Goal: Task Accomplishment & Management: Use online tool/utility

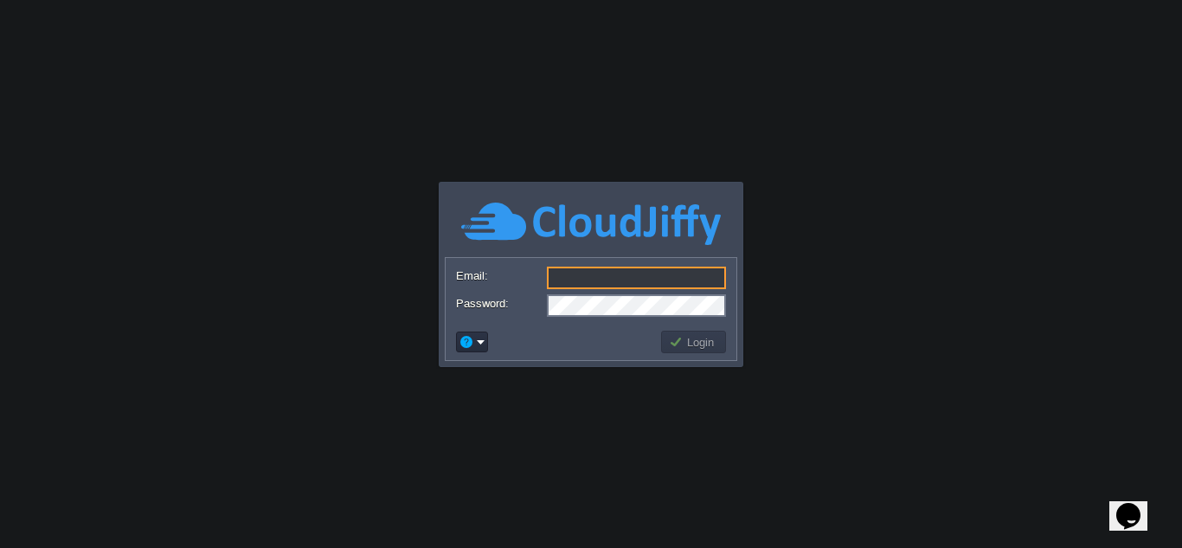
type input "[EMAIL_ADDRESS][DOMAIN_NAME]"
click at [694, 346] on button "Login" at bounding box center [694, 342] width 50 height 16
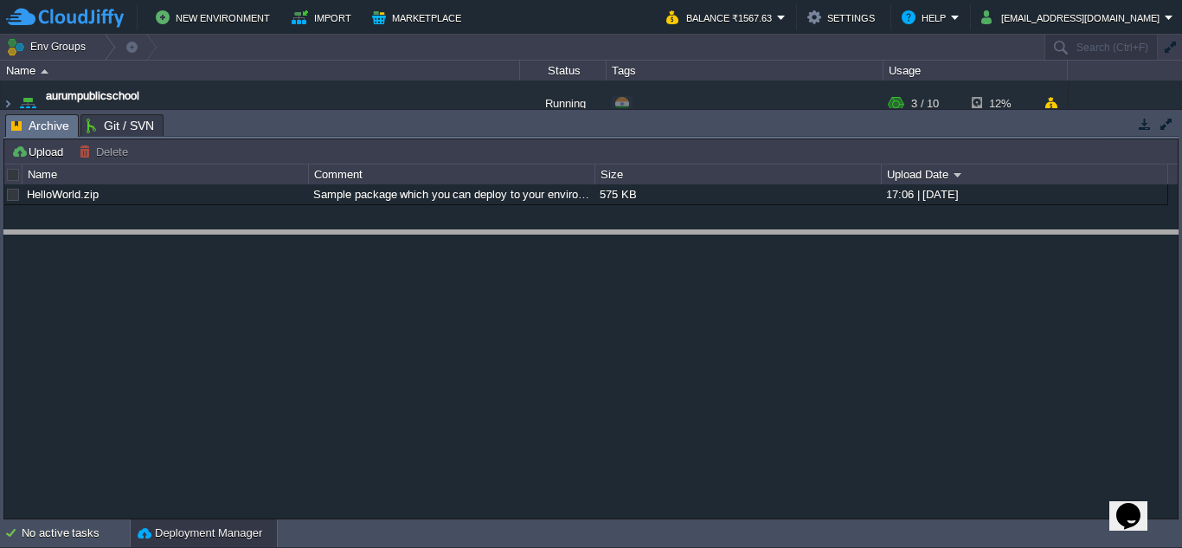
drag, startPoint x: 532, startPoint y: 138, endPoint x: 531, endPoint y: 253, distance: 115.9
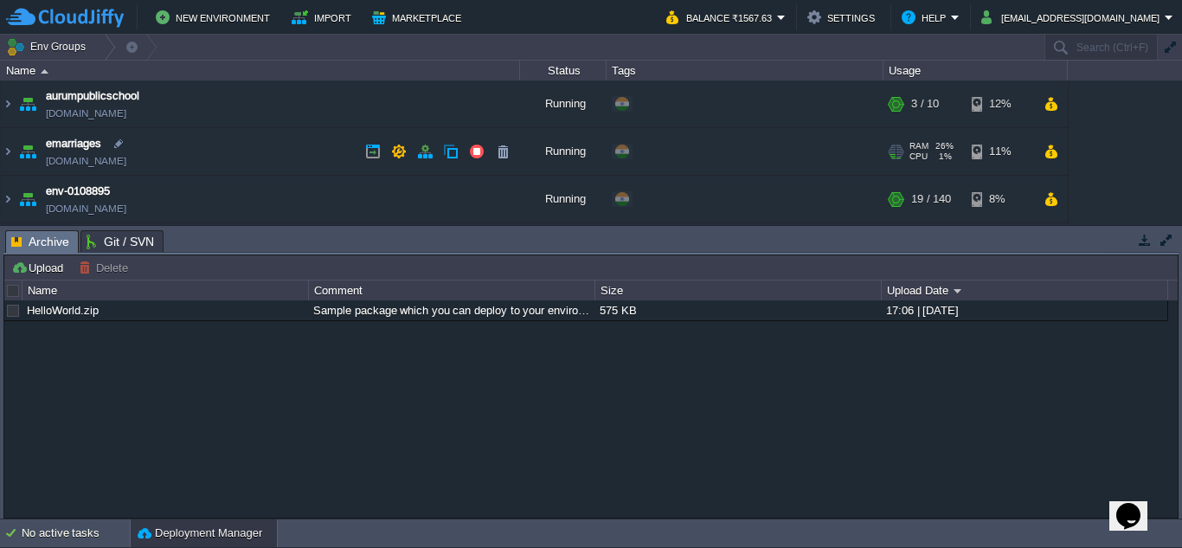
click at [60, 150] on span "emarriages" at bounding box center [73, 143] width 55 height 17
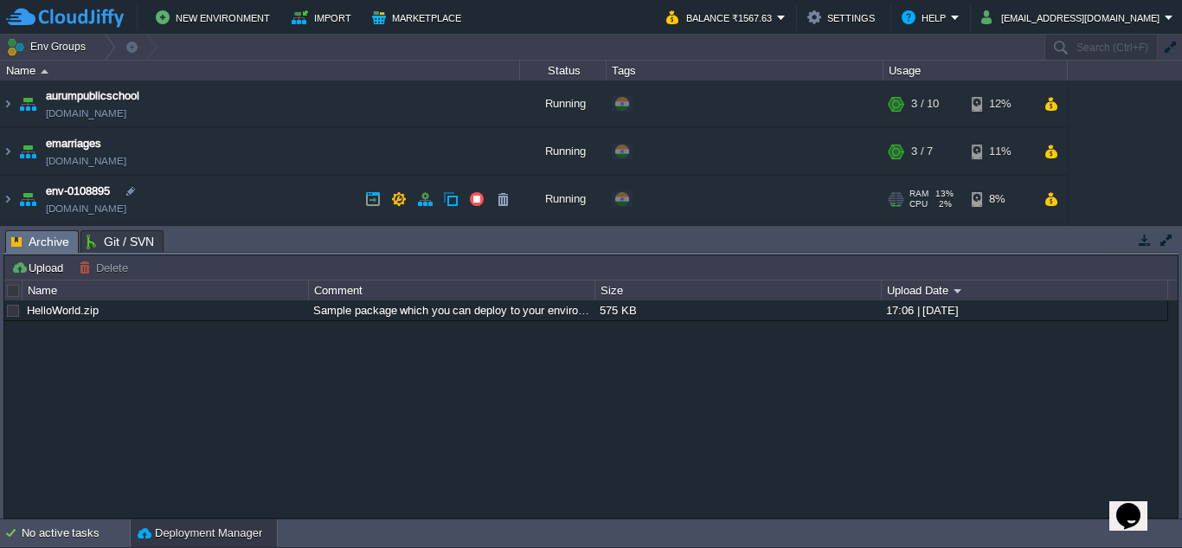
click at [176, 177] on td "env-0108895 [DOMAIN_NAME]" at bounding box center [260, 200] width 519 height 48
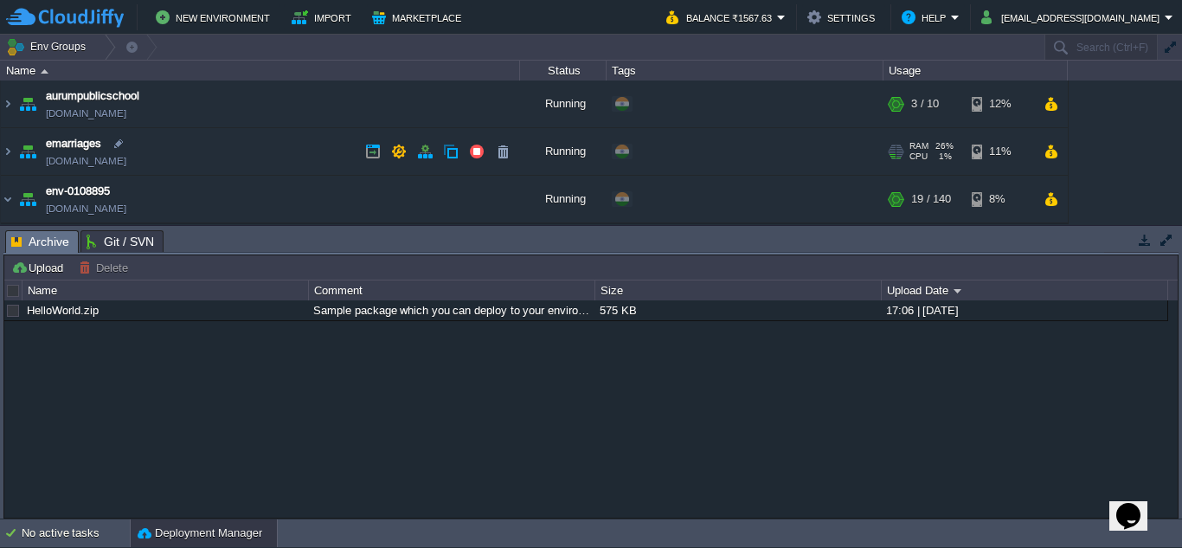
click at [31, 151] on img at bounding box center [28, 151] width 24 height 47
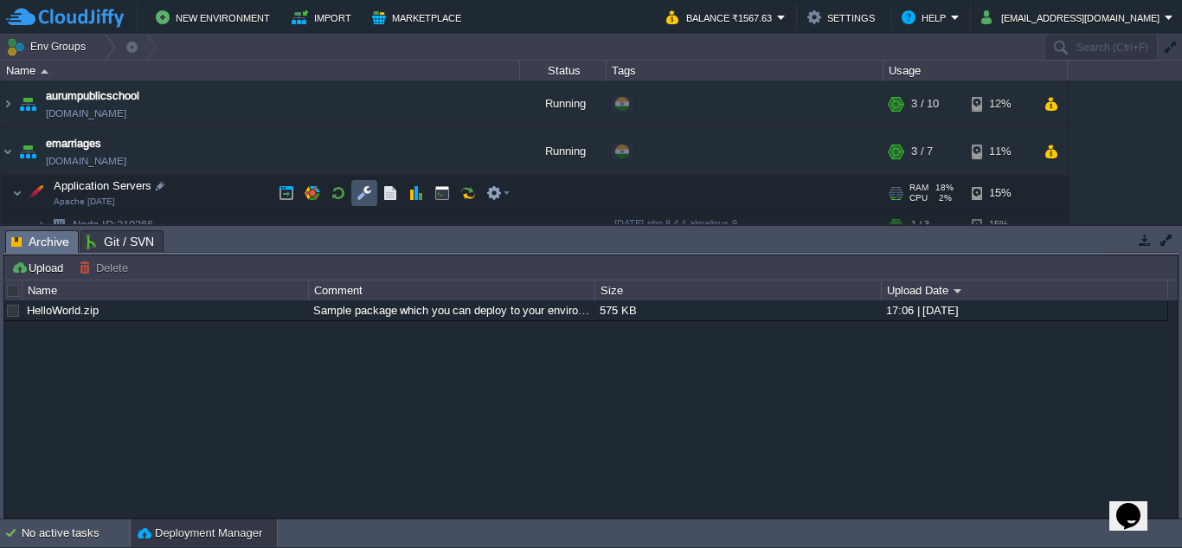
click at [368, 192] on button "button" at bounding box center [364, 193] width 16 height 16
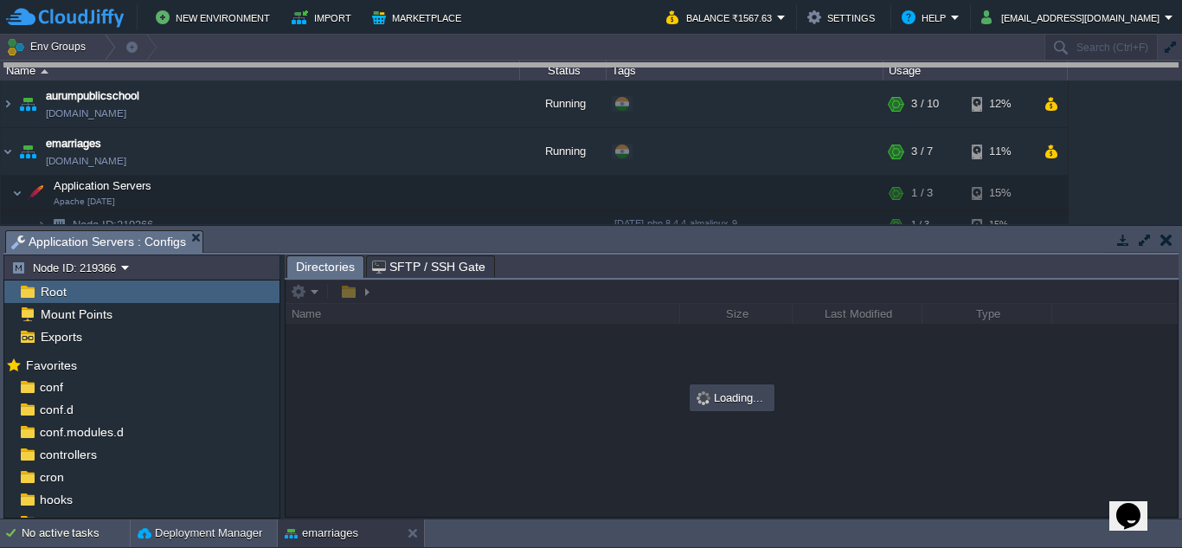
drag, startPoint x: 579, startPoint y: 254, endPoint x: 626, endPoint y: 35, distance: 224.8
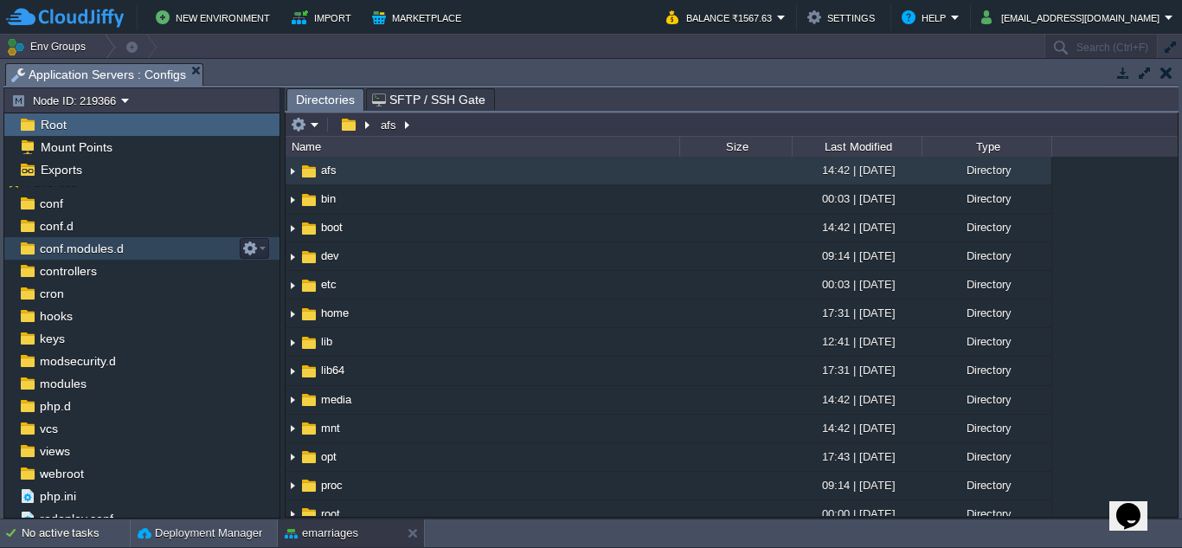
scroll to position [25, 0]
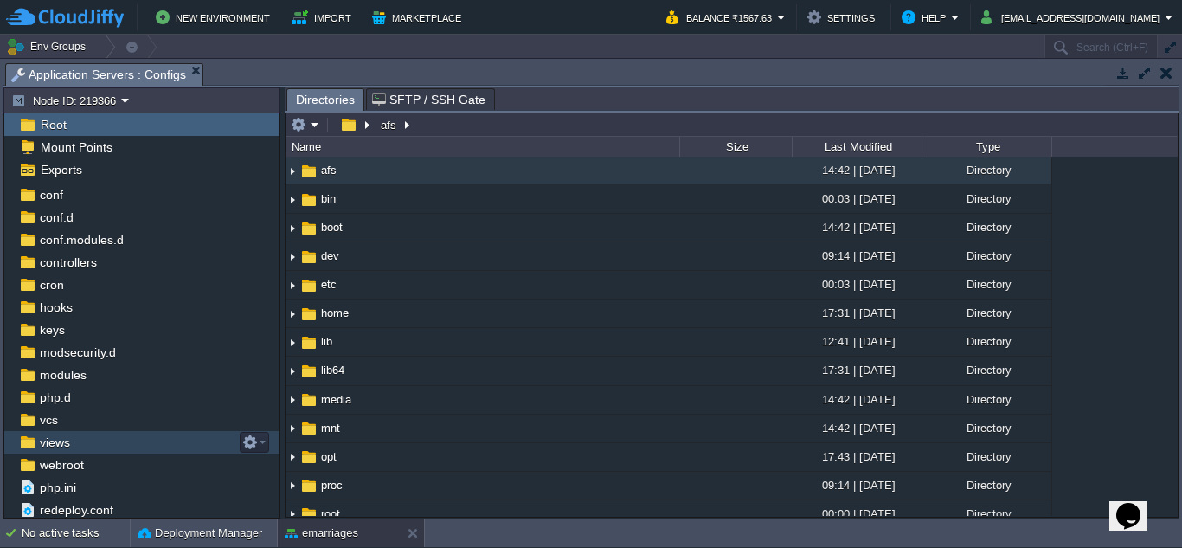
click at [72, 444] on link "views" at bounding box center [54, 442] width 36 height 16
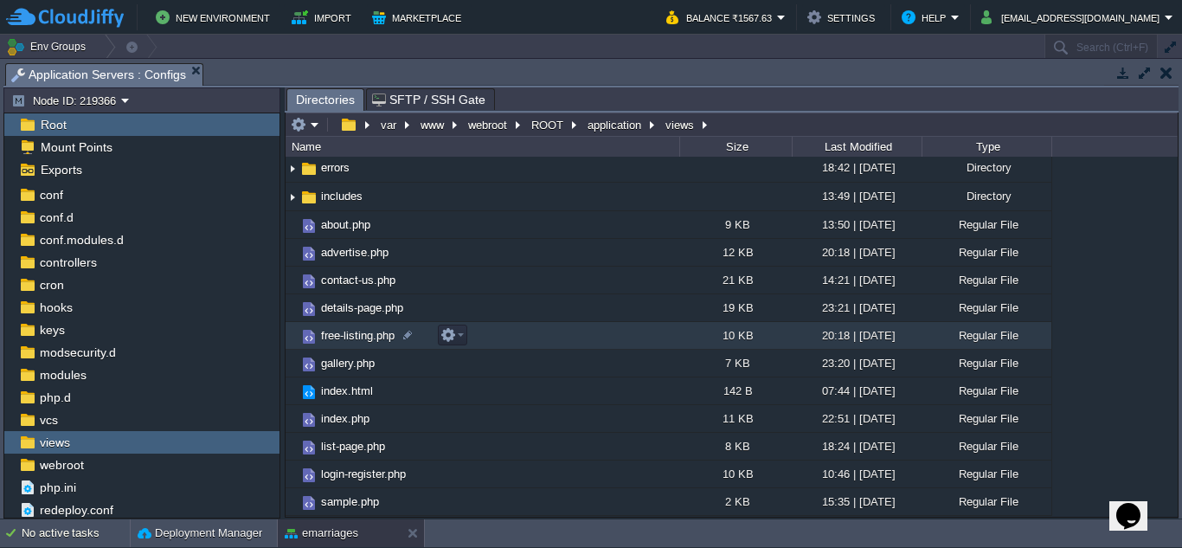
scroll to position [0, 0]
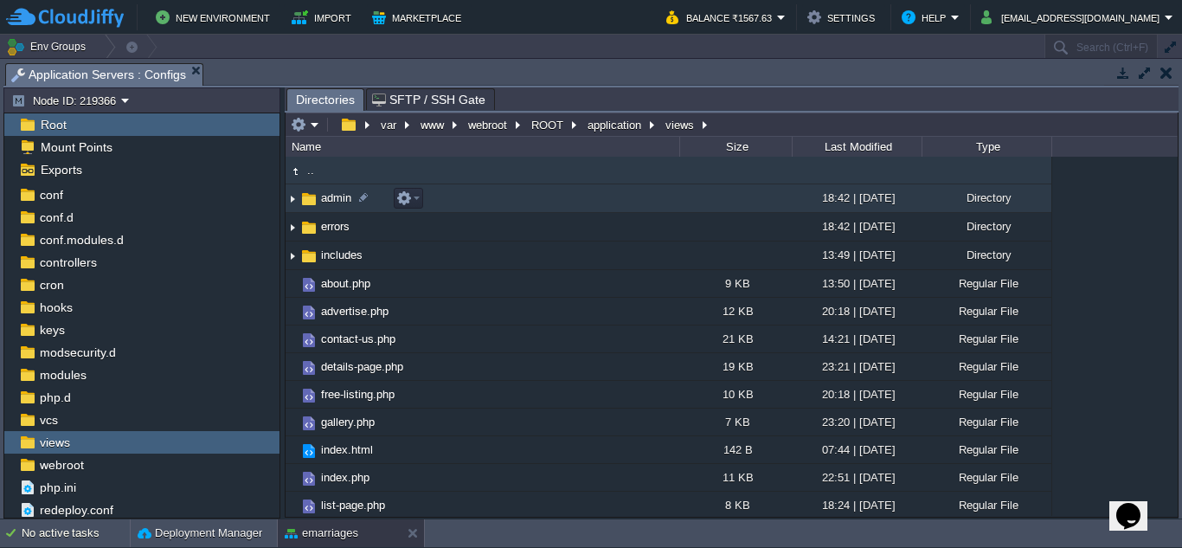
click at [345, 195] on span "admin" at bounding box center [335, 197] width 35 height 15
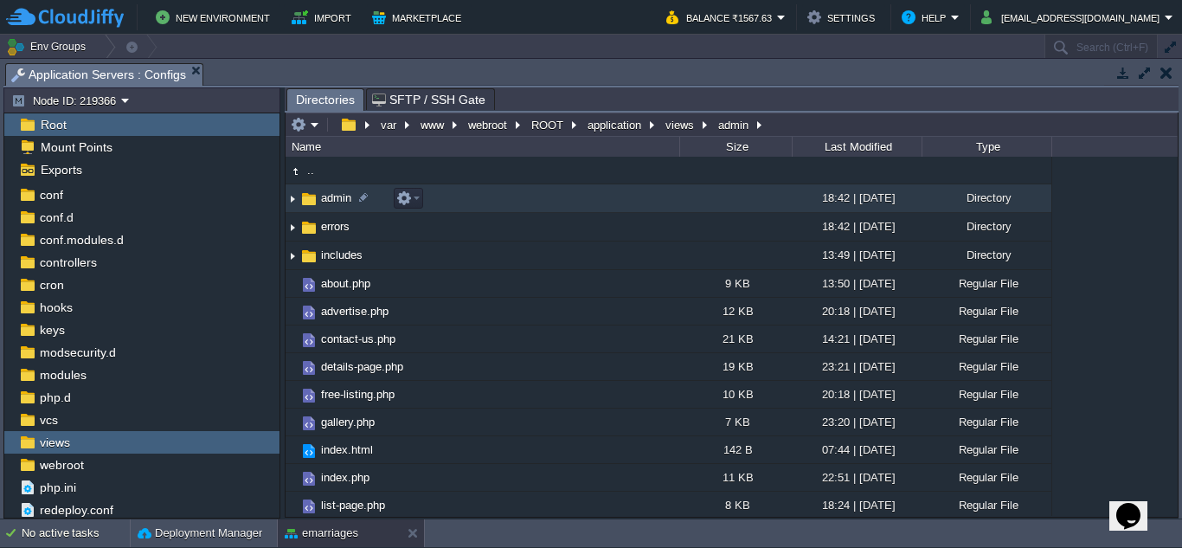
click at [339, 195] on span "admin" at bounding box center [335, 197] width 35 height 15
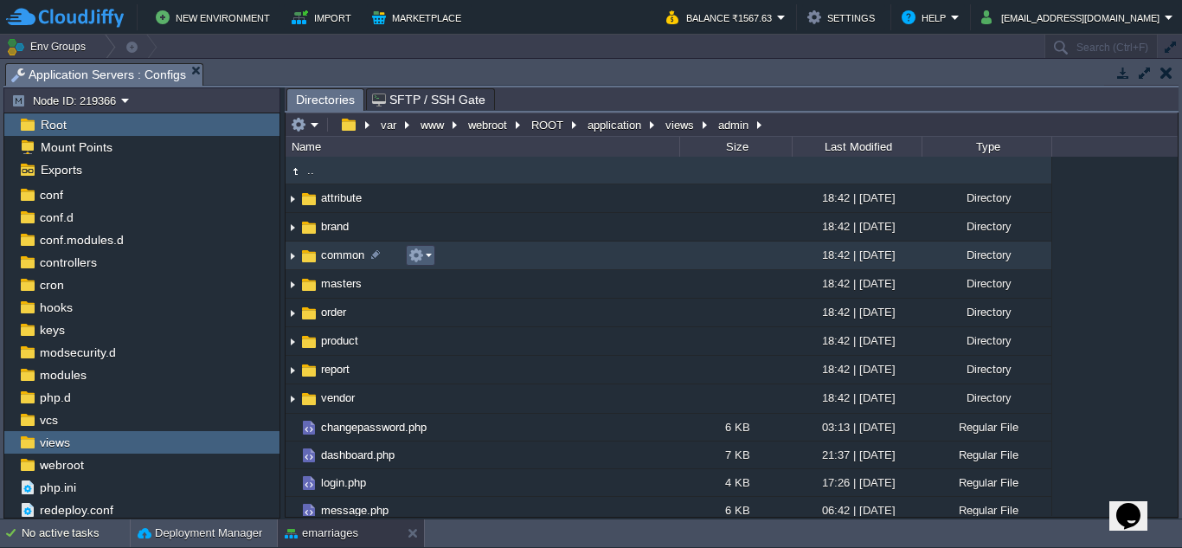
click at [426, 258] on em at bounding box center [419, 255] width 23 height 16
click at [330, 247] on td "common" at bounding box center [482, 255] width 394 height 29
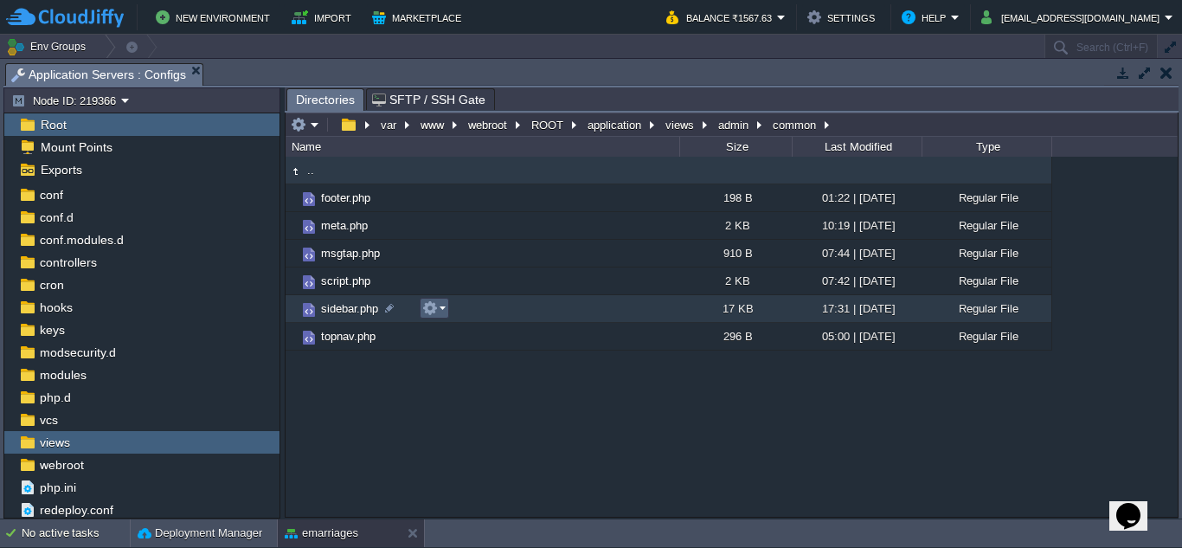
click at [445, 310] on em at bounding box center [433, 308] width 23 height 16
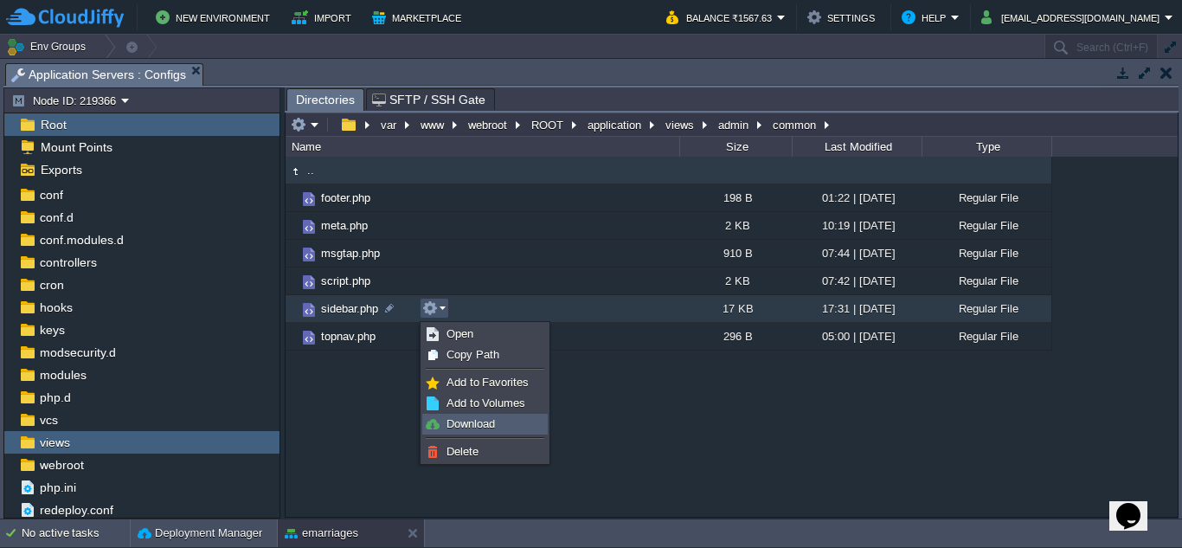
click at [452, 418] on span "Download" at bounding box center [470, 423] width 48 height 13
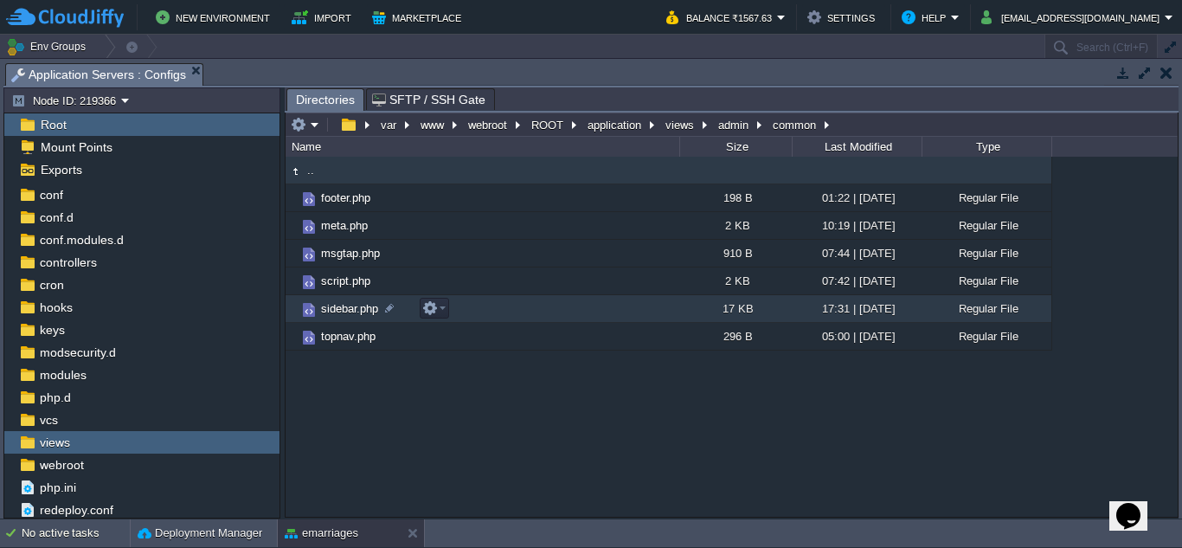
click at [367, 311] on span "sidebar.php" at bounding box center [349, 308] width 62 height 15
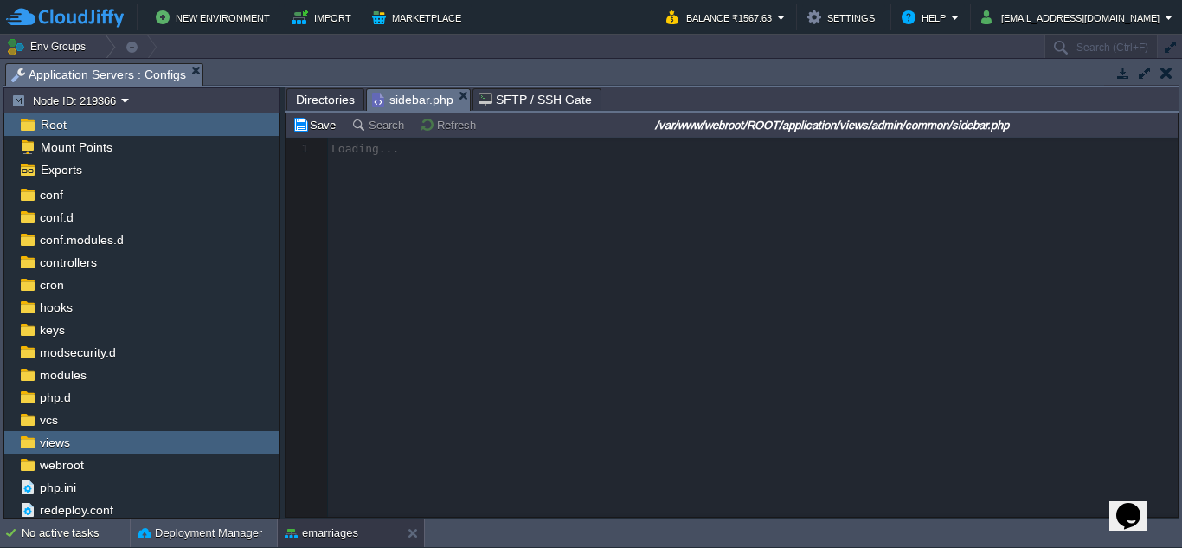
click at [536, 313] on div at bounding box center [731, 327] width 892 height 379
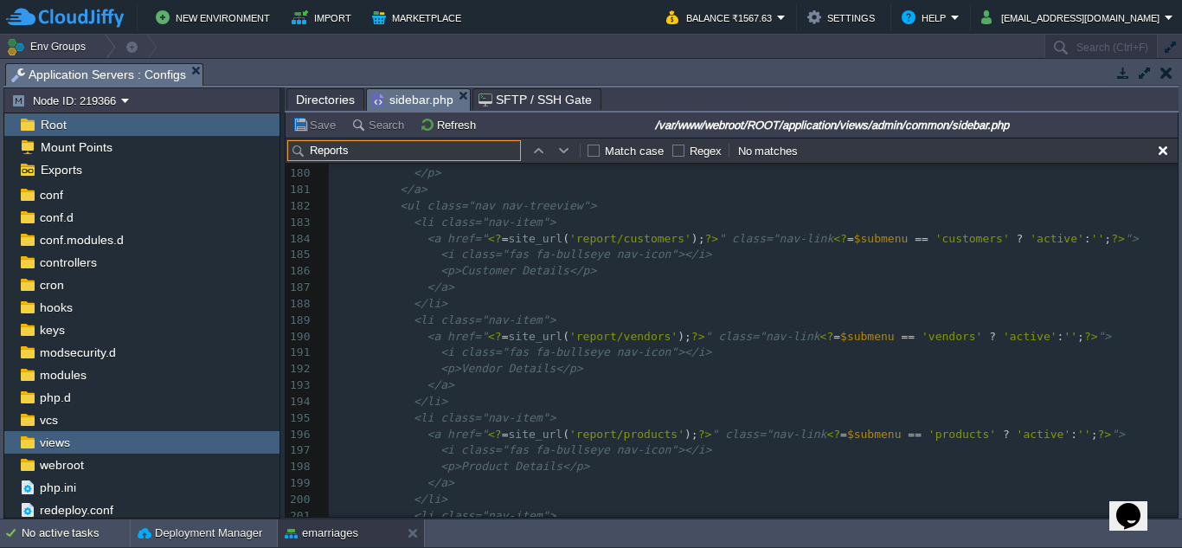
scroll to position [2969, 0]
click at [545, 409] on pre "<li class="nav-item">" at bounding box center [753, 417] width 849 height 16
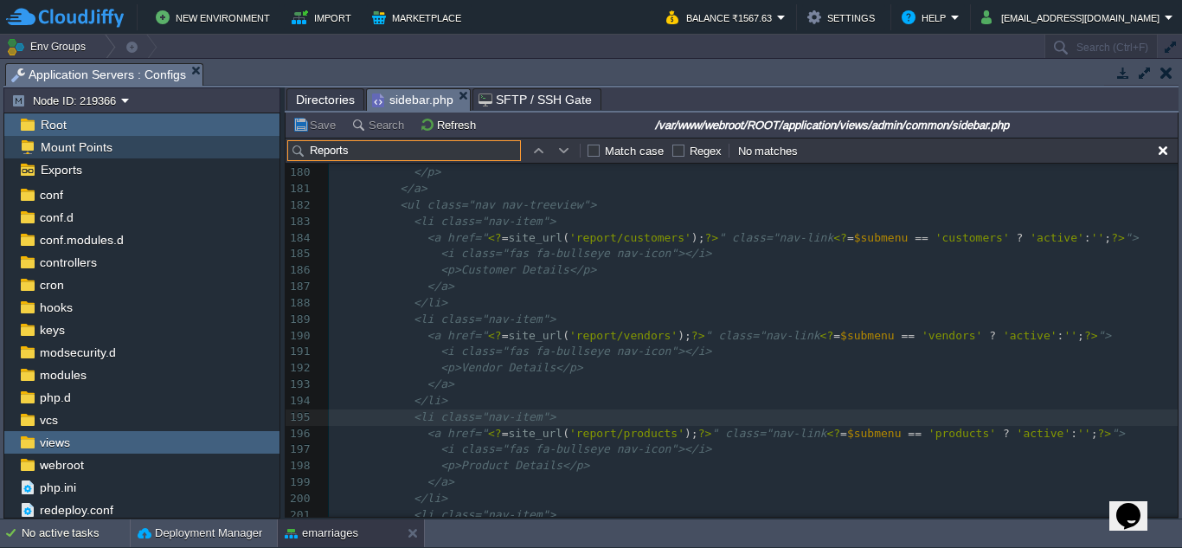
drag, startPoint x: 391, startPoint y: 153, endPoint x: 249, endPoint y: 147, distance: 142.0
click at [249, 147] on div "Node ID: 219366 Root Mount Points Exports Mark the most frequently used files a…" at bounding box center [590, 302] width 1175 height 431
paste input "Admin Poin"
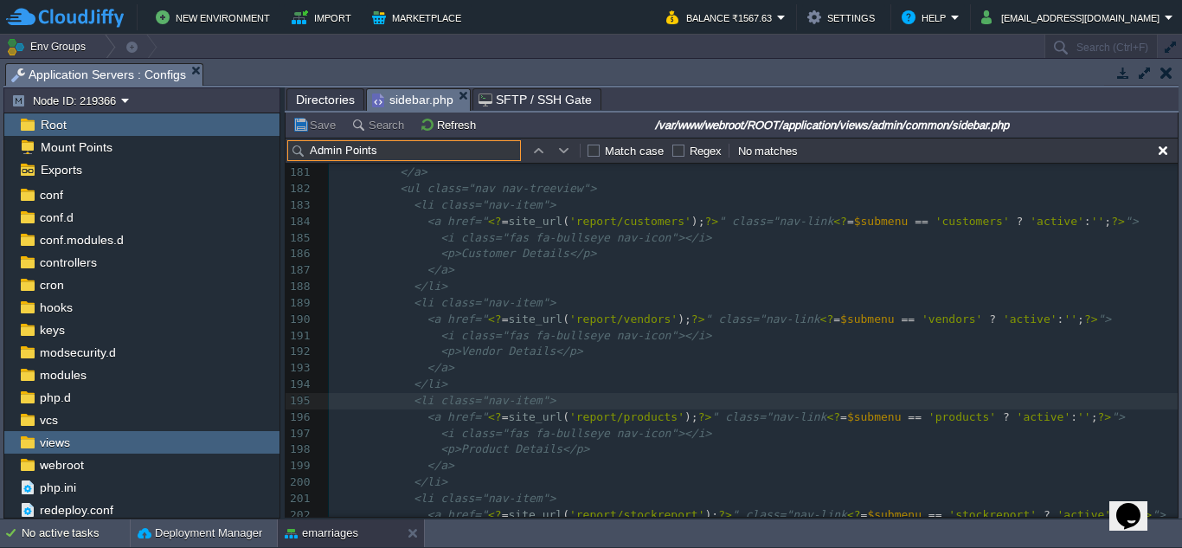
click at [407, 150] on input "Admin Points" at bounding box center [404, 150] width 234 height 21
click at [439, 145] on input "Admin Points" at bounding box center [404, 150] width 234 height 21
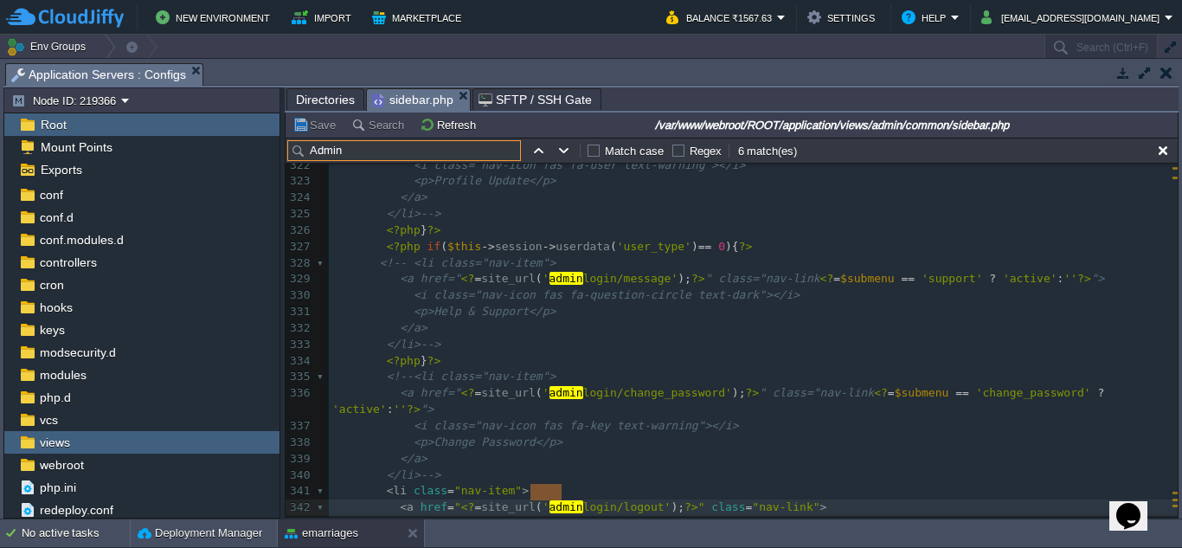
scroll to position [0, 0]
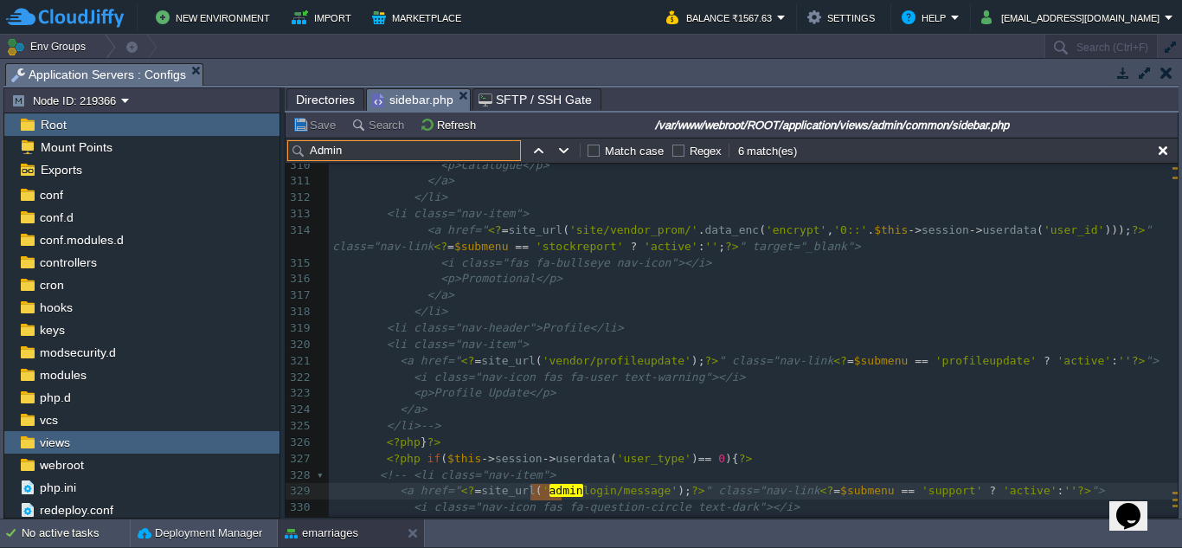
type input "Admin"
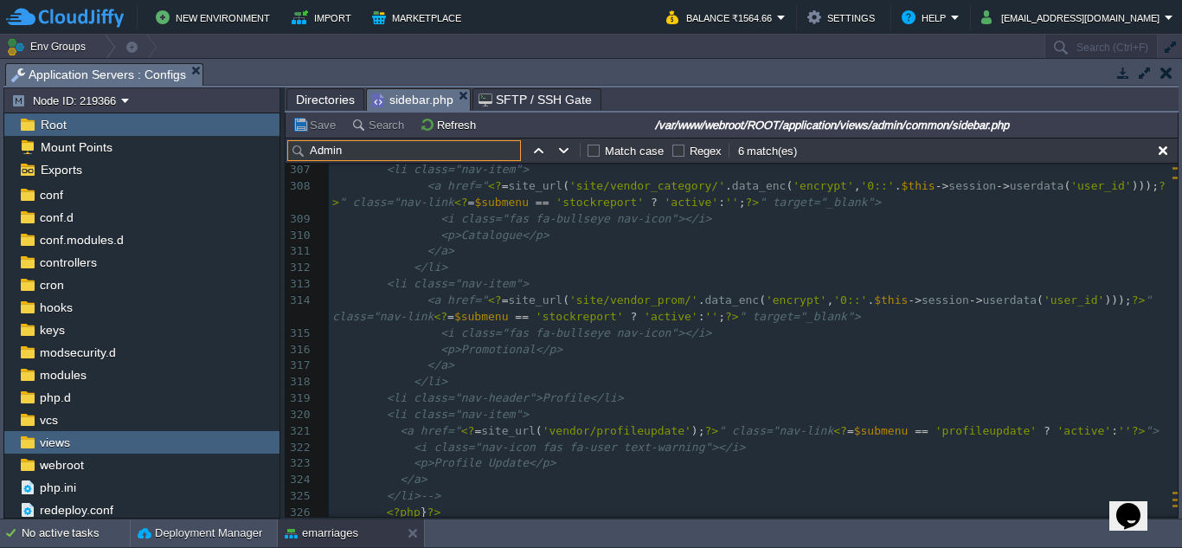
scroll to position [5025, 0]
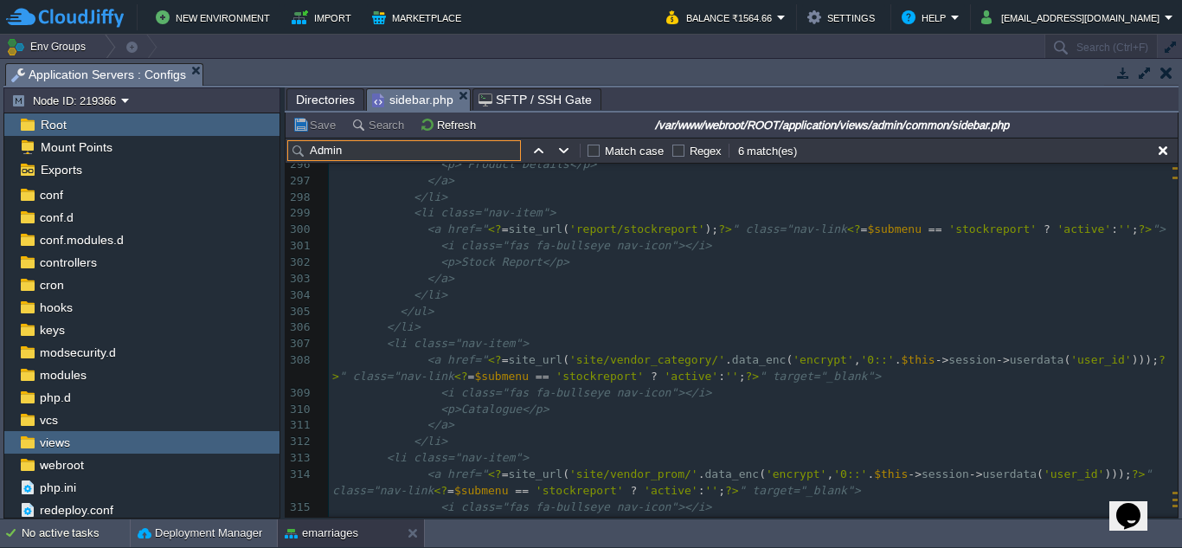
click at [446, 156] on input "Admin" at bounding box center [404, 150] width 234 height 21
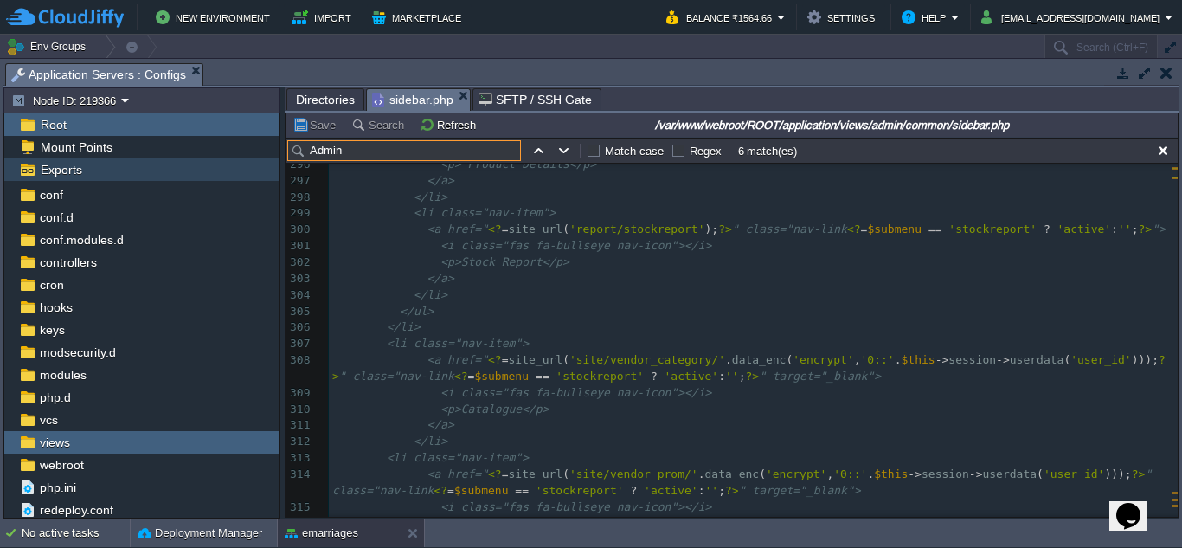
drag, startPoint x: 446, startPoint y: 156, endPoint x: 273, endPoint y: 163, distance: 173.2
click at [273, 163] on div "Node ID: 219366 Root Mount Points Exports Mark the most frequently used files a…" at bounding box center [590, 302] width 1175 height 431
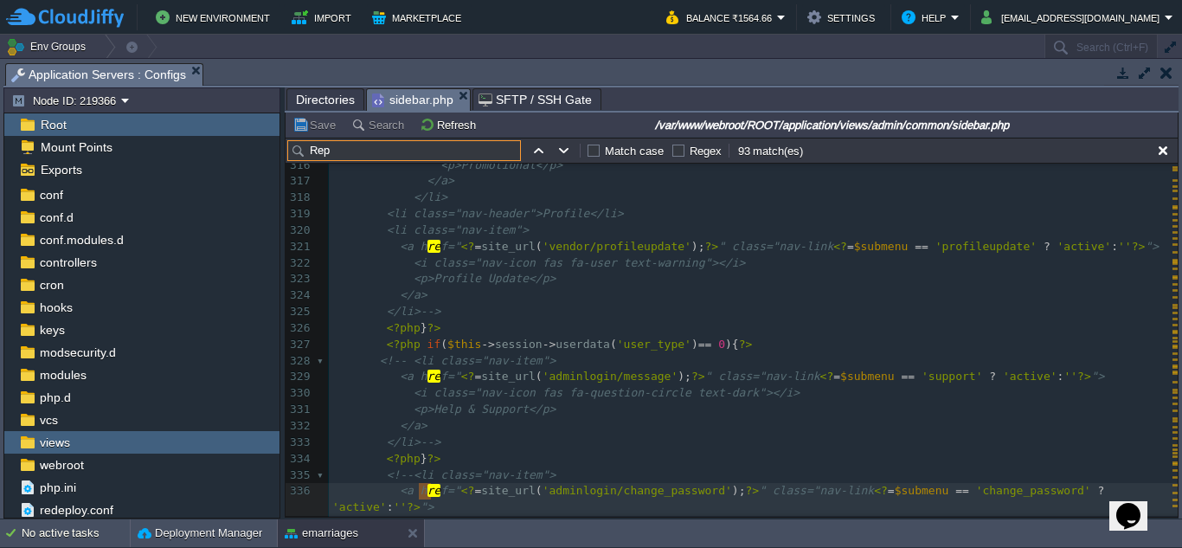
scroll to position [2806, 0]
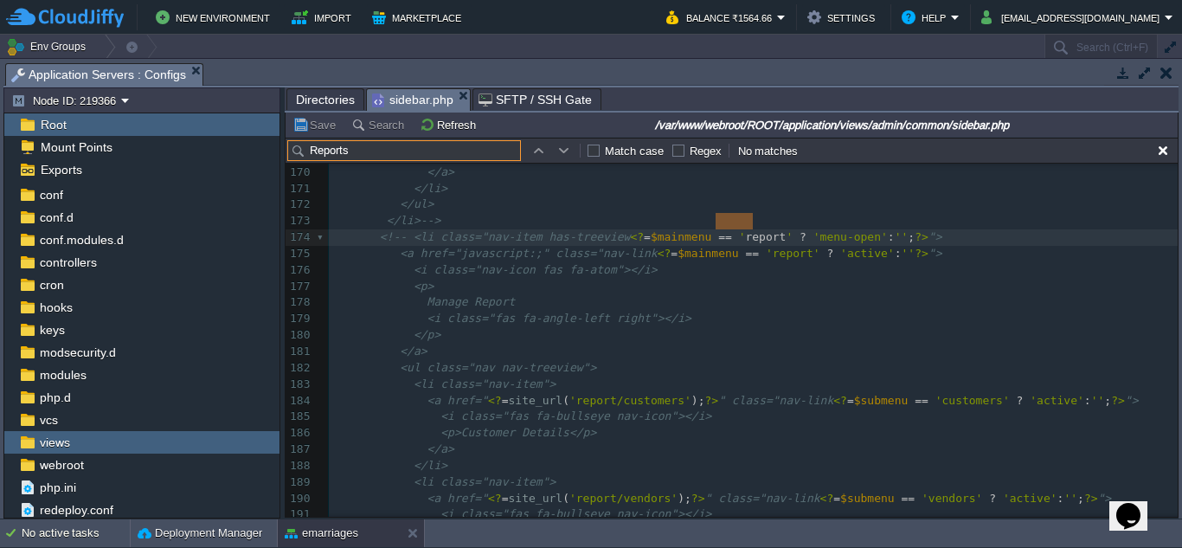
type input "Reports"
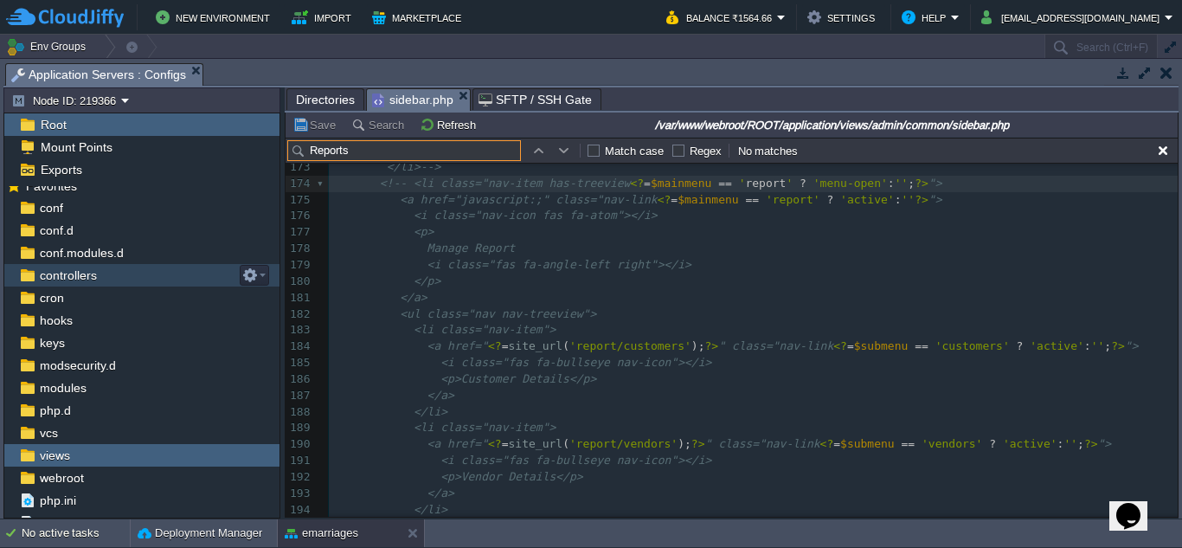
scroll to position [0, 0]
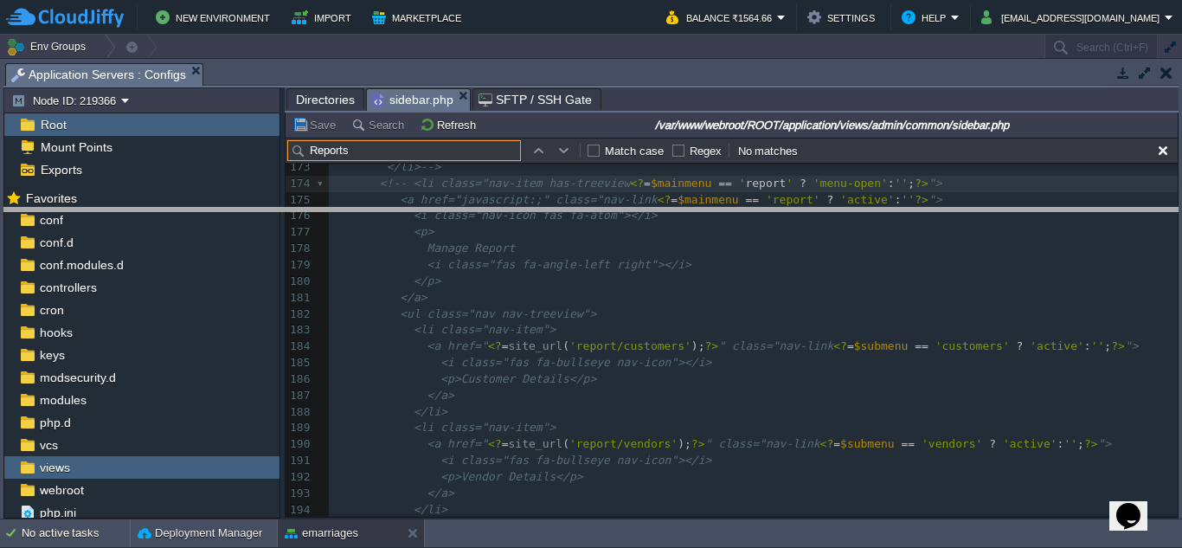
drag, startPoint x: 631, startPoint y: 86, endPoint x: 583, endPoint y: 230, distance: 152.4
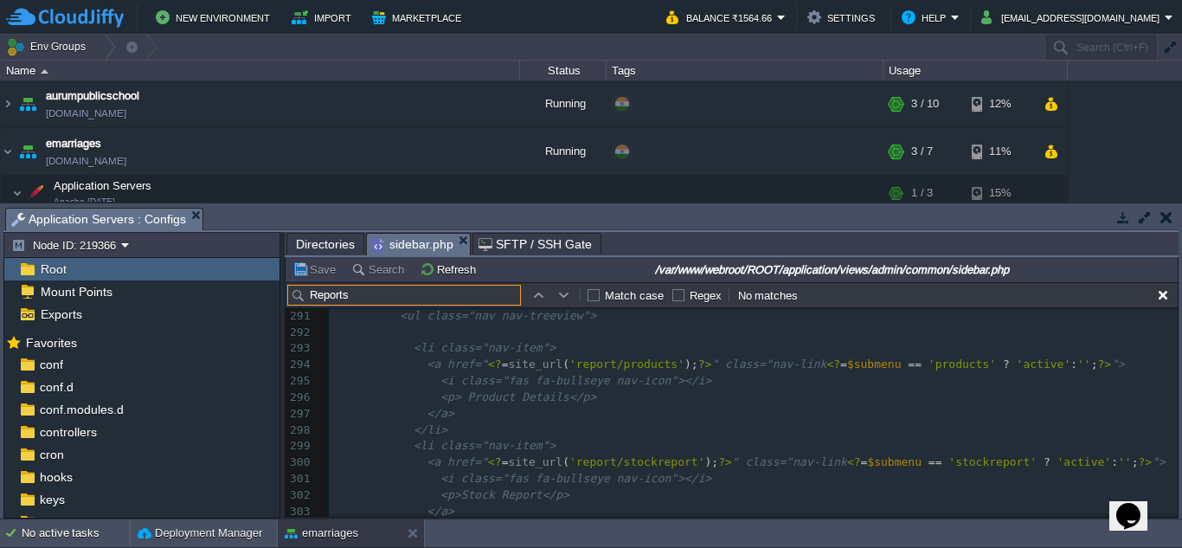
click at [194, 208] on em "Application Servers : Configs" at bounding box center [106, 219] width 191 height 22
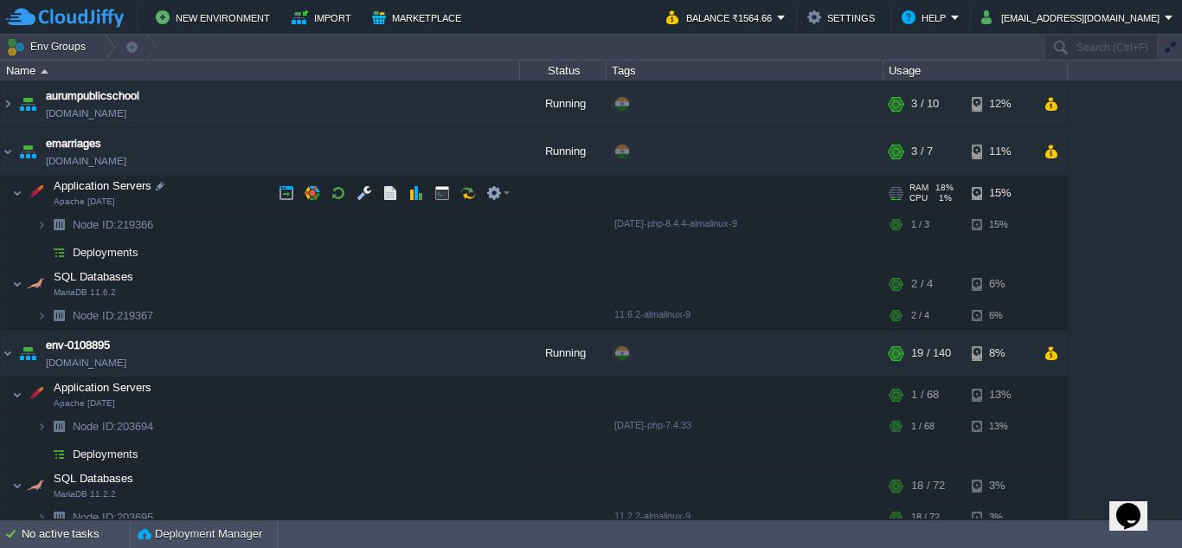
click at [55, 191] on span "Application Servers" at bounding box center [103, 185] width 102 height 15
type input "Application Servers"
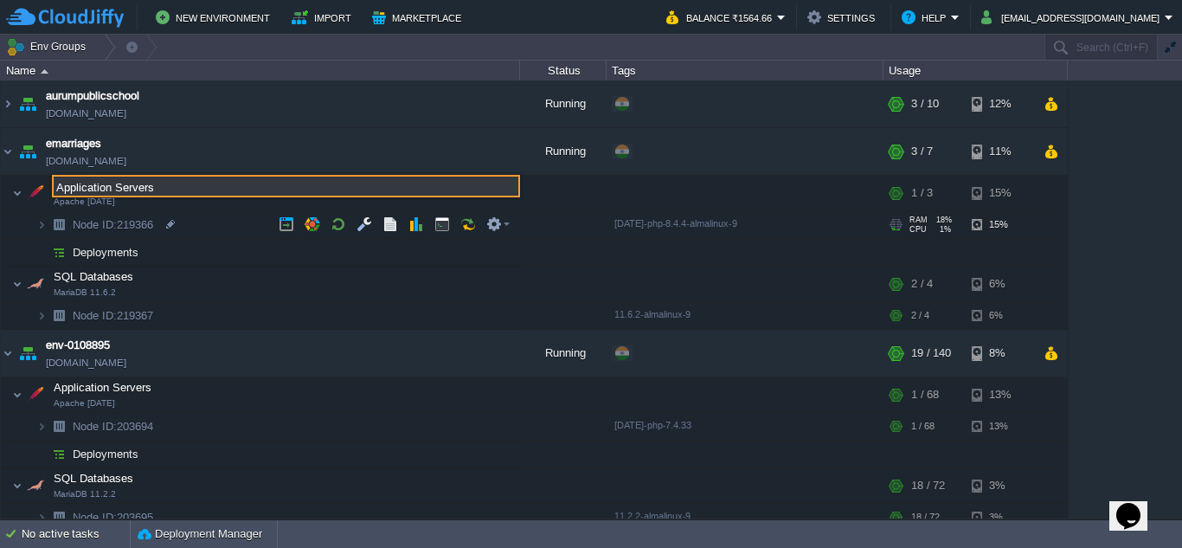
click at [26, 215] on img at bounding box center [24, 219] width 24 height 16
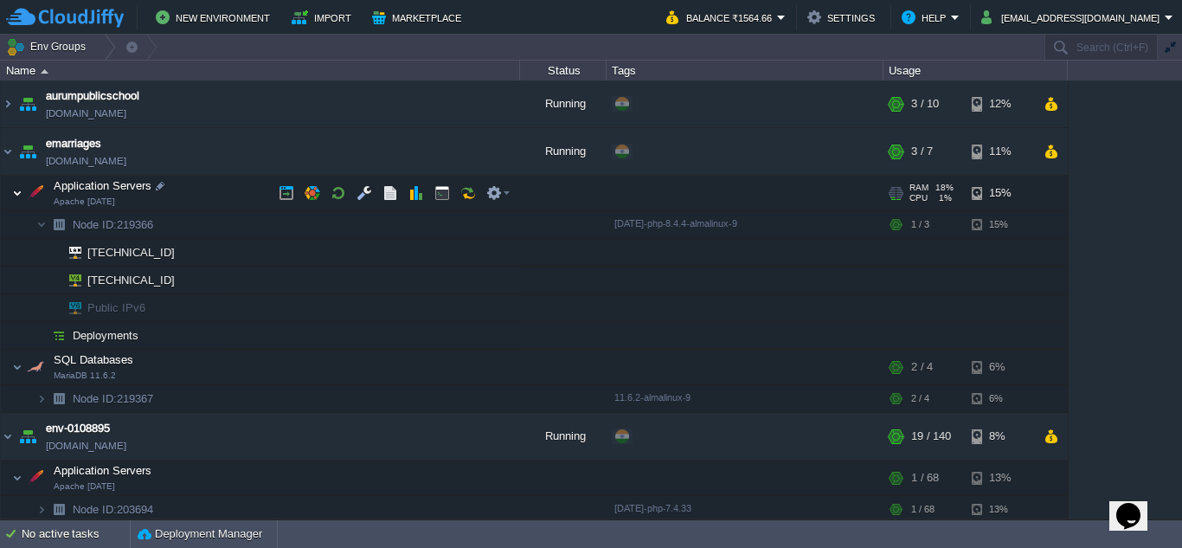
click at [19, 193] on img at bounding box center [17, 193] width 10 height 35
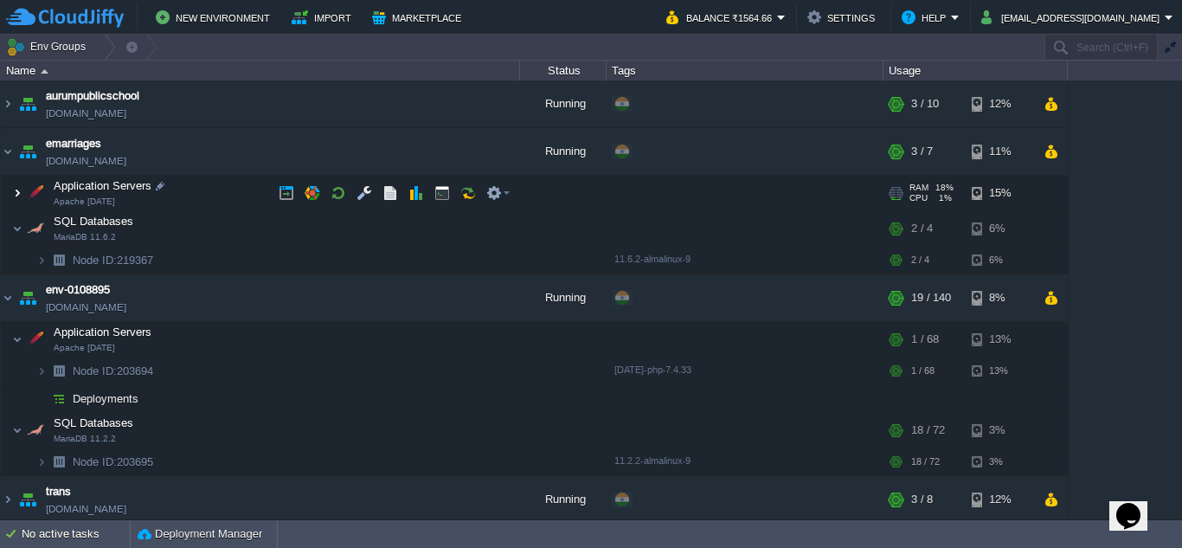
click at [19, 193] on img at bounding box center [17, 193] width 10 height 35
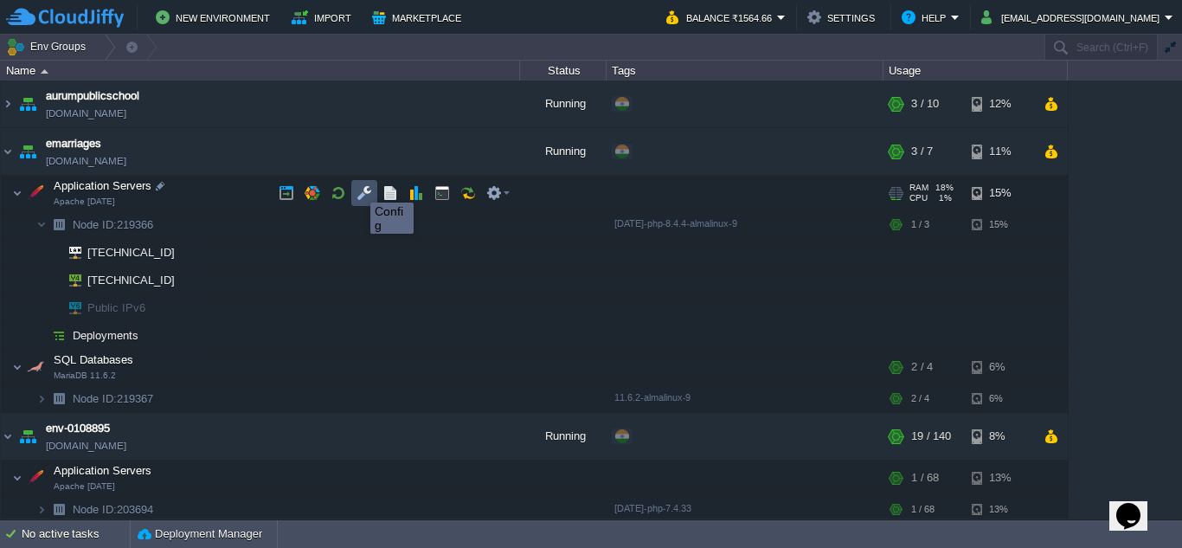
click at [358, 187] on button "button" at bounding box center [364, 193] width 16 height 16
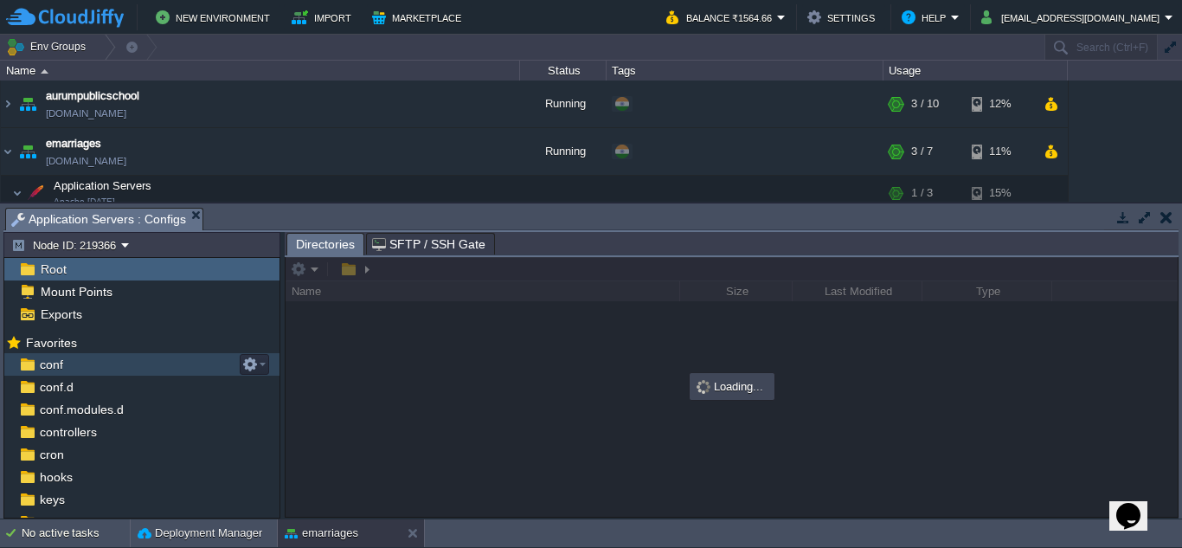
scroll to position [86, 0]
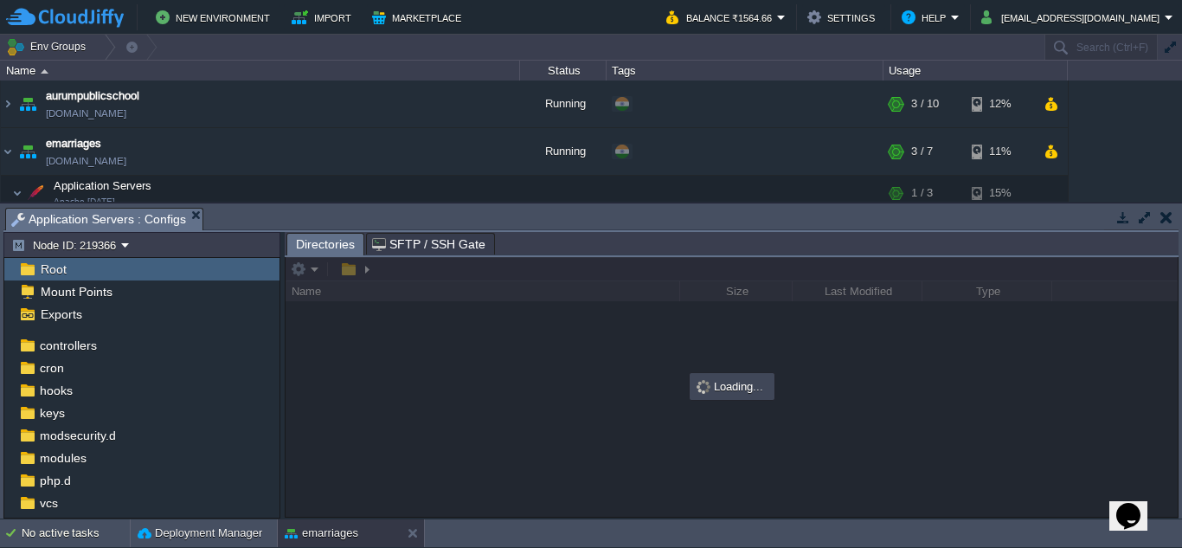
click at [98, 259] on div "Root" at bounding box center [141, 269] width 275 height 22
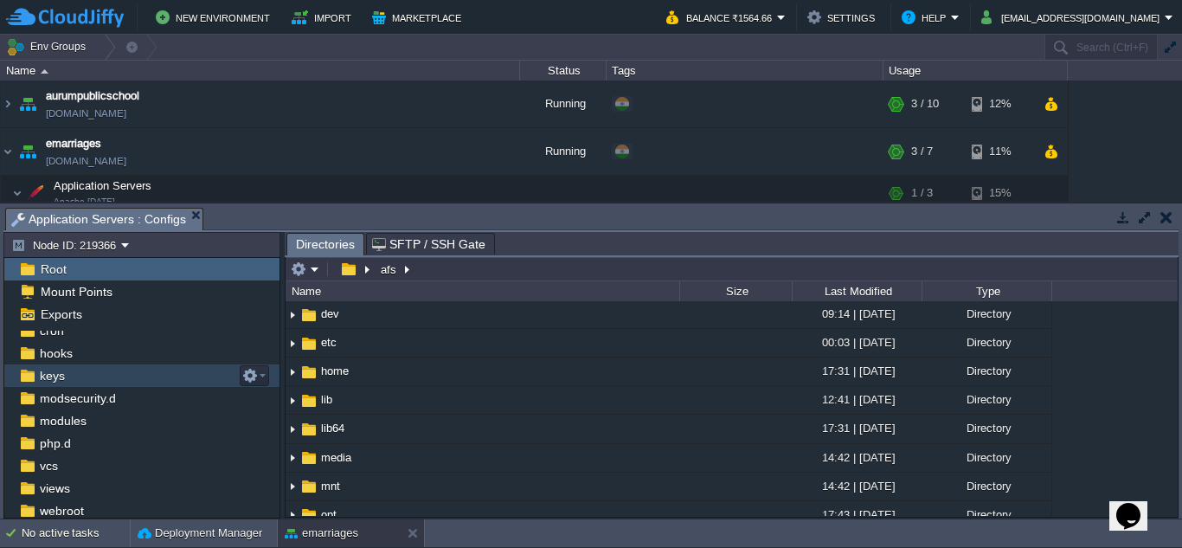
scroll to position [170, 0]
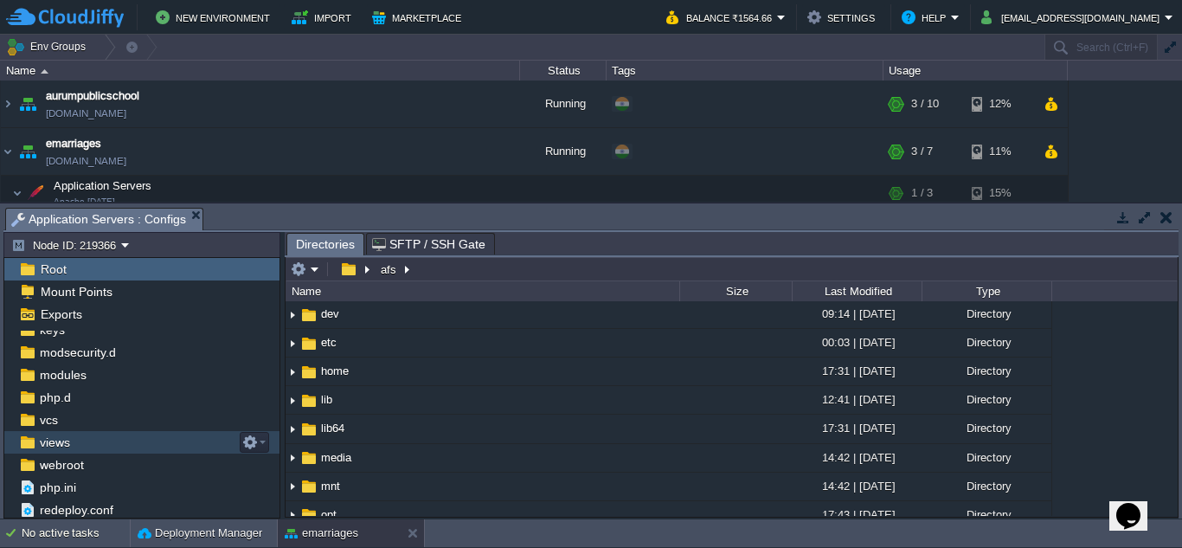
click at [81, 445] on div "views" at bounding box center [141, 442] width 275 height 22
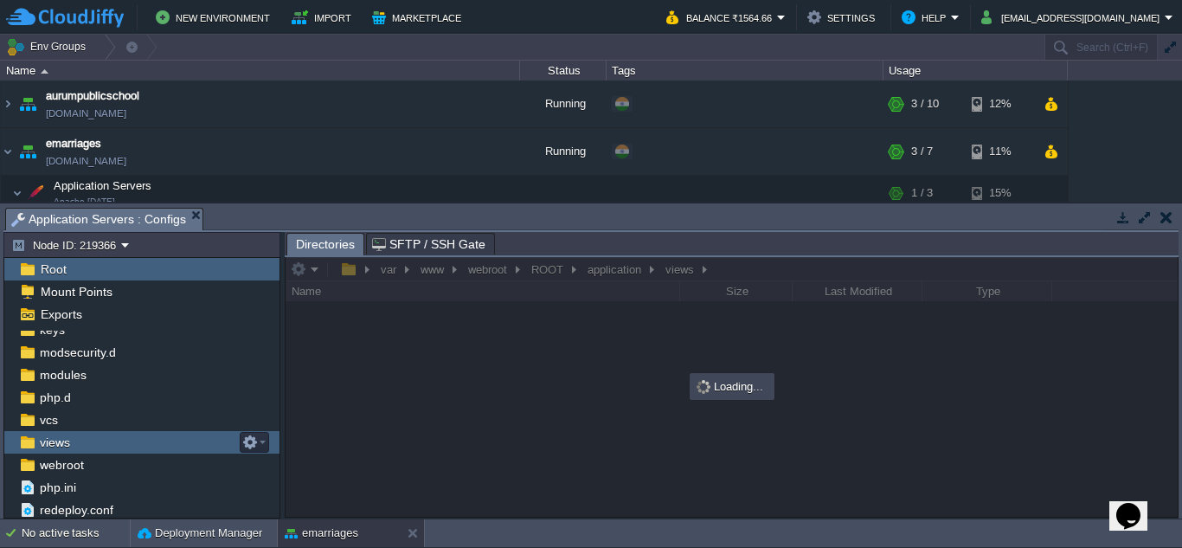
scroll to position [0, 0]
click at [81, 445] on div "views" at bounding box center [141, 442] width 275 height 22
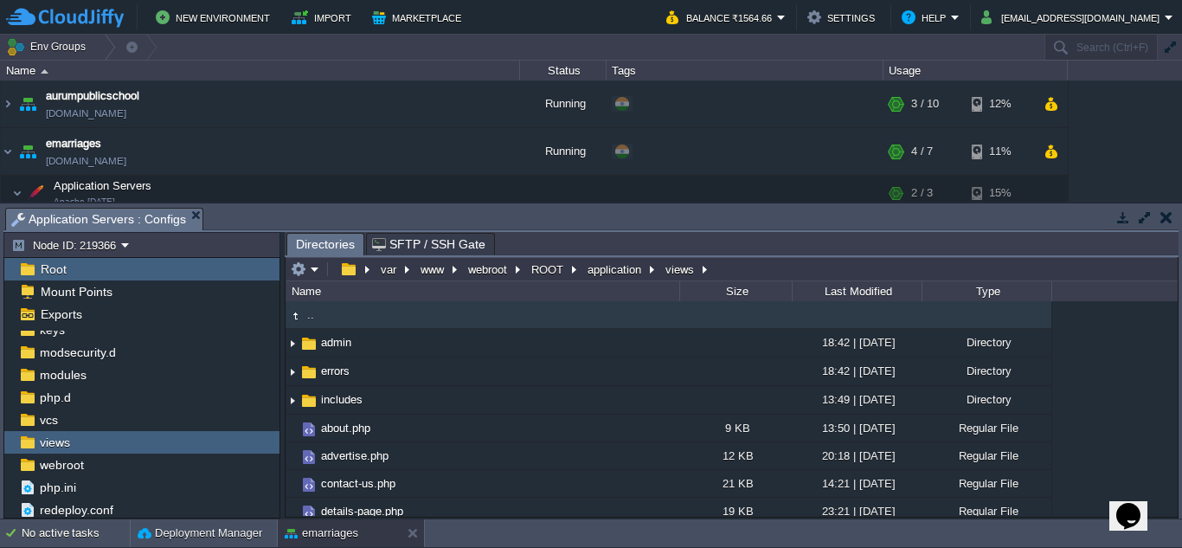
click at [1163, 216] on button "button" at bounding box center [1166, 217] width 12 height 16
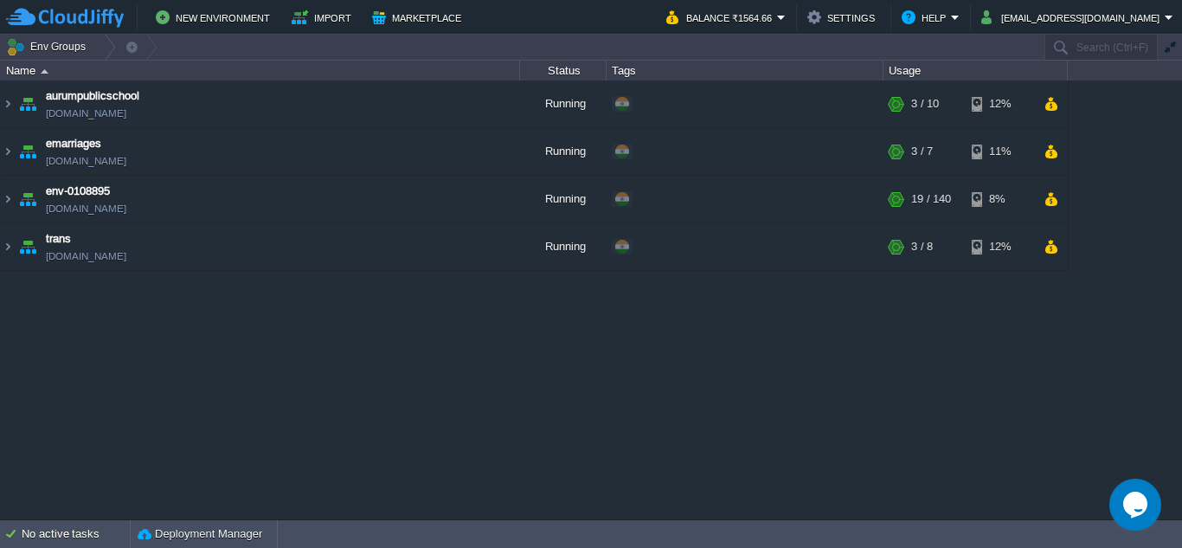
click at [165, 374] on div "aurumpublicschool [DOMAIN_NAME] Running + Add to Env Group RAM 18% CPU 1% 3 / 1…" at bounding box center [591, 299] width 1182 height 438
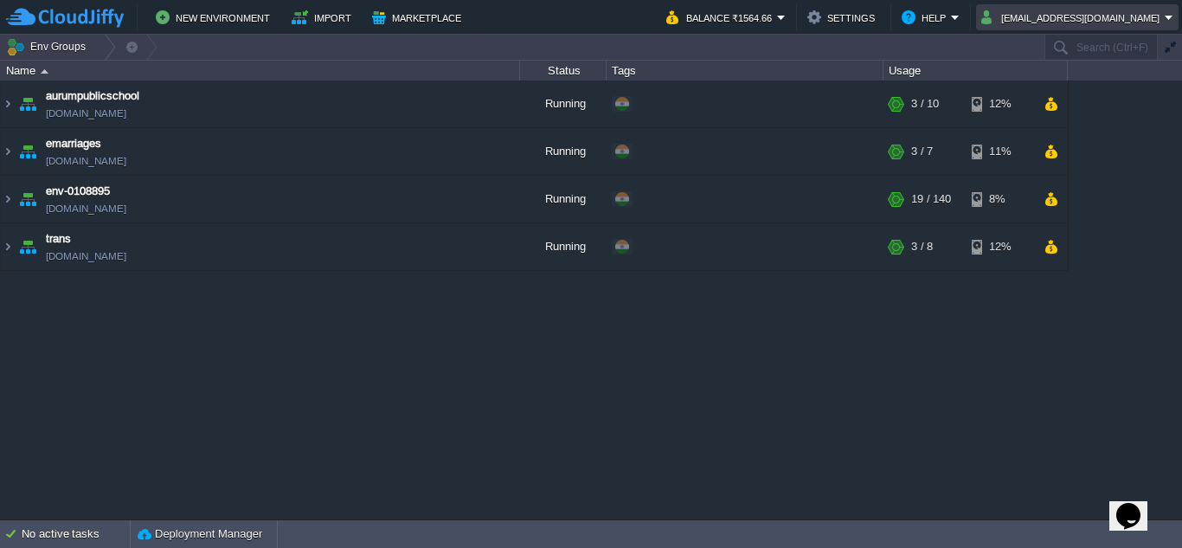
click at [1165, 10] on em "[EMAIL_ADDRESS][DOMAIN_NAME]" at bounding box center [1077, 17] width 192 height 21
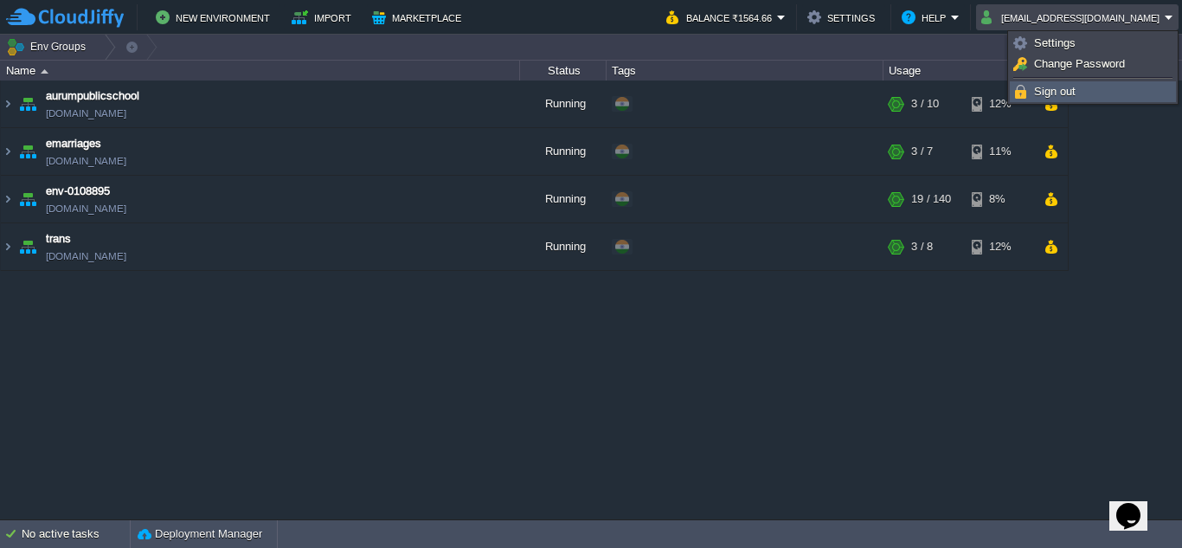
click at [1070, 90] on span "Sign out" at bounding box center [1055, 91] width 42 height 13
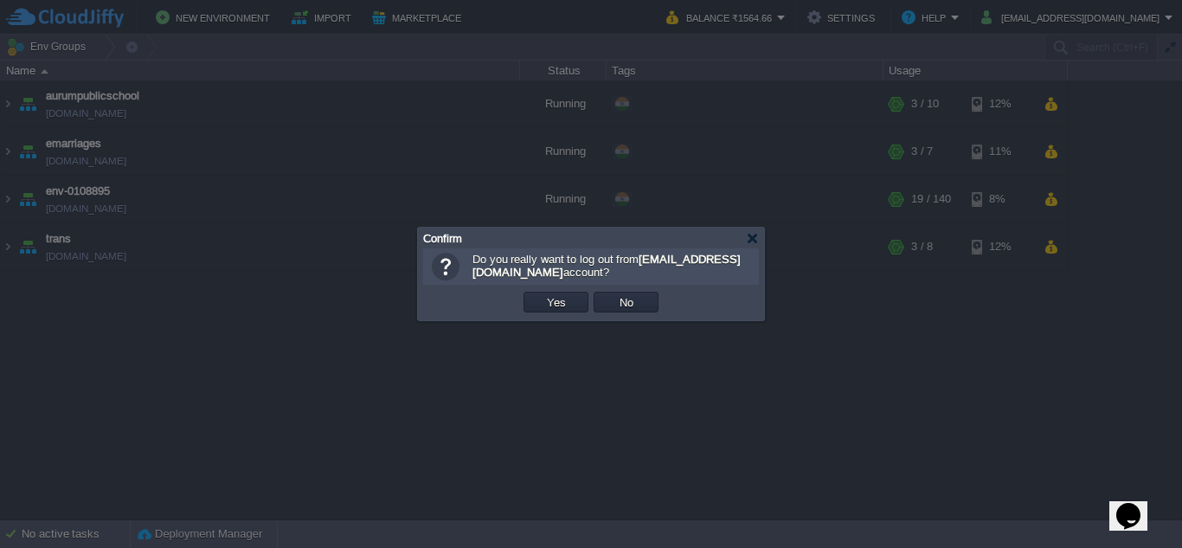
click at [554, 289] on div "OK Yes No Cancel" at bounding box center [591, 302] width 336 height 35
click at [546, 298] on button "Yes" at bounding box center [555, 302] width 29 height 16
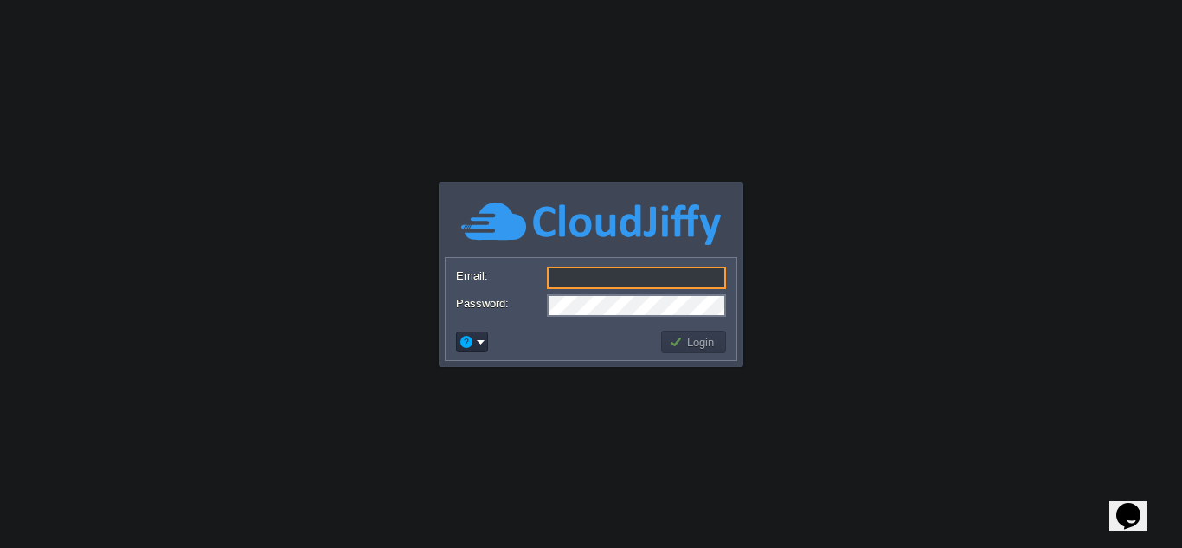
type input "[EMAIL_ADDRESS][DOMAIN_NAME]"
click at [527, 315] on div at bounding box center [591, 305] width 270 height 22
click at [548, 321] on form "Email: [EMAIL_ADDRESS][DOMAIN_NAME] Password:" at bounding box center [590, 291] width 291 height 66
drag, startPoint x: 572, startPoint y: 357, endPoint x: 580, endPoint y: 353, distance: 8.9
click at [572, 357] on div "Login" at bounding box center [590, 341] width 291 height 36
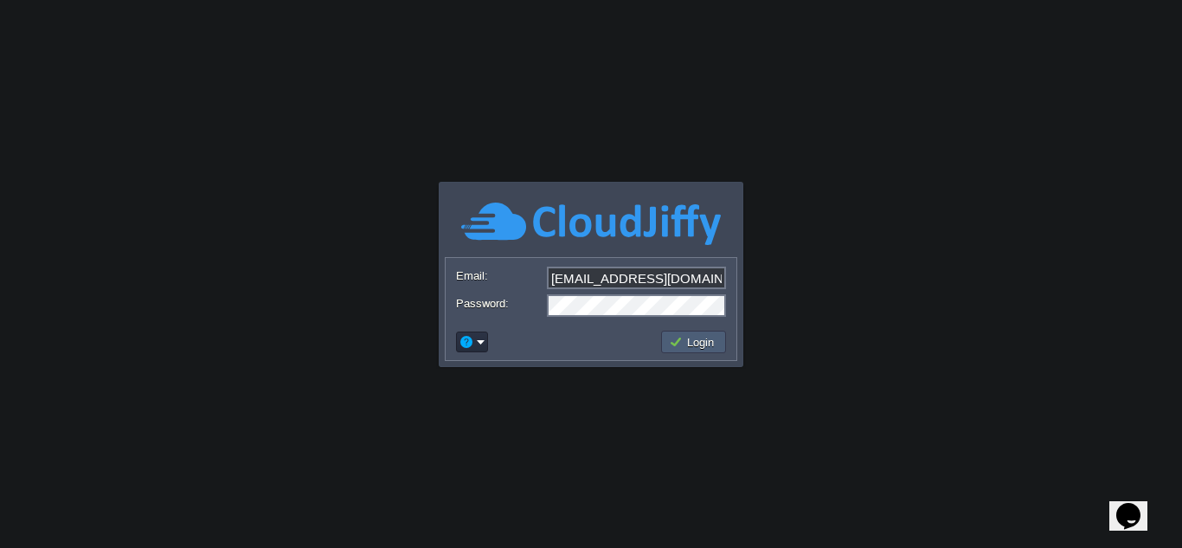
click at [699, 342] on button "Login" at bounding box center [694, 342] width 50 height 16
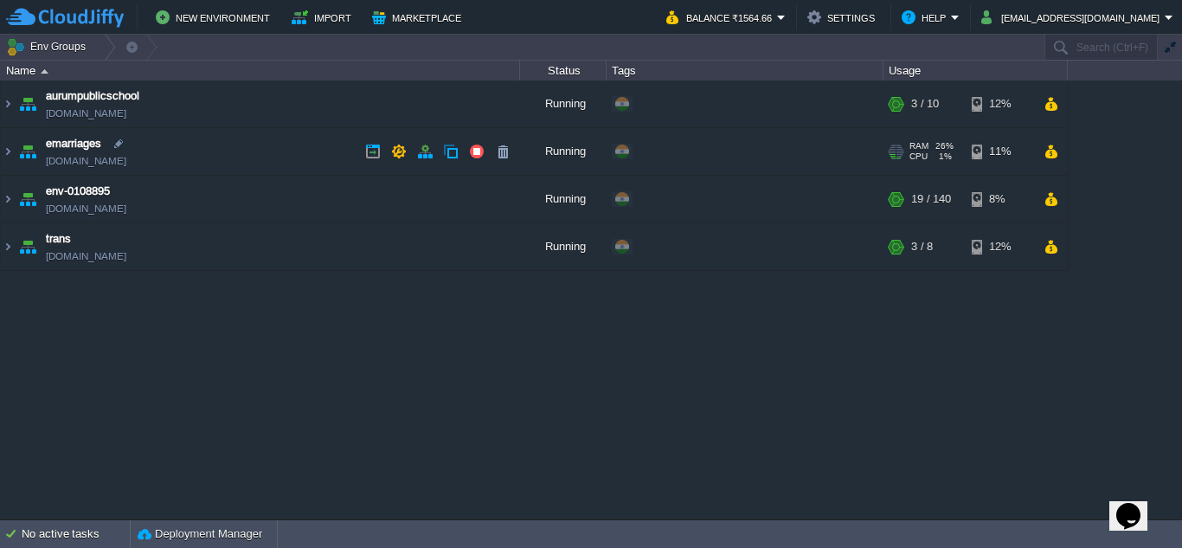
click at [81, 152] on span "emarriages" at bounding box center [73, 143] width 55 height 17
click at [276, 350] on div "aurumpublicschool aurumpublicschool.cloudjiffy.net Running + Add to Env Group R…" at bounding box center [591, 299] width 1182 height 438
click at [26, 151] on img at bounding box center [28, 151] width 24 height 47
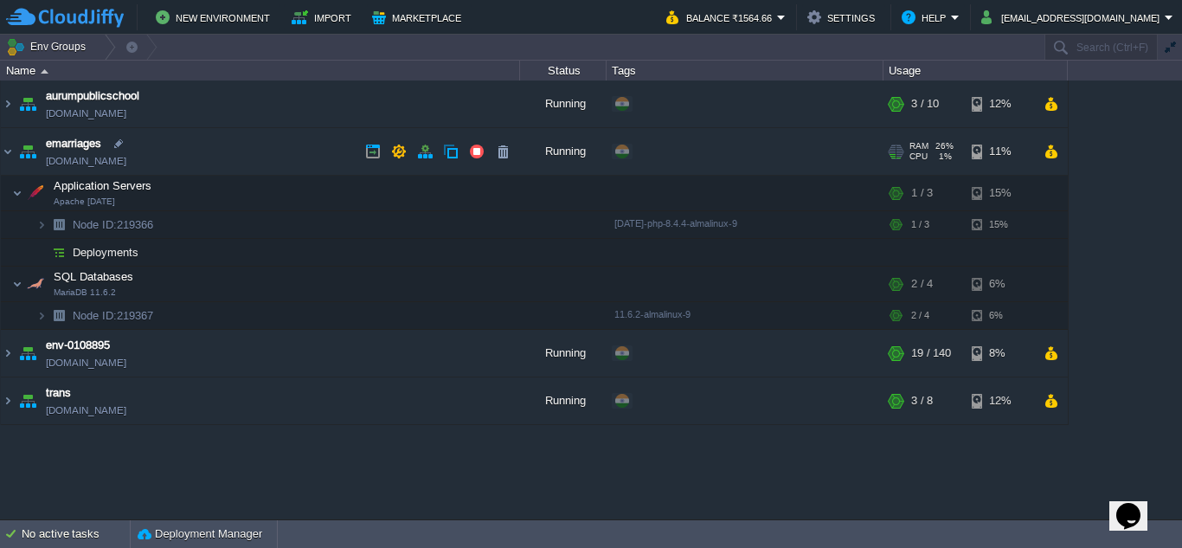
click at [26, 151] on img at bounding box center [28, 151] width 24 height 47
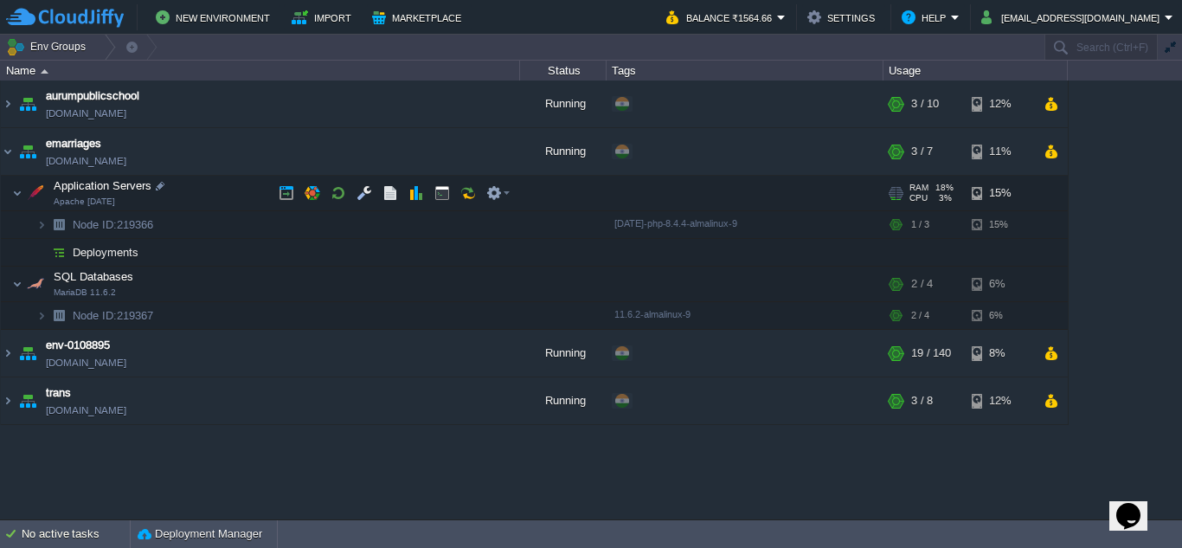
click at [22, 189] on td "Application Servers Apache [DATE]" at bounding box center [260, 193] width 519 height 35
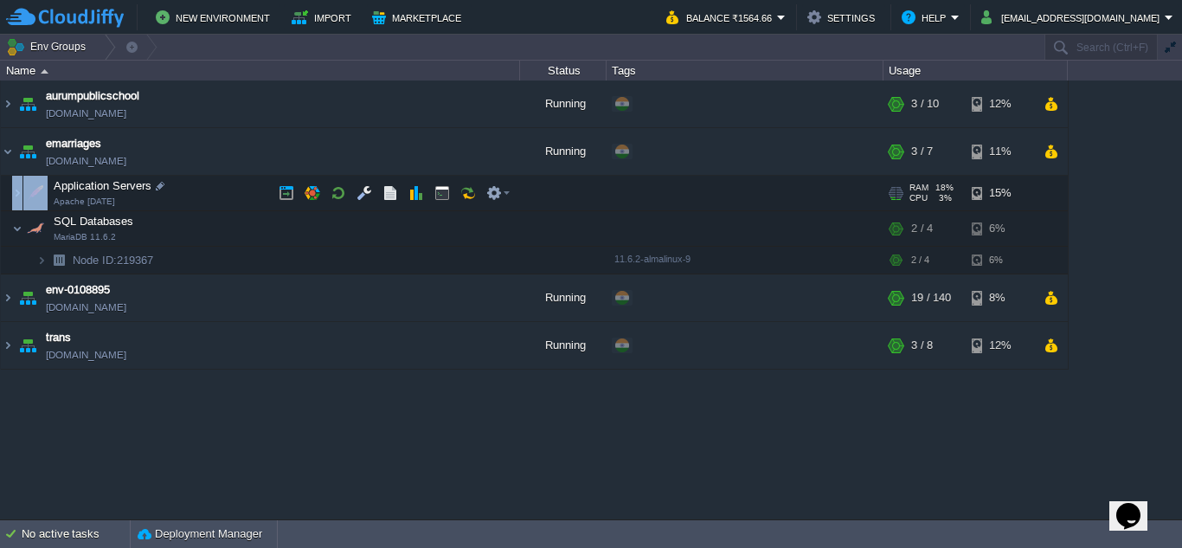
click at [22, 189] on td "Application Servers Apache [DATE]" at bounding box center [260, 193] width 519 height 35
click at [176, 385] on div "aurumpublicschool aurumpublicschool.cloudjiffy.net Running + Add to Env Group R…" at bounding box center [591, 299] width 1182 height 438
click at [359, 197] on button "button" at bounding box center [364, 193] width 16 height 16
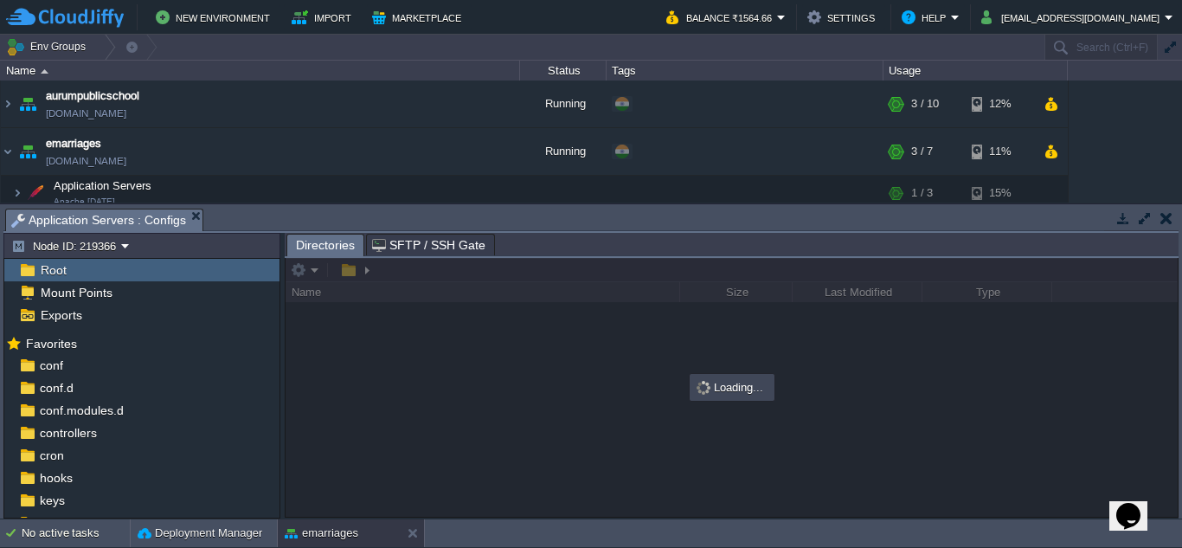
click at [84, 272] on div "Root" at bounding box center [141, 270] width 275 height 22
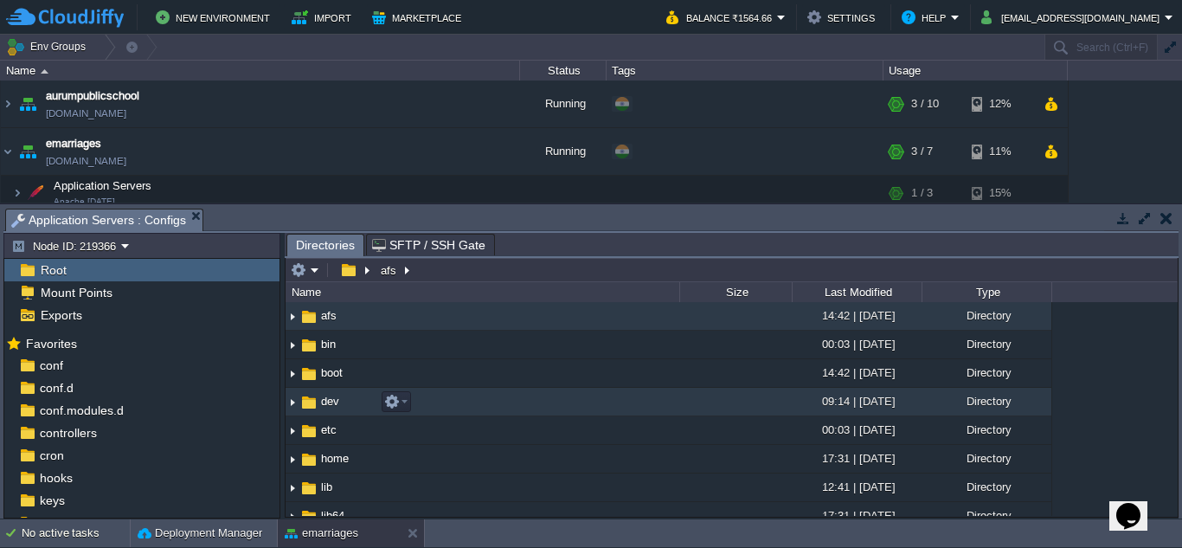
click at [344, 406] on td "dev" at bounding box center [482, 402] width 394 height 29
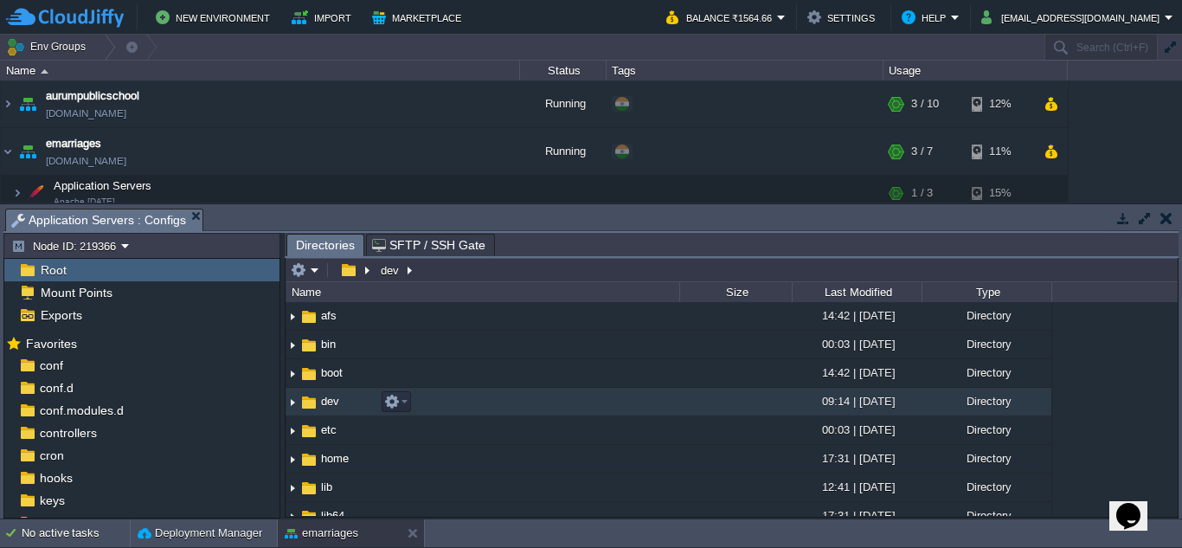
click at [344, 406] on td "dev" at bounding box center [482, 402] width 394 height 29
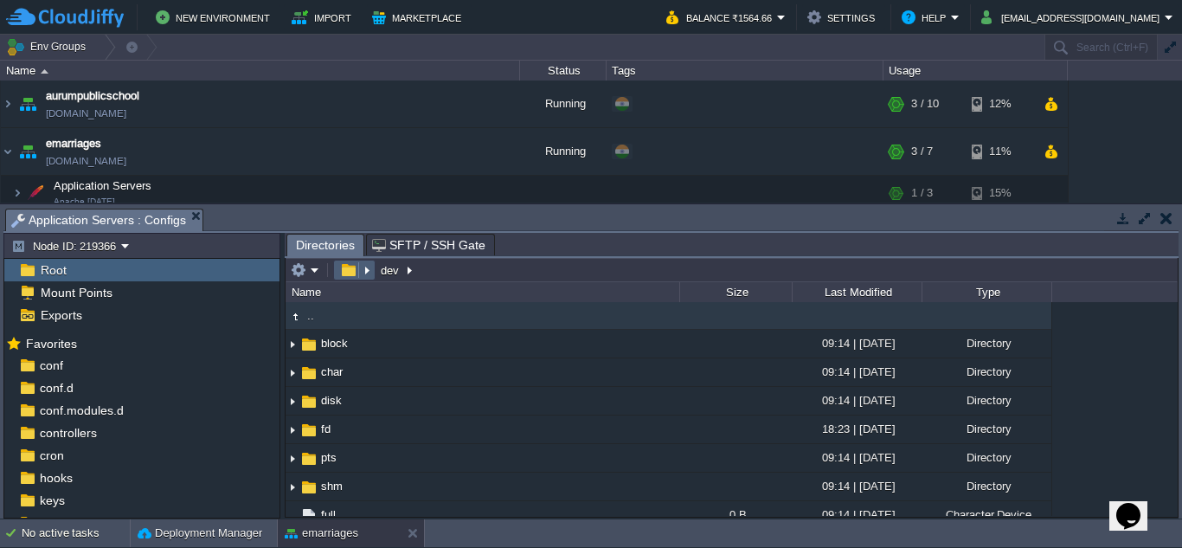
click at [345, 272] on button "button" at bounding box center [348, 270] width 25 height 16
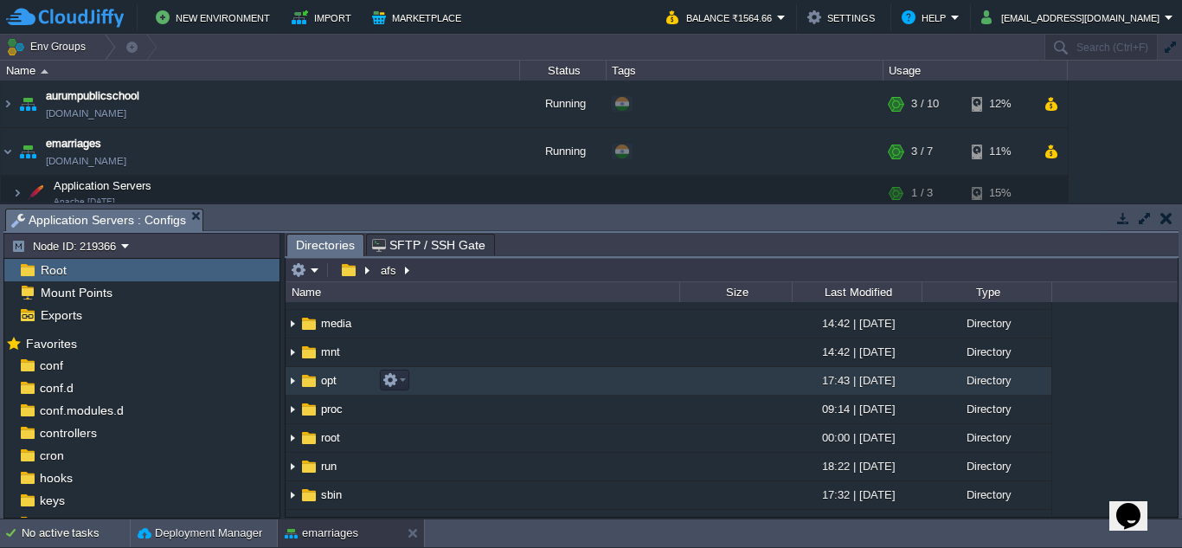
scroll to position [259, 0]
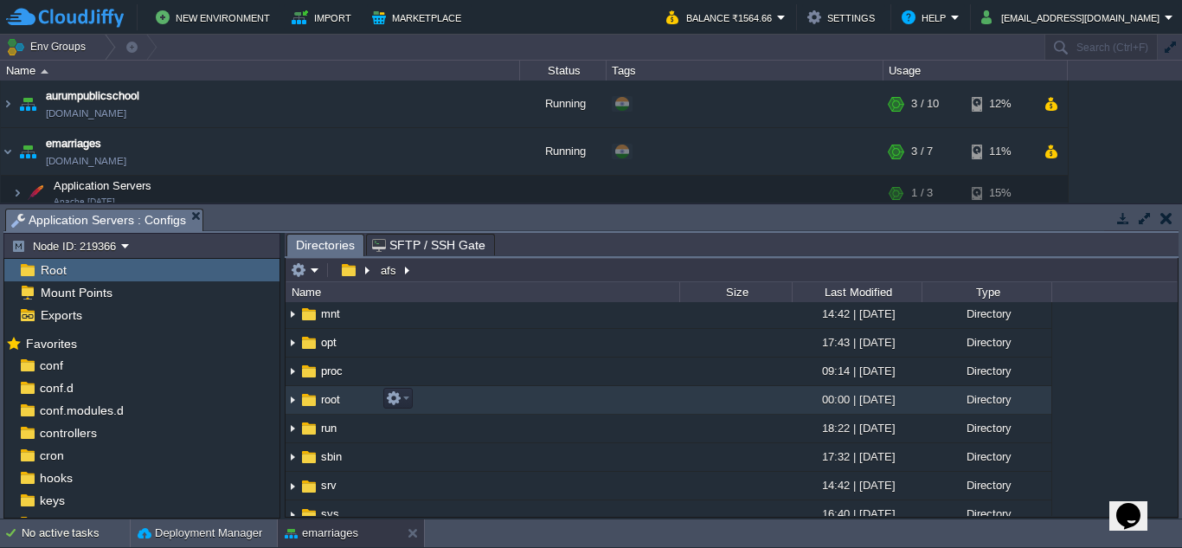
click at [337, 405] on span "root" at bounding box center [330, 399] width 24 height 15
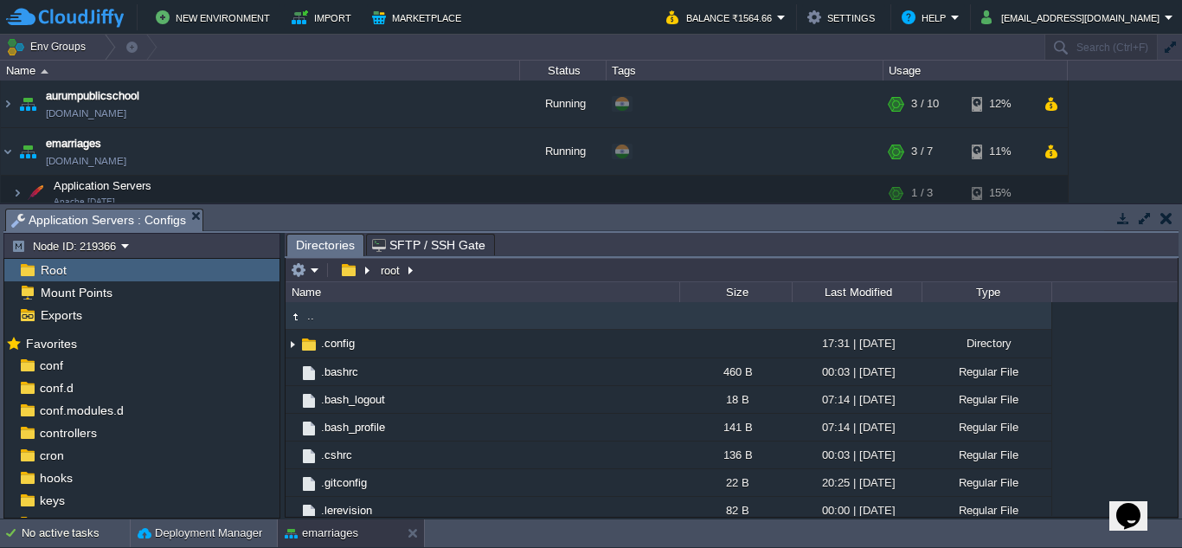
click at [83, 270] on div "Root" at bounding box center [141, 270] width 275 height 22
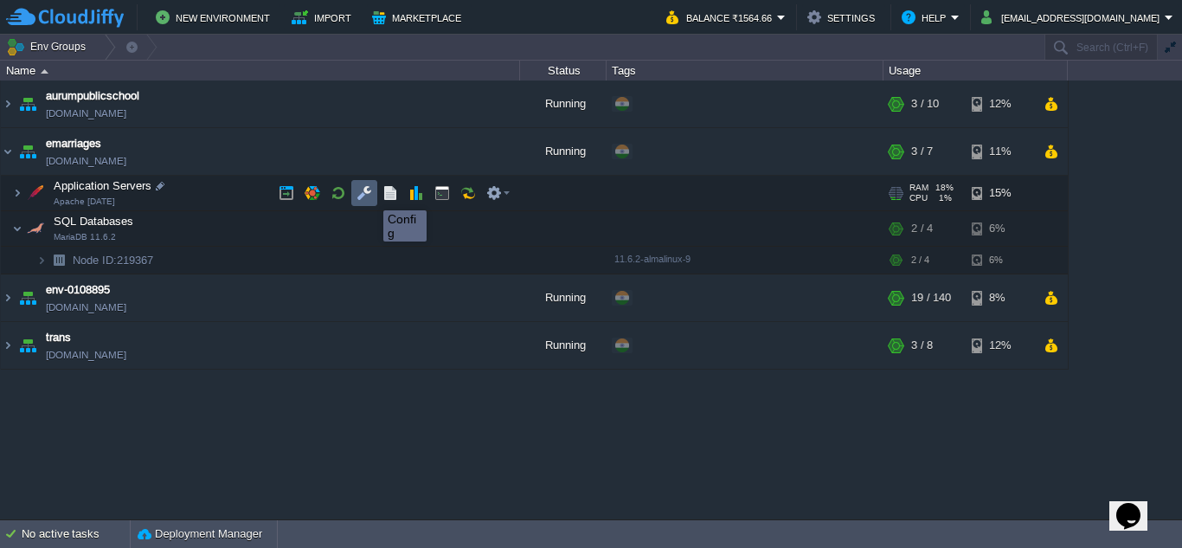
click at [366, 195] on button "button" at bounding box center [364, 193] width 16 height 16
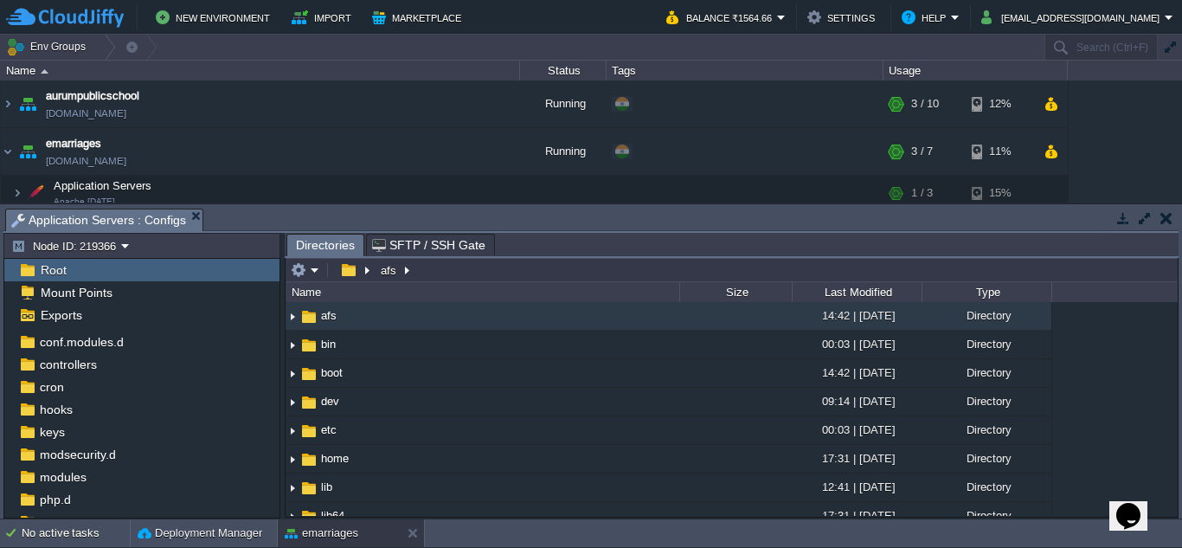
scroll to position [170, 0]
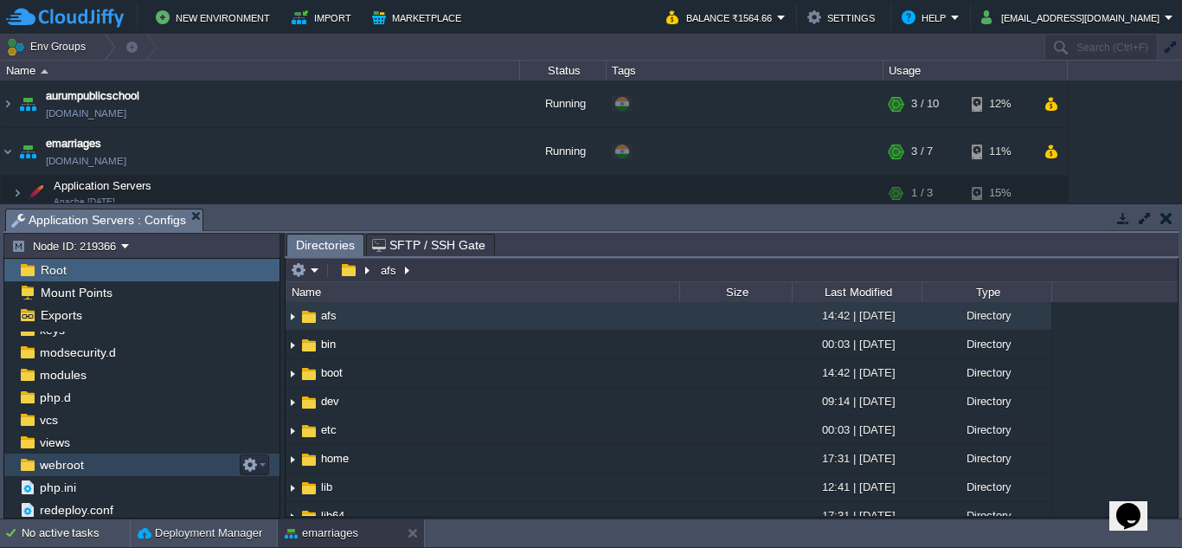
click at [79, 459] on span "webroot" at bounding box center [61, 465] width 50 height 16
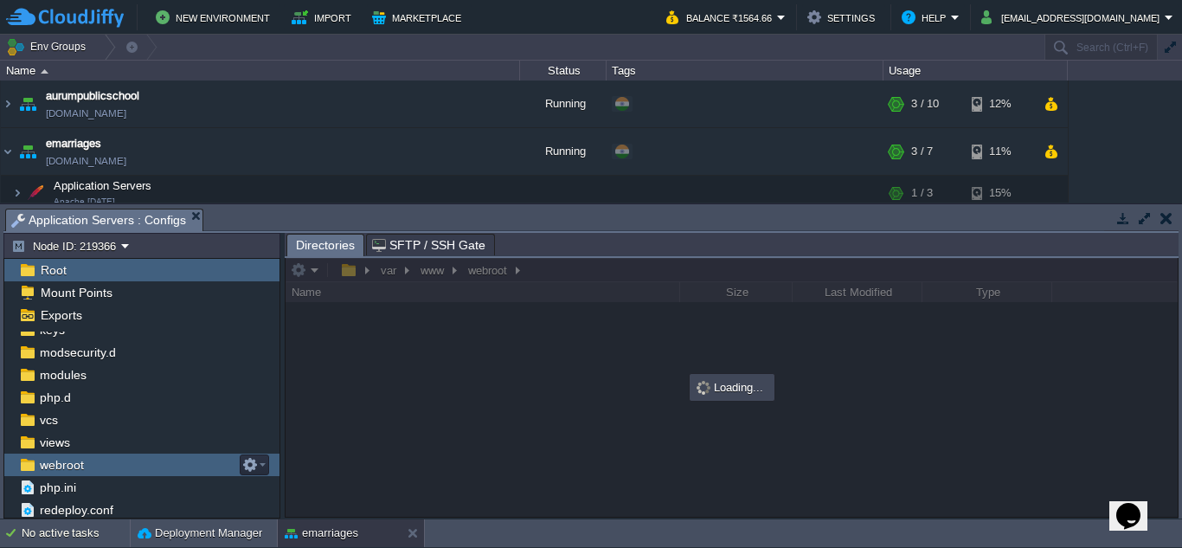
click at [79, 459] on span "webroot" at bounding box center [61, 465] width 50 height 16
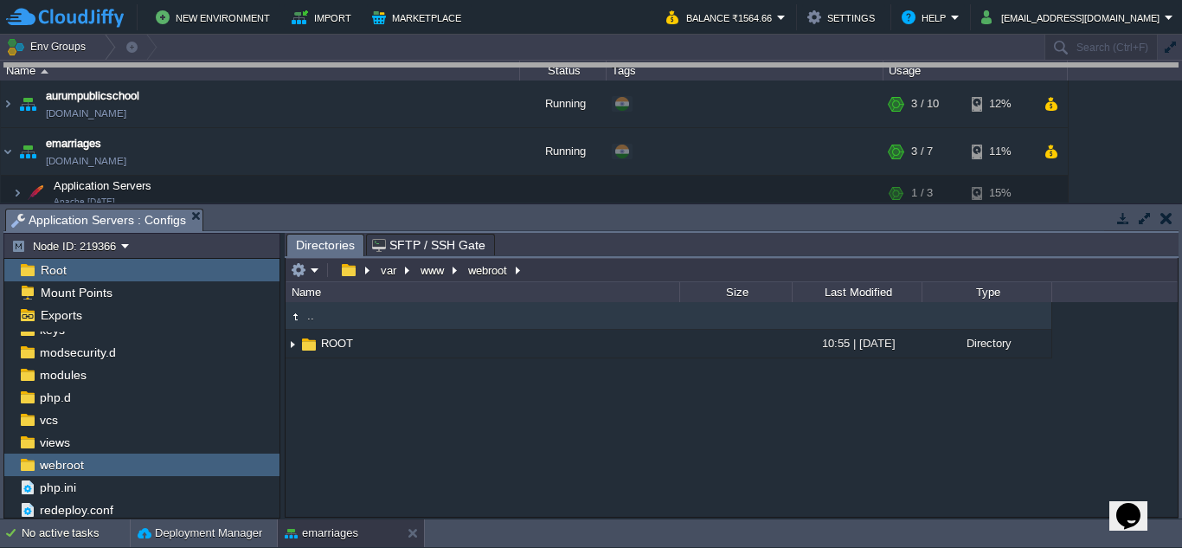
drag, startPoint x: 627, startPoint y: 232, endPoint x: 621, endPoint y: 47, distance: 185.2
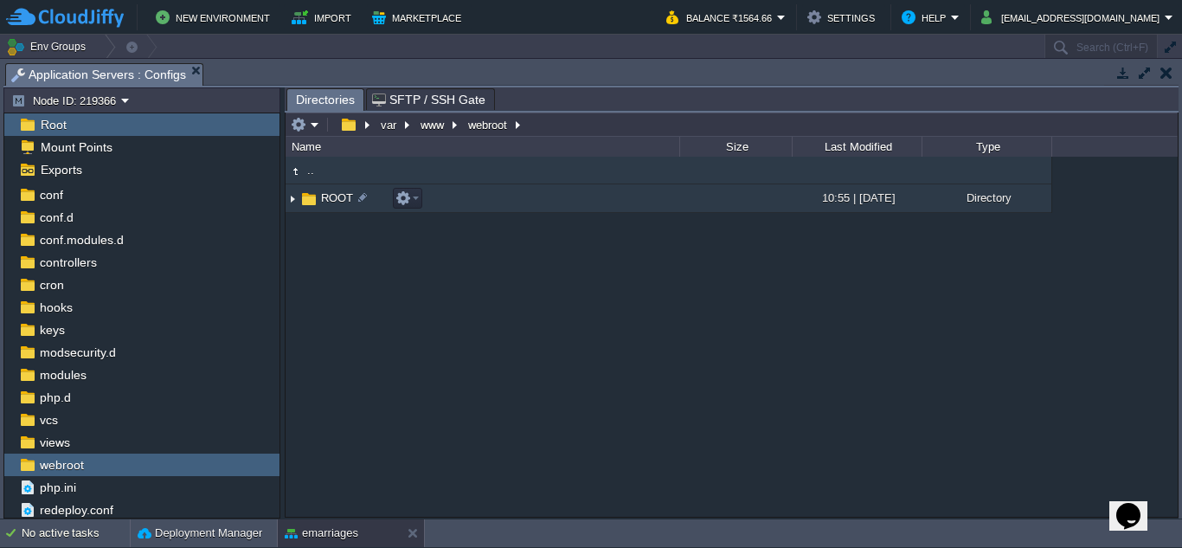
click at [339, 191] on td "ROOT" at bounding box center [482, 198] width 394 height 29
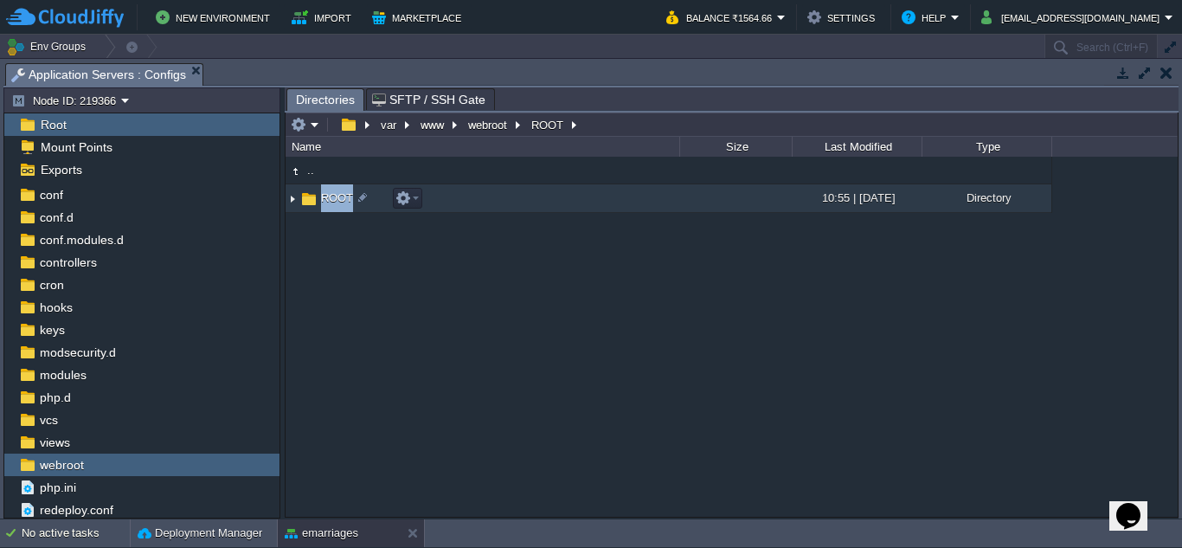
click at [339, 191] on td "ROOT" at bounding box center [482, 198] width 394 height 29
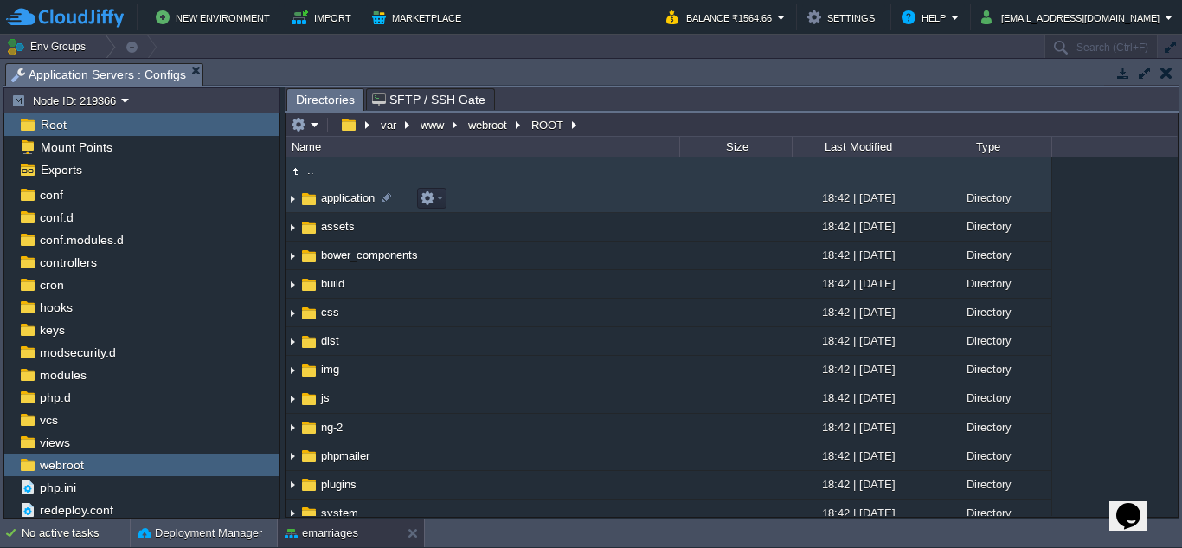
click at [356, 195] on span "application" at bounding box center [347, 197] width 59 height 15
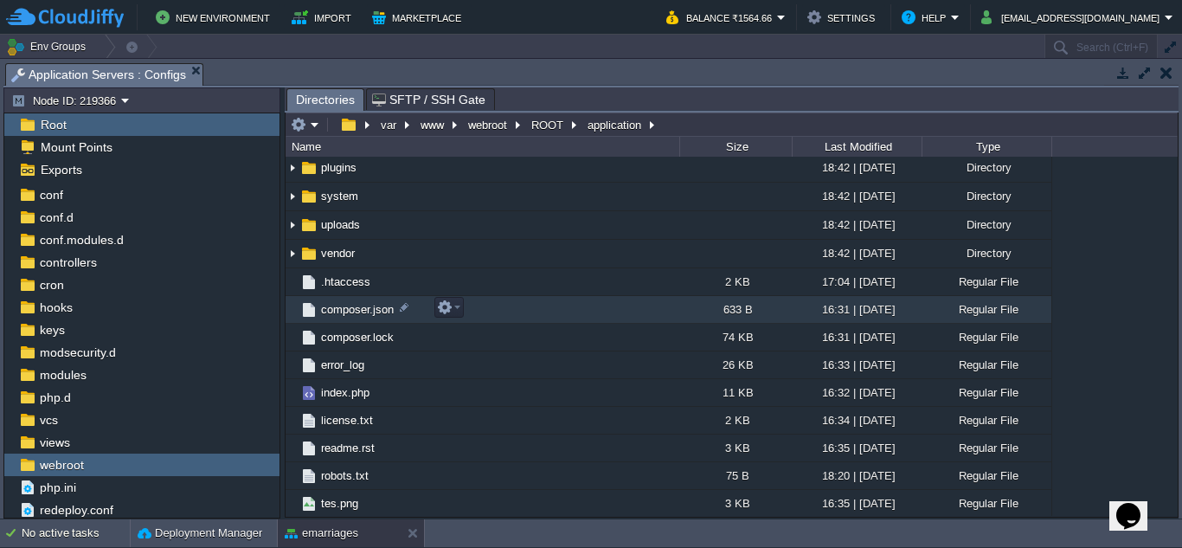
scroll to position [0, 0]
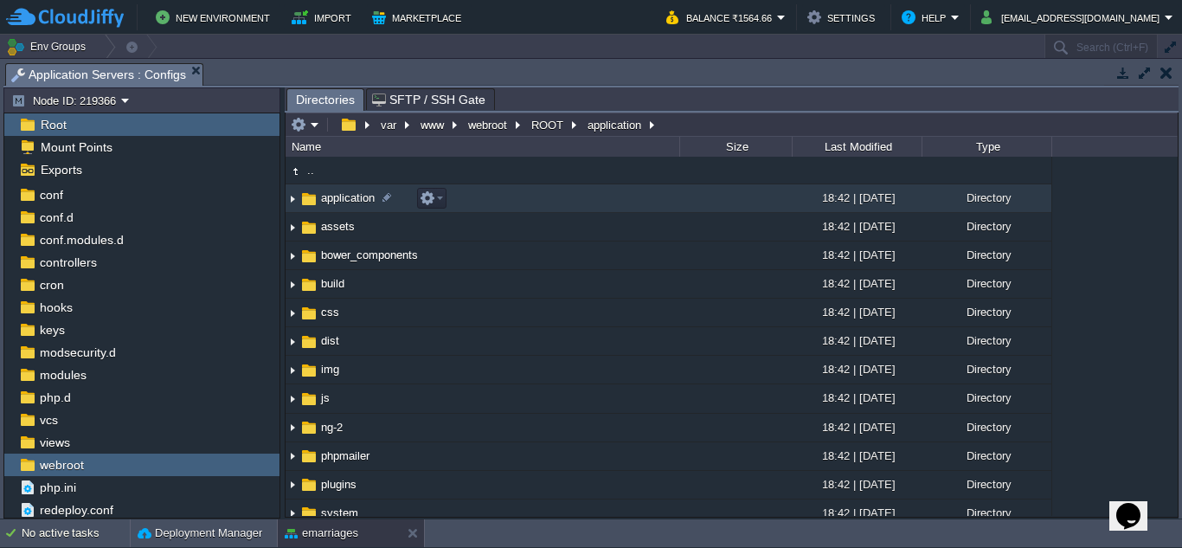
click at [346, 202] on span "application" at bounding box center [347, 197] width 59 height 15
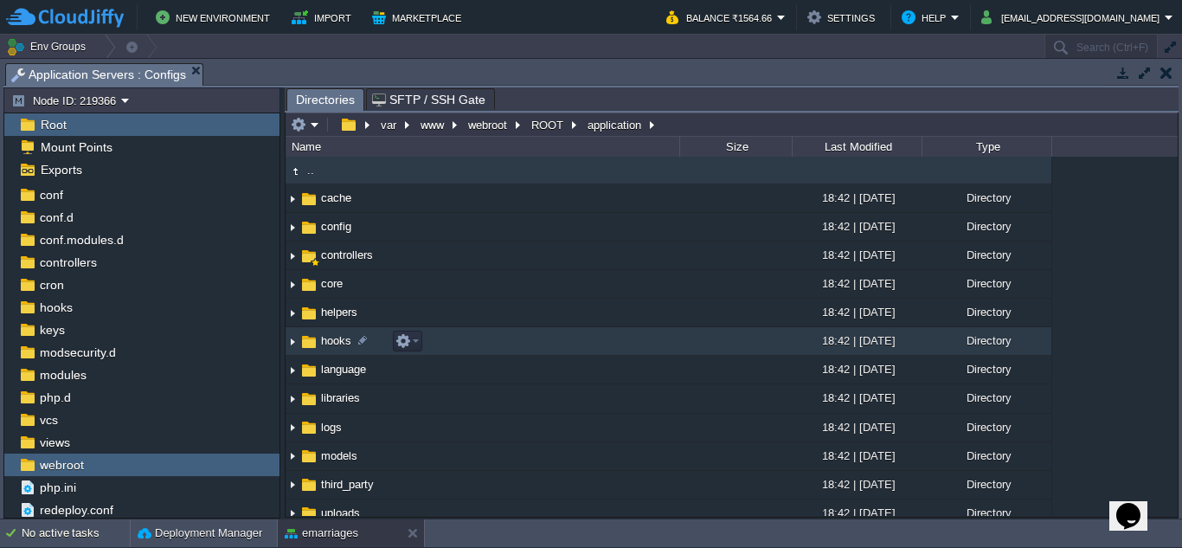
scroll to position [67, 0]
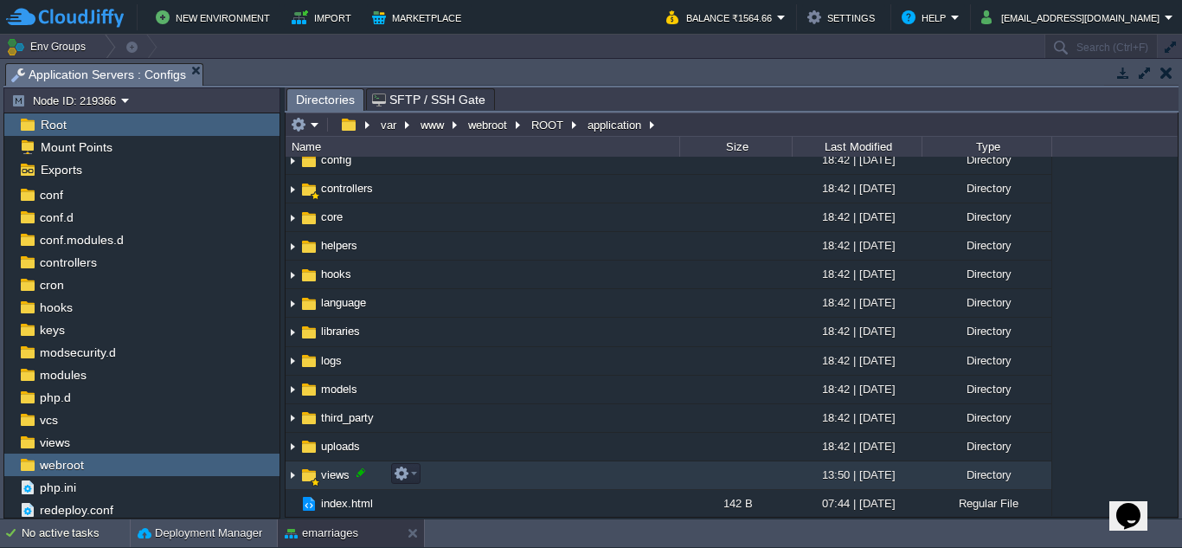
click at [356, 475] on div at bounding box center [361, 472] width 16 height 16
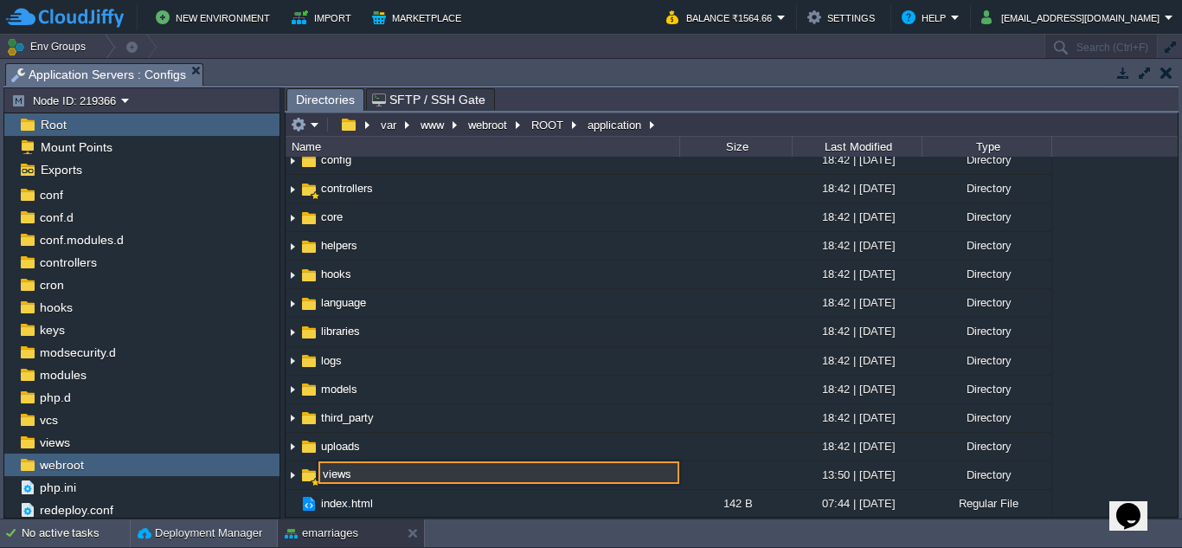
click at [356, 475] on div ".. cache 18:42 | 25 Feb 2025 Directory config 18:42 | 25 Feb 2025 Directory con…" at bounding box center [731, 336] width 892 height 359
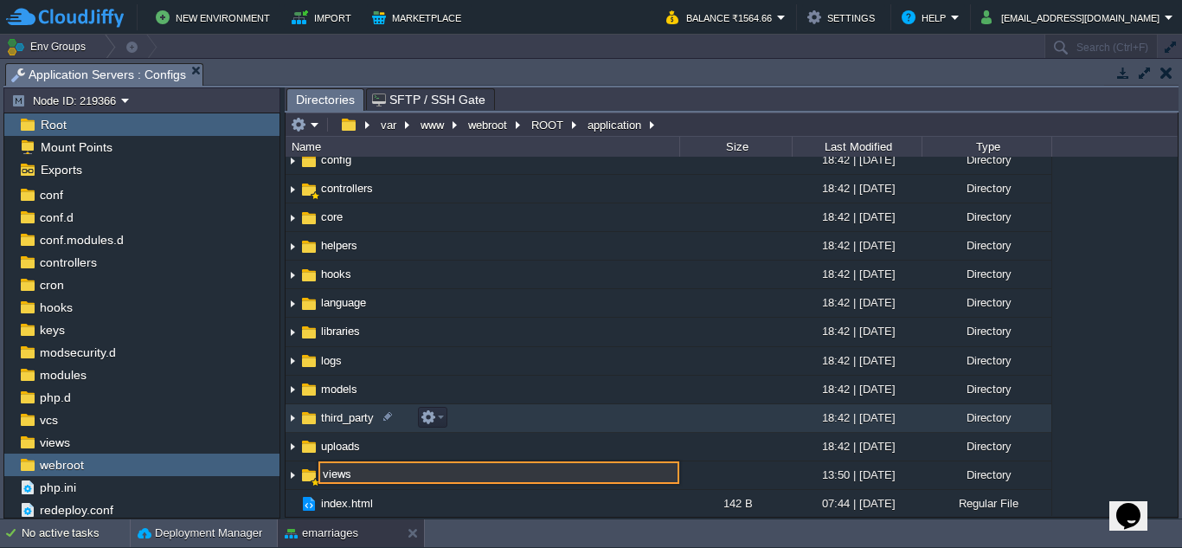
click at [449, 416] on td "third_party" at bounding box center [482, 418] width 394 height 29
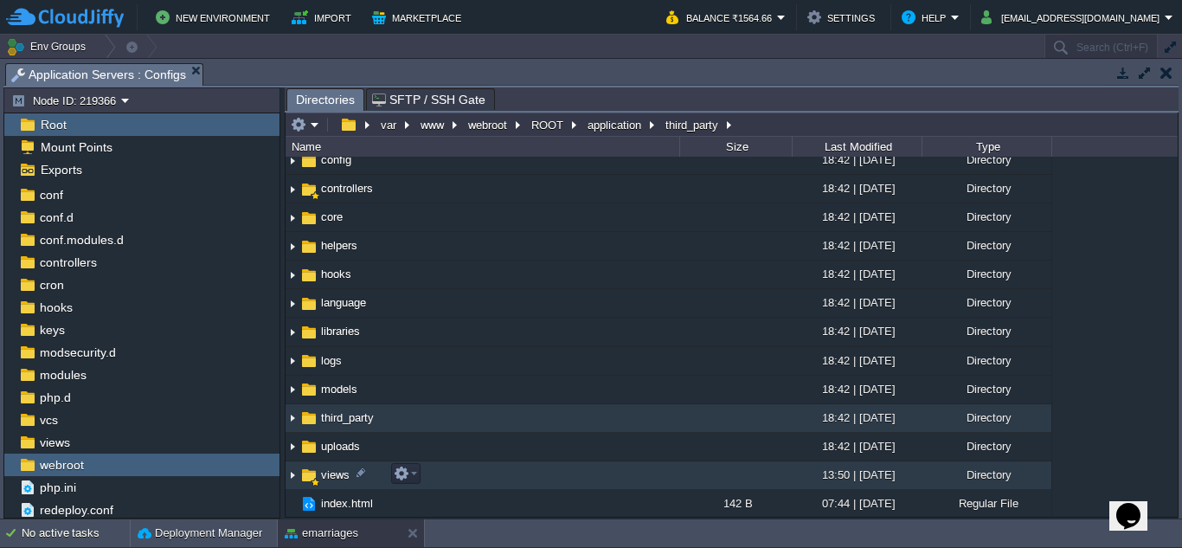
click at [320, 476] on span "views" at bounding box center [335, 474] width 34 height 15
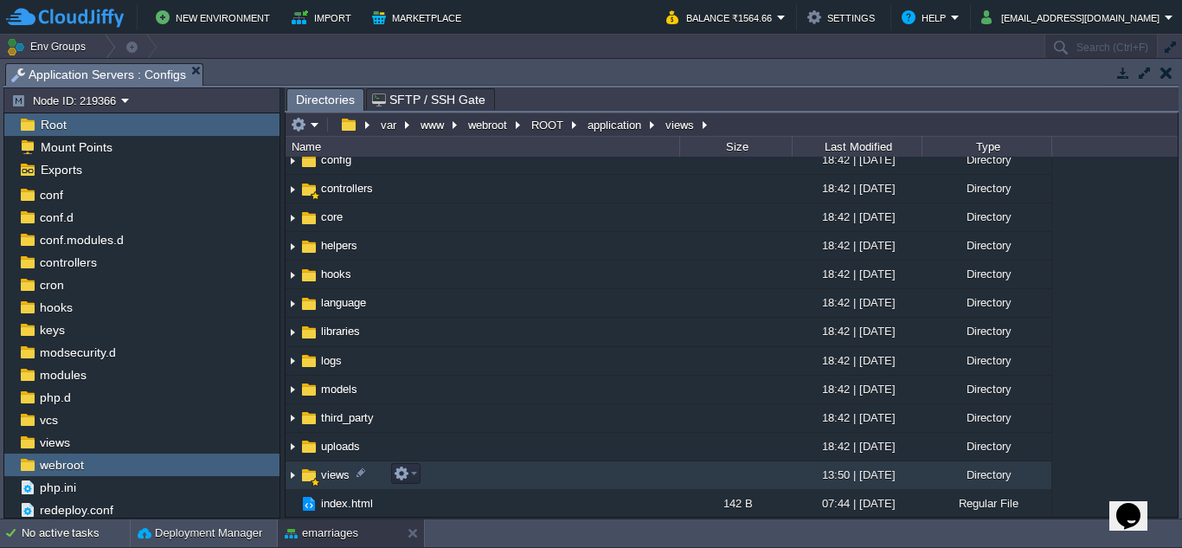
click at [320, 476] on span "views" at bounding box center [335, 474] width 34 height 15
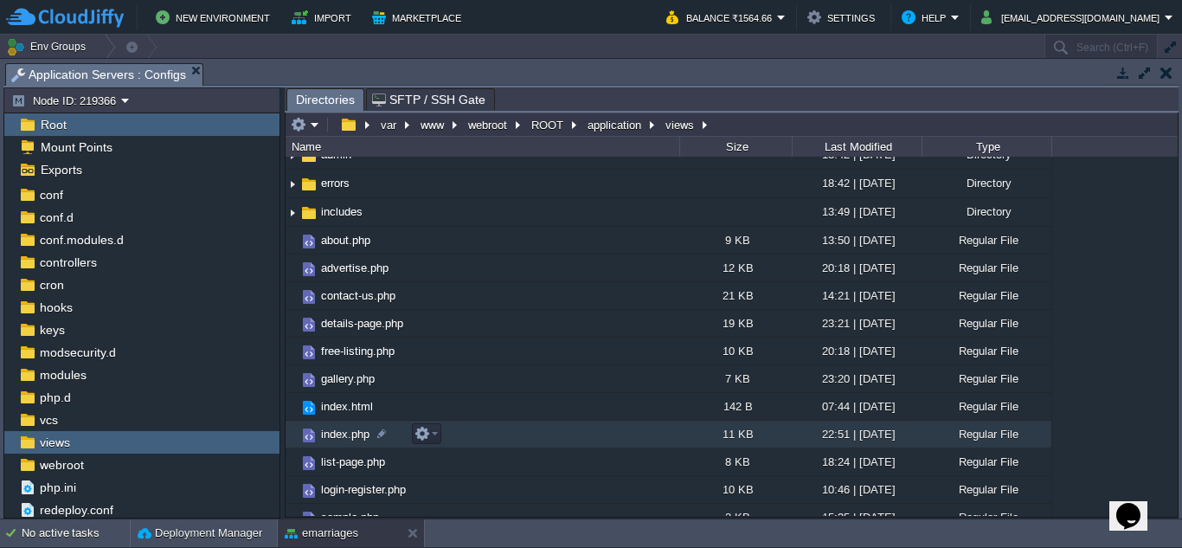
scroll to position [0, 0]
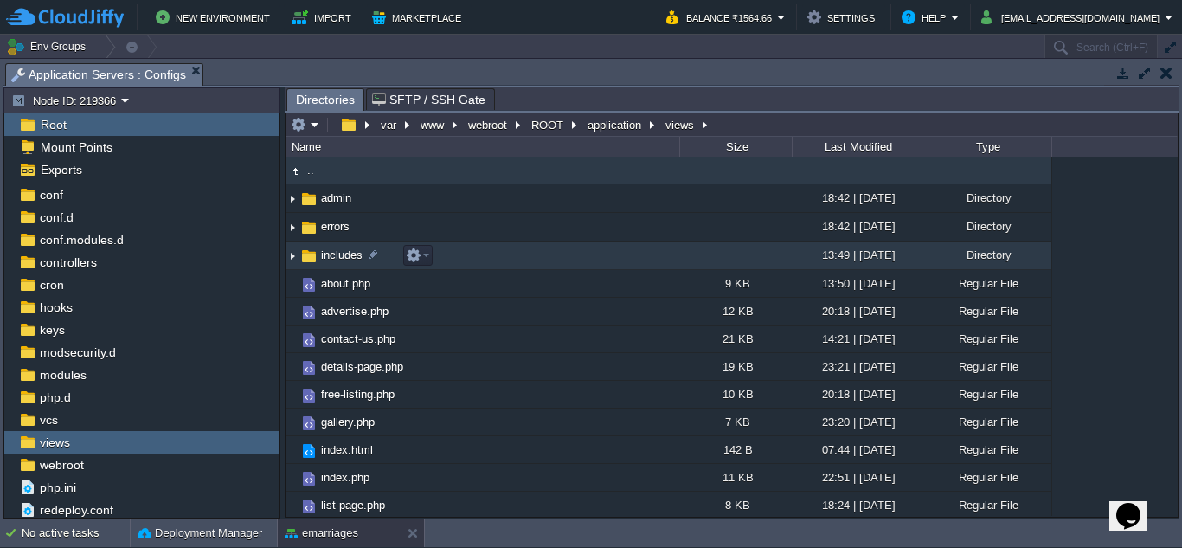
click at [291, 258] on img at bounding box center [292, 255] width 14 height 27
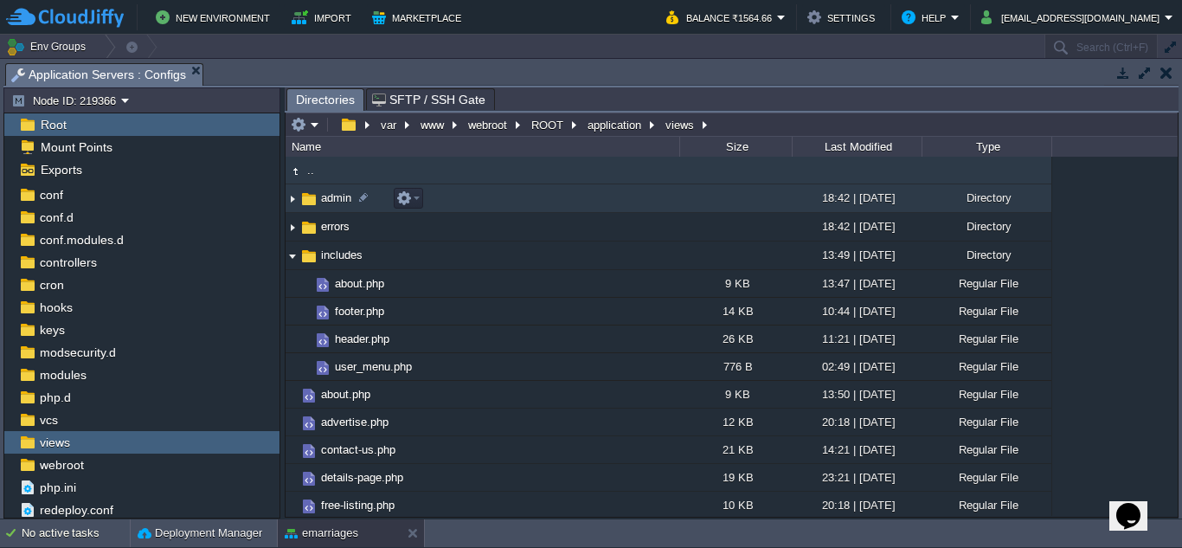
click at [296, 197] on img at bounding box center [292, 198] width 14 height 27
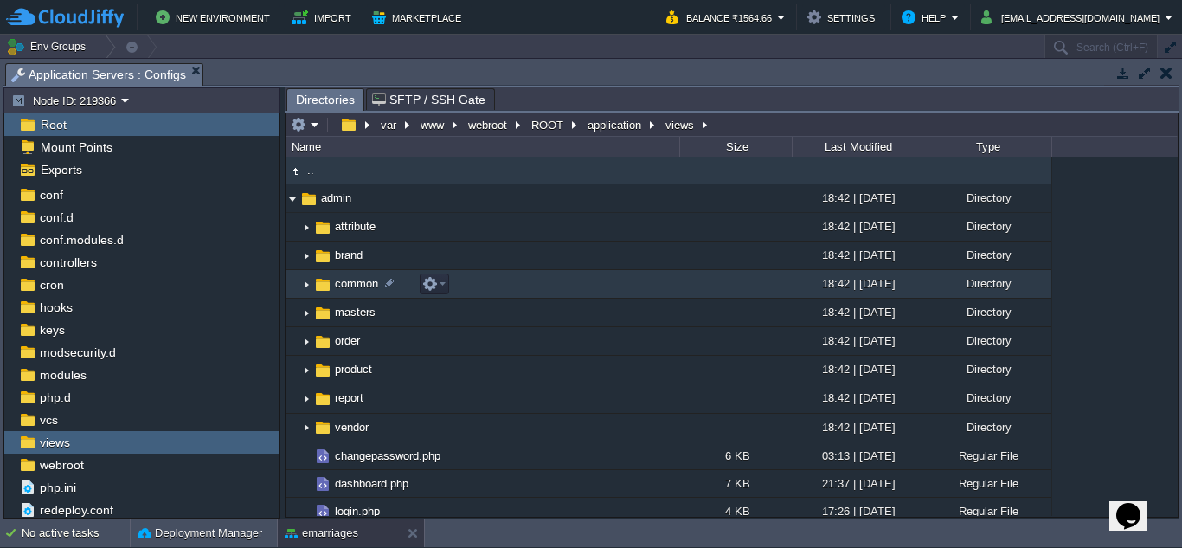
click at [304, 282] on img at bounding box center [306, 284] width 14 height 27
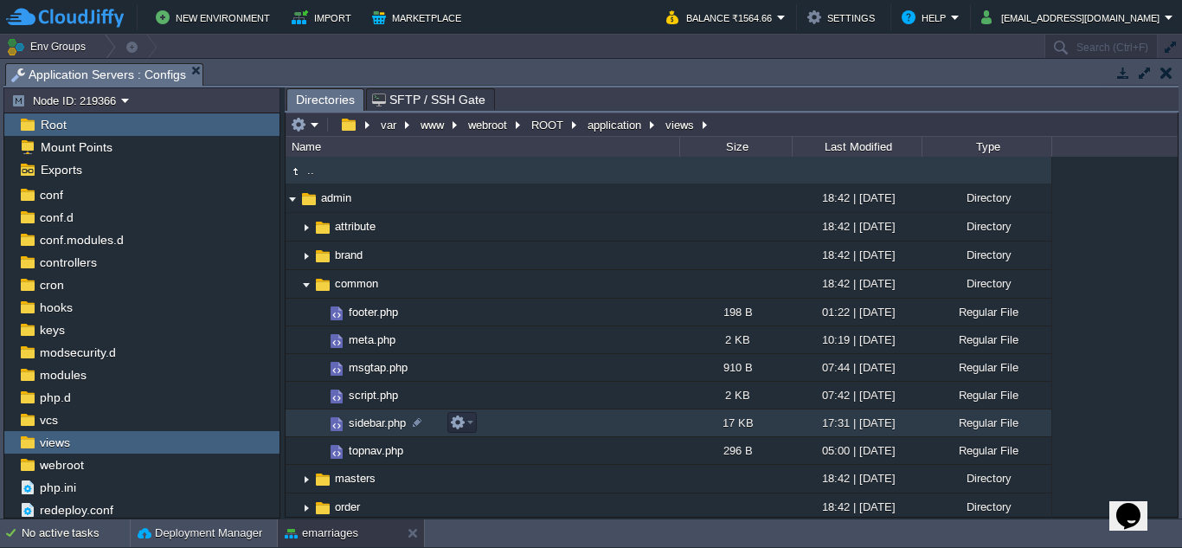
click at [380, 425] on span "sidebar.php" at bounding box center [377, 422] width 62 height 15
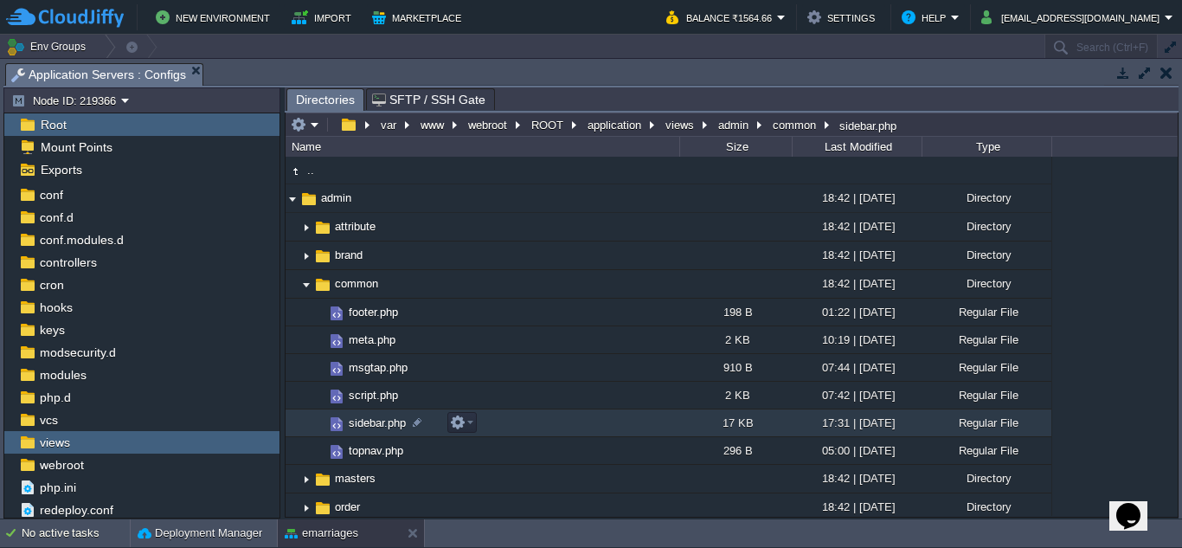
click at [380, 425] on span "sidebar.php" at bounding box center [377, 422] width 62 height 15
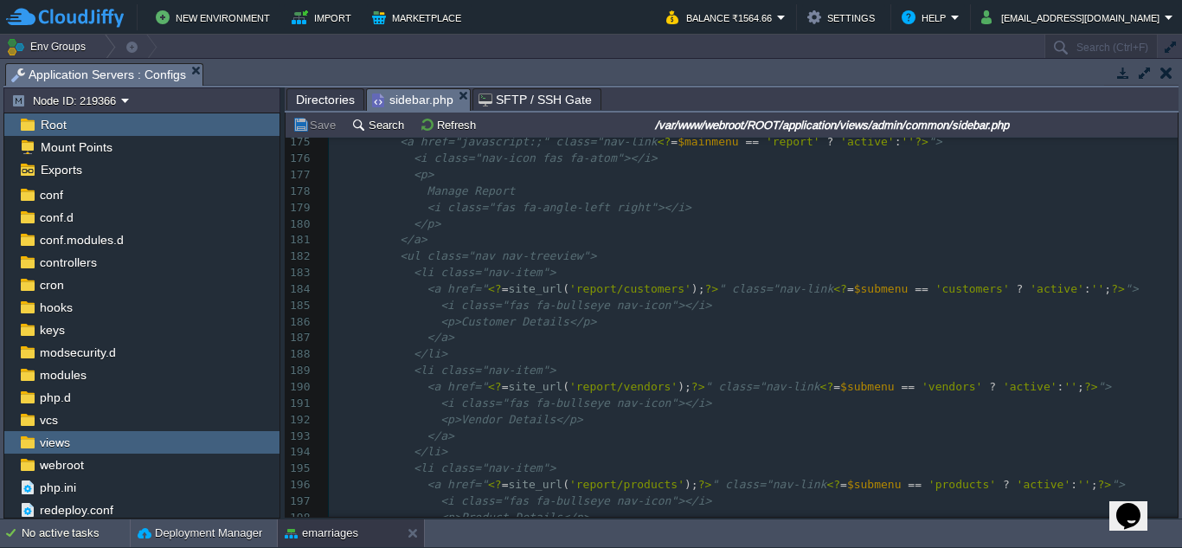
scroll to position [3373, 0]
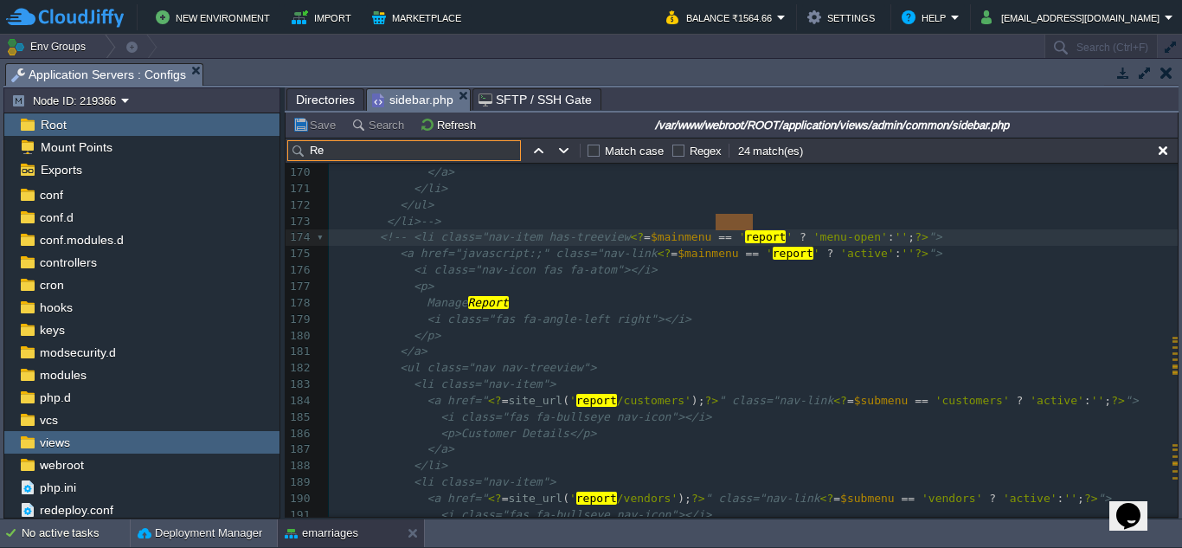
type input "R"
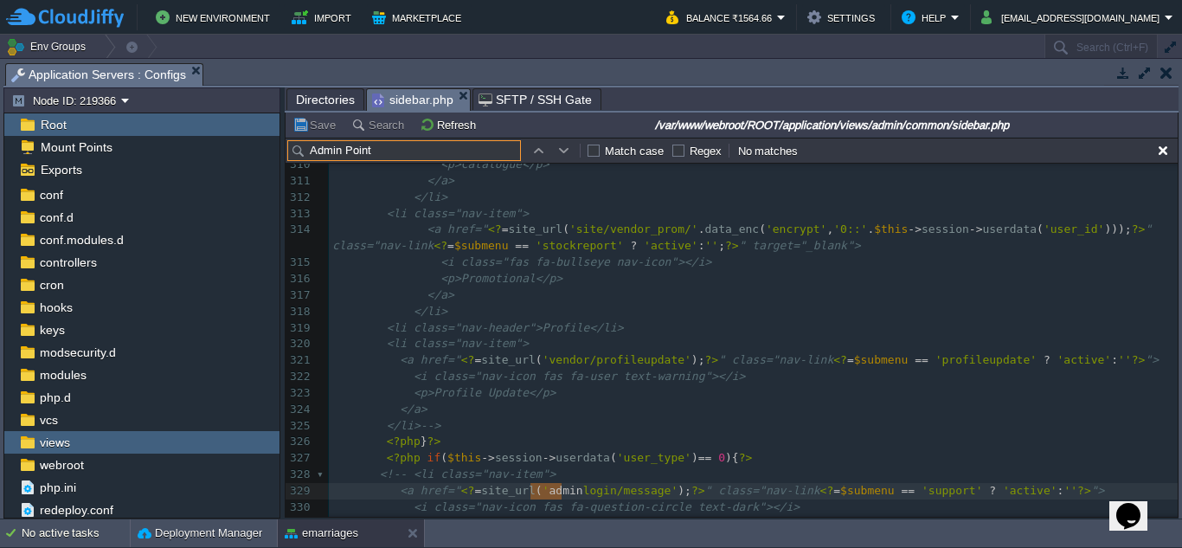
type input "Admin Points"
click at [332, 97] on span "Directories" at bounding box center [325, 99] width 59 height 21
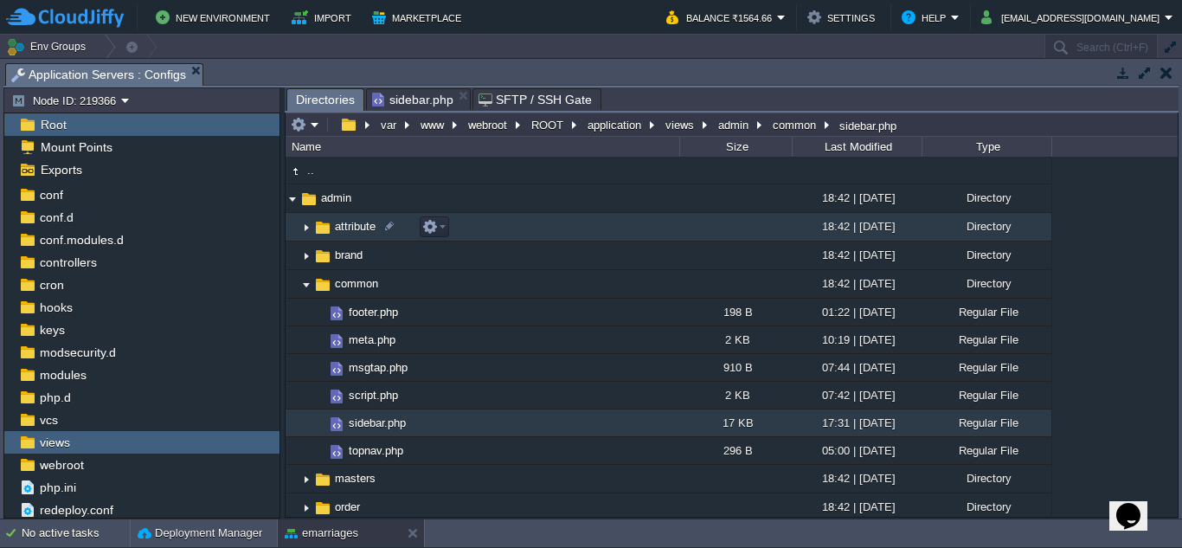
click at [304, 228] on img at bounding box center [306, 227] width 14 height 27
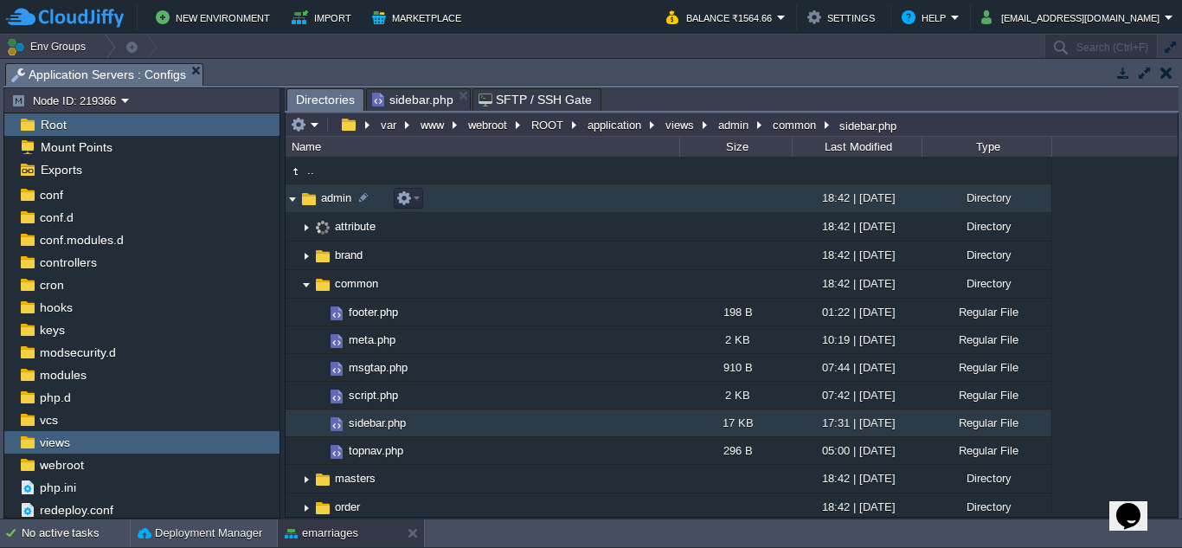
click at [289, 201] on img at bounding box center [292, 198] width 14 height 27
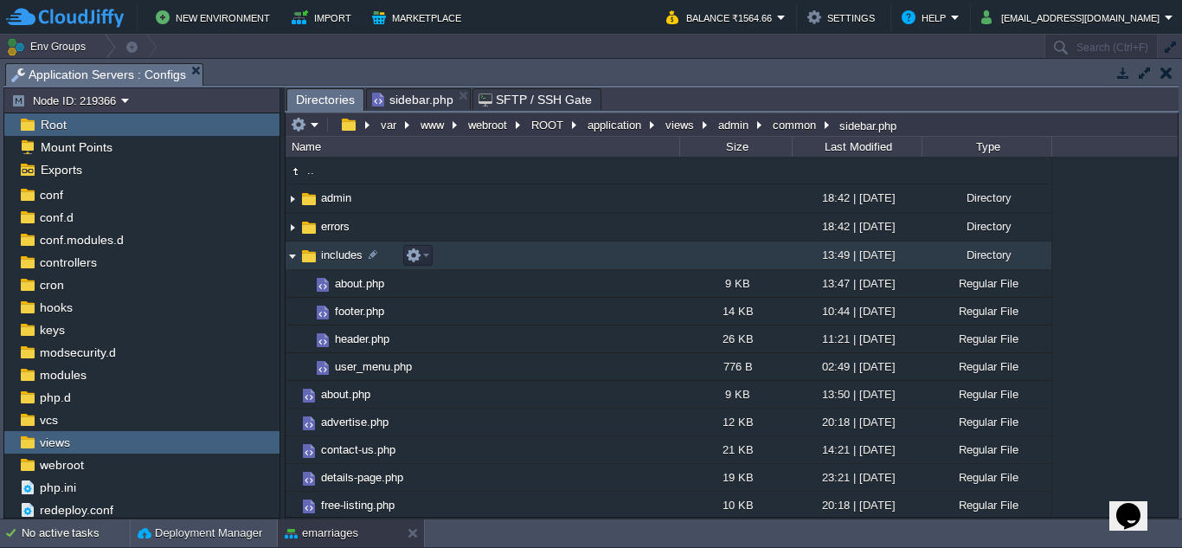
click at [297, 253] on img at bounding box center [292, 255] width 14 height 27
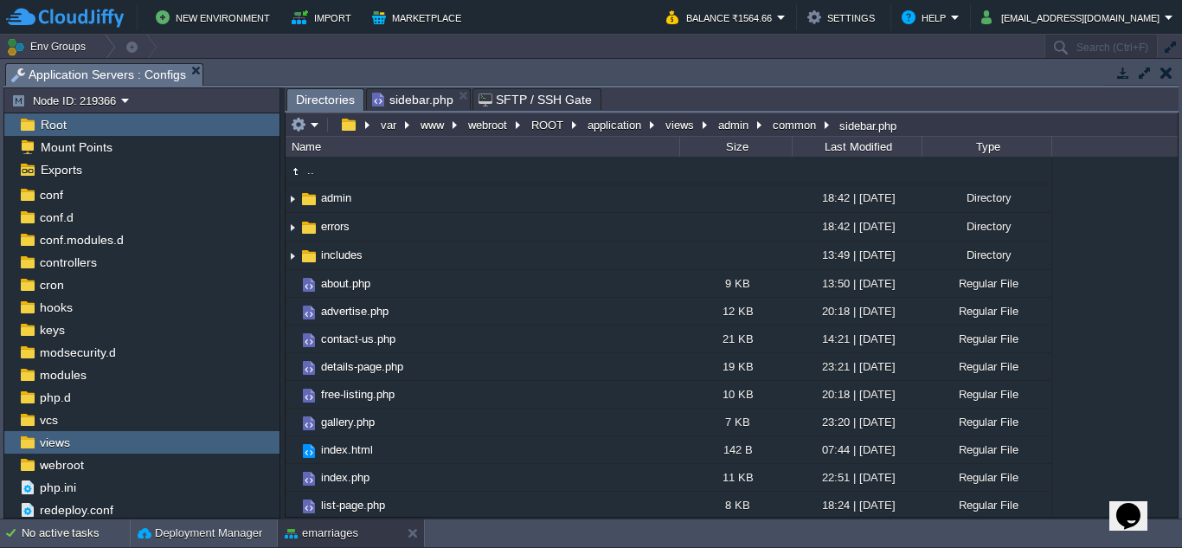
click at [74, 124] on div "Root" at bounding box center [141, 124] width 275 height 22
click at [317, 93] on span "Directories" at bounding box center [325, 100] width 59 height 22
click at [452, 93] on em "sidebar.php" at bounding box center [421, 99] width 98 height 21
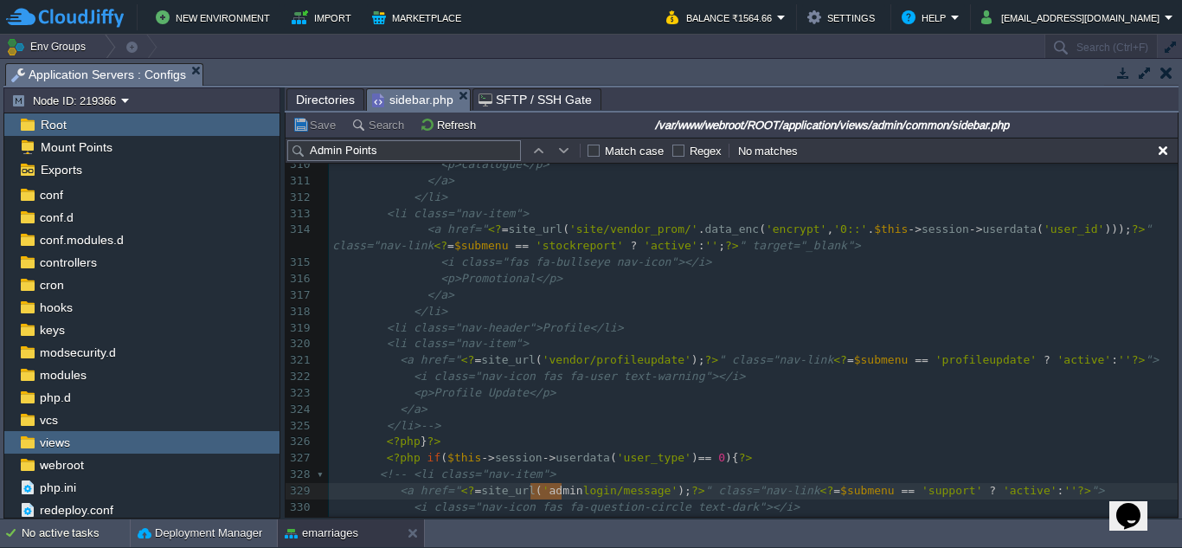
click at [457, 91] on em "sidebar.php" at bounding box center [421, 100] width 98 height 22
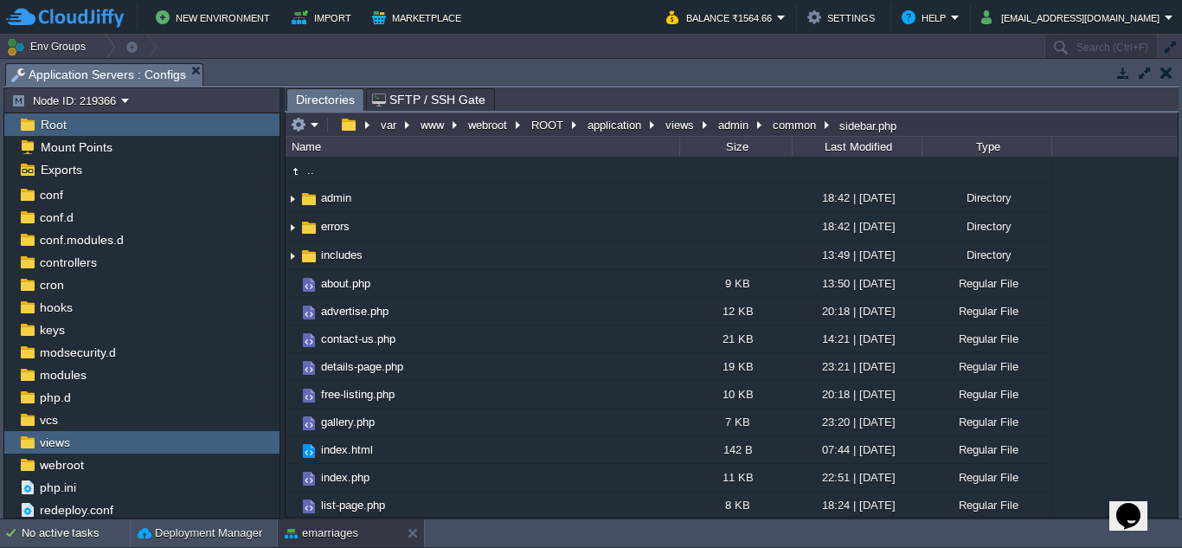
click at [341, 95] on span "Directories" at bounding box center [325, 100] width 59 height 22
click at [87, 439] on div "views" at bounding box center [141, 442] width 275 height 22
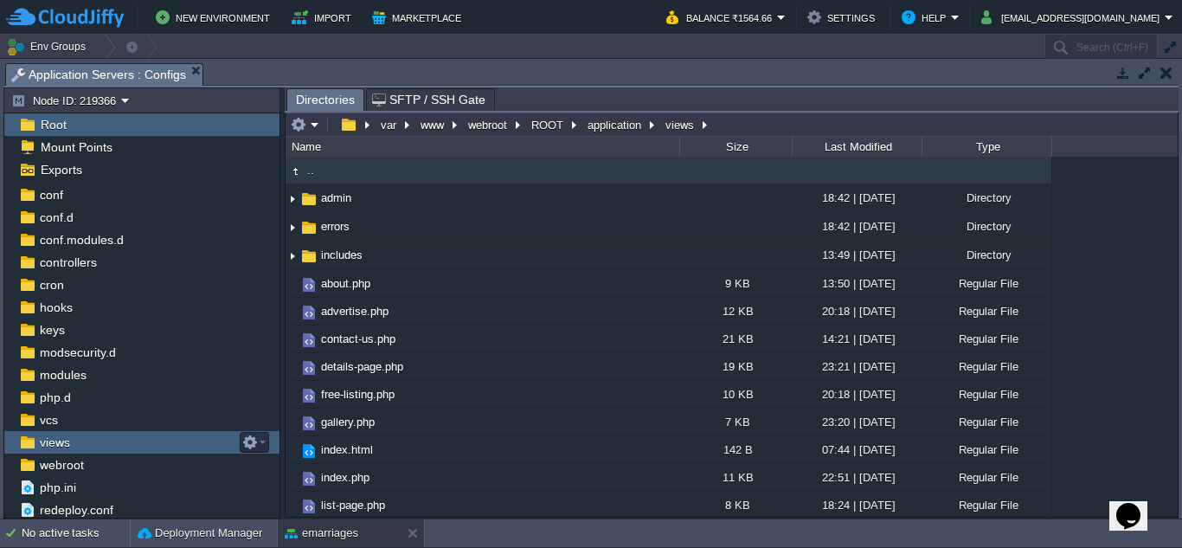
click at [91, 445] on div "views" at bounding box center [141, 442] width 275 height 22
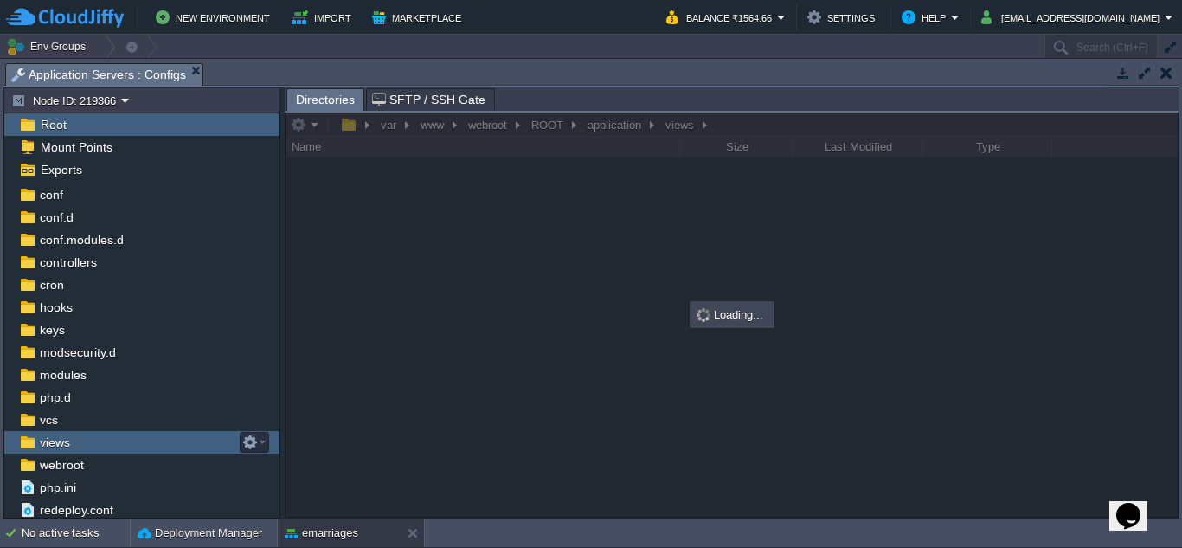
click at [91, 445] on div "views" at bounding box center [141, 442] width 275 height 22
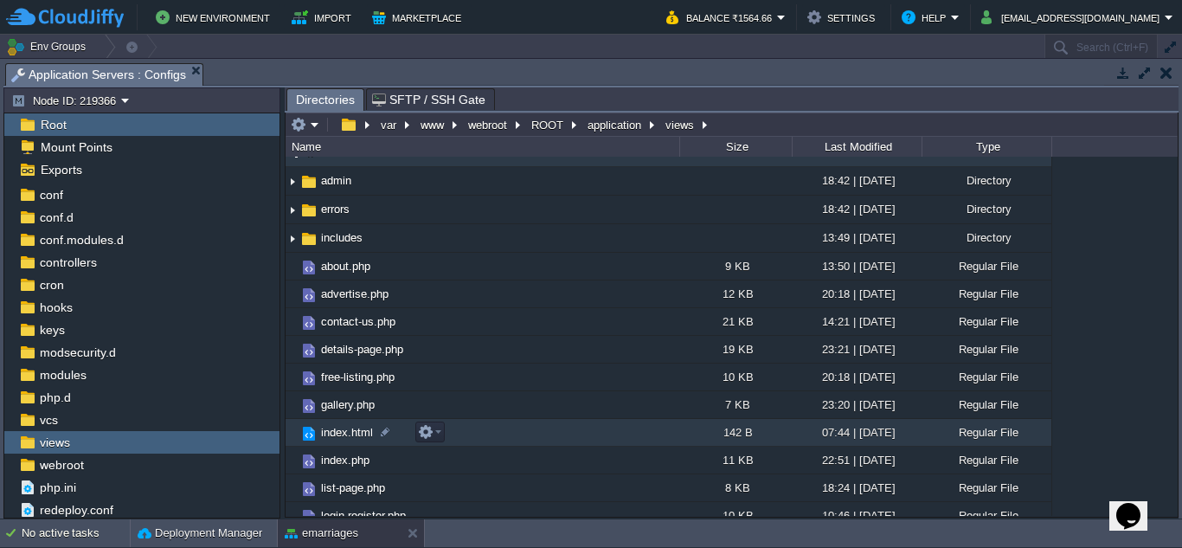
scroll to position [0, 0]
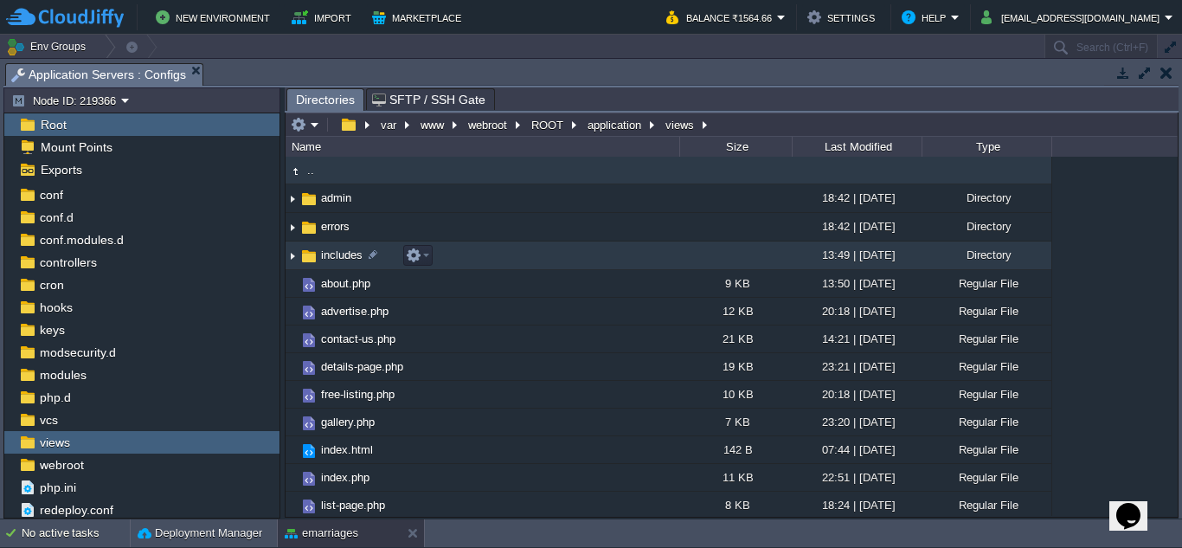
click at [295, 256] on img at bounding box center [292, 255] width 14 height 27
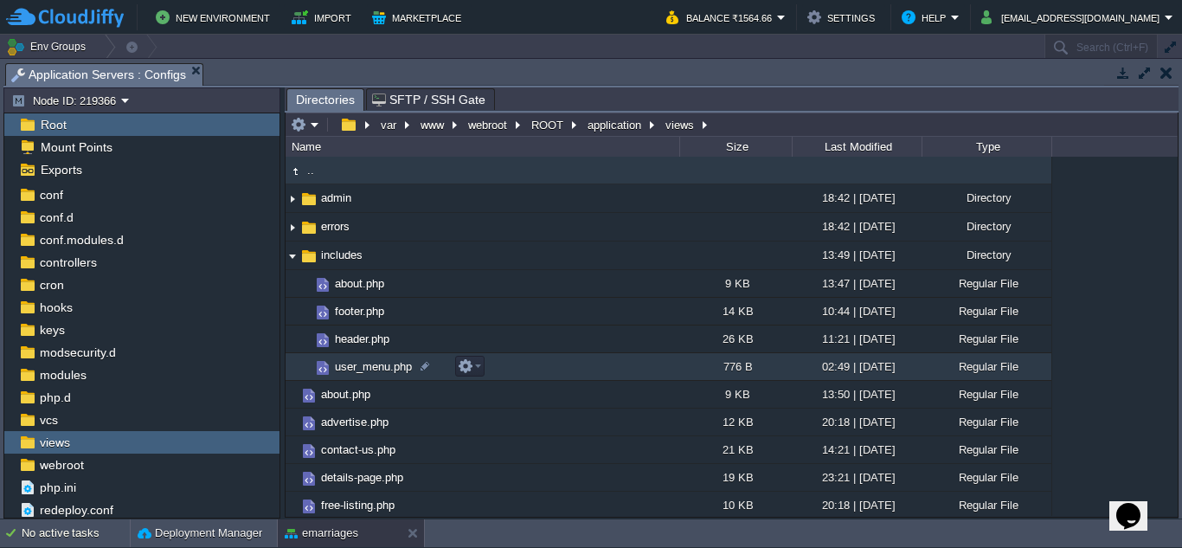
click at [368, 373] on span "user_menu.php" at bounding box center [373, 366] width 82 height 15
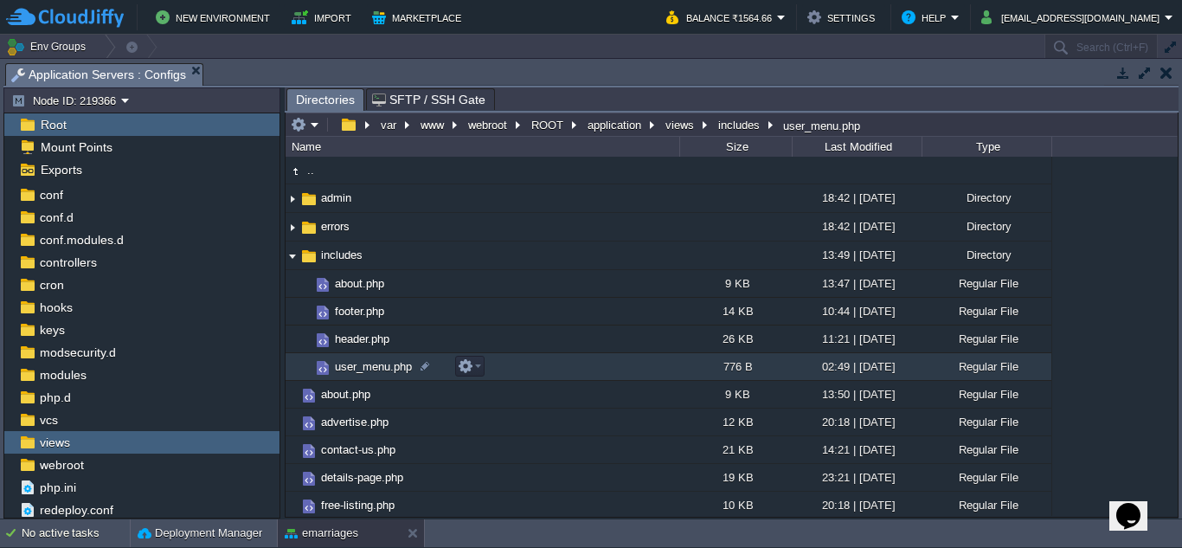
click at [360, 367] on span "user_menu.php" at bounding box center [373, 366] width 82 height 15
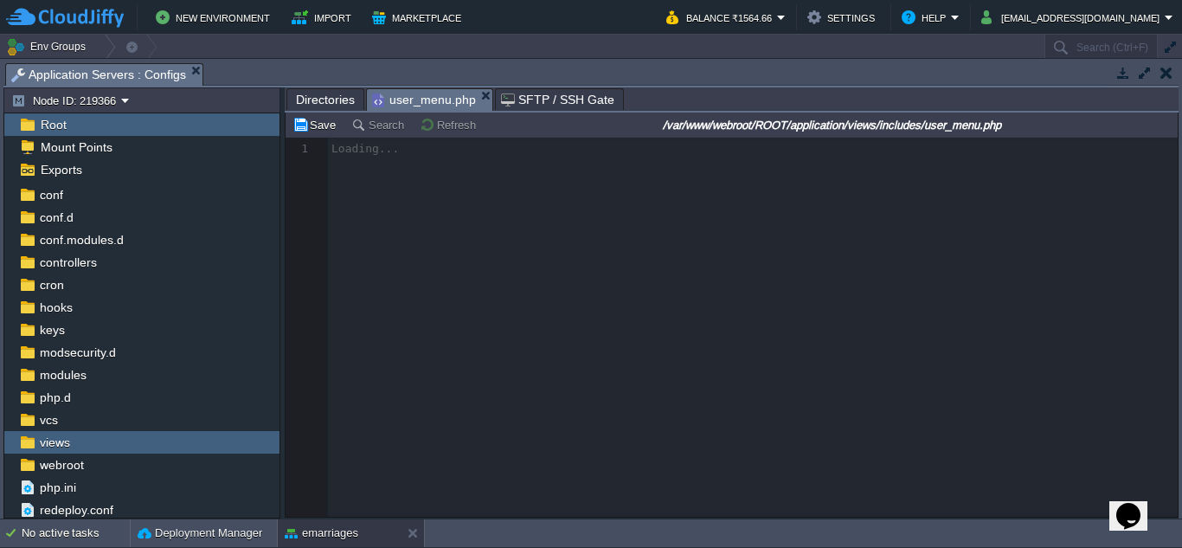
scroll to position [6, 0]
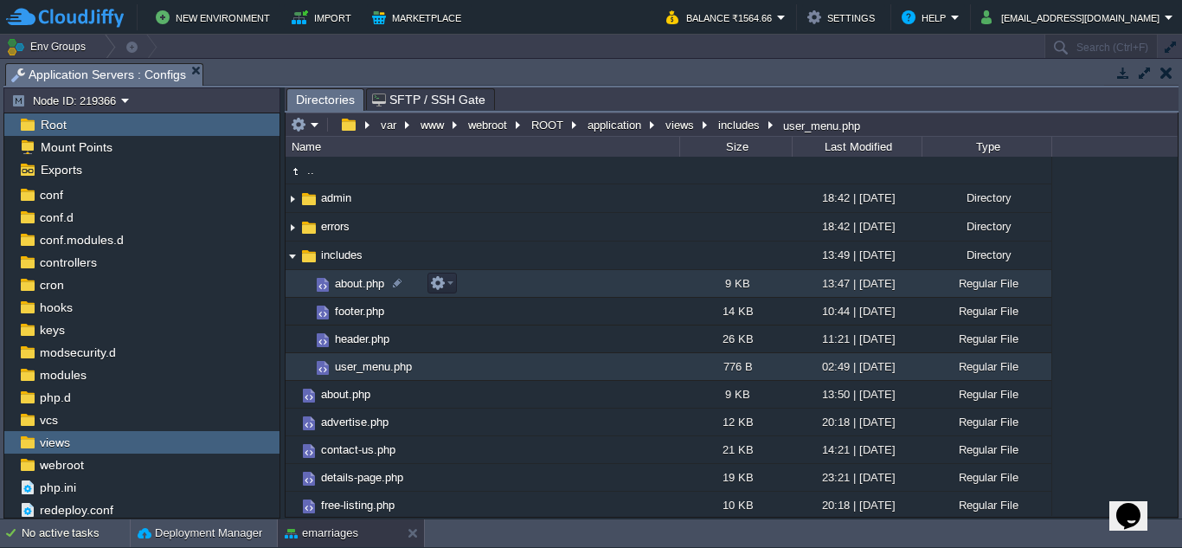
drag, startPoint x: 406, startPoint y: 291, endPoint x: 407, endPoint y: 282, distance: 8.8
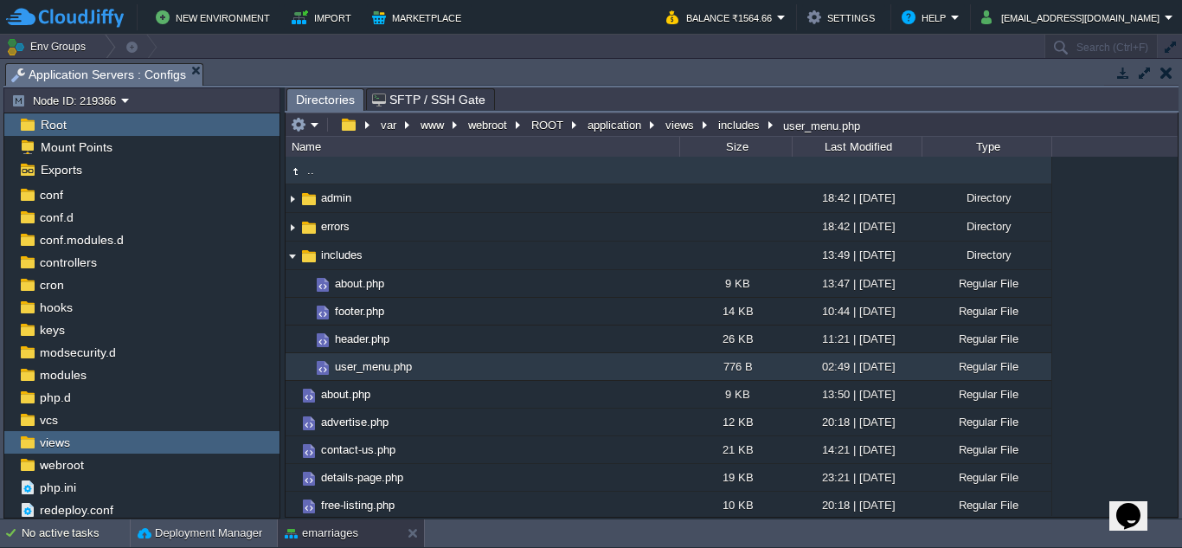
click at [298, 171] on img at bounding box center [294, 171] width 19 height 19
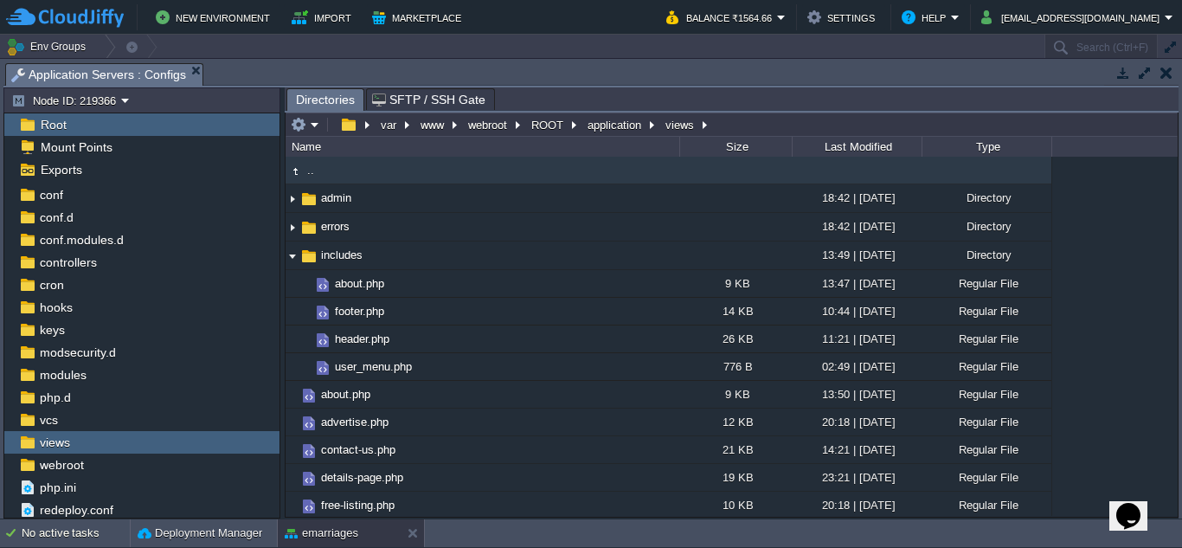
click at [294, 172] on img at bounding box center [294, 171] width 19 height 19
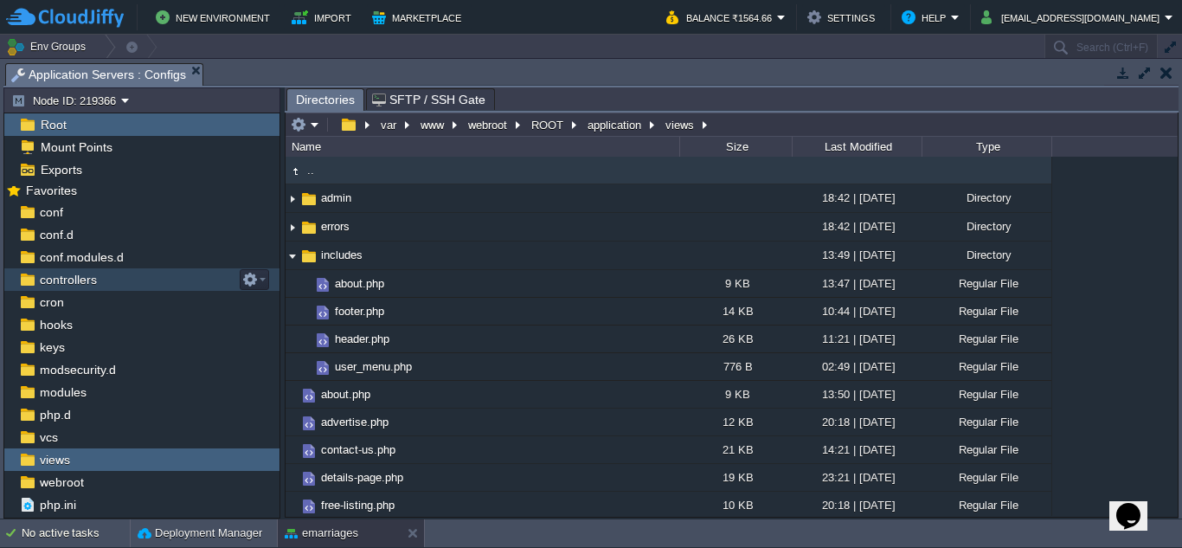
scroll to position [0, 0]
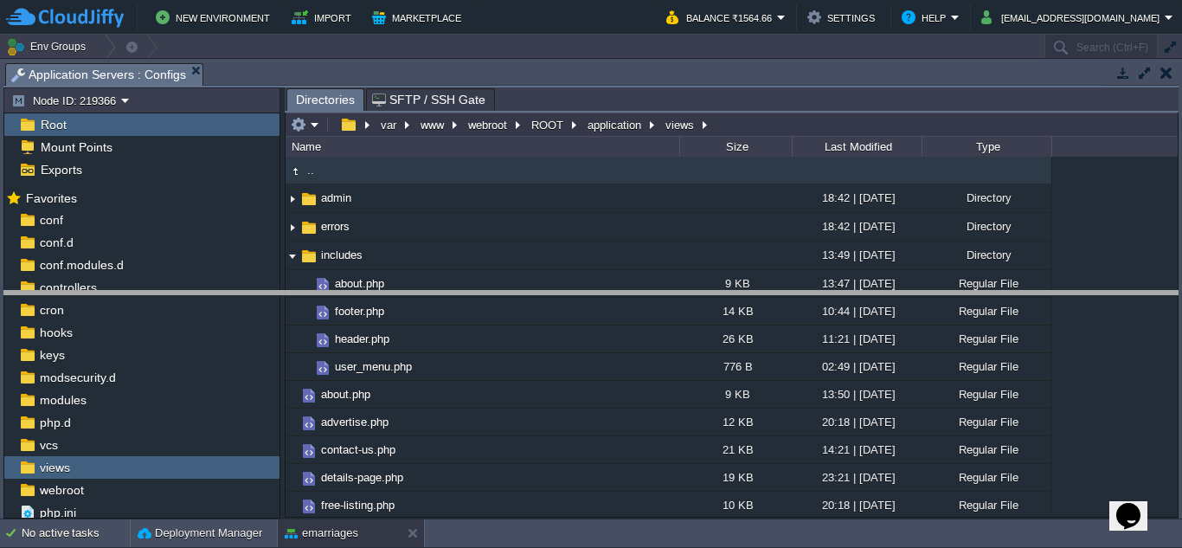
drag, startPoint x: 345, startPoint y: 66, endPoint x: 321, endPoint y: 286, distance: 221.9
click at [317, 292] on body "New Environment Import Marketplace Bonus ₹0.00 Upgrade Account Balance ₹1564.66…" at bounding box center [591, 274] width 1182 height 548
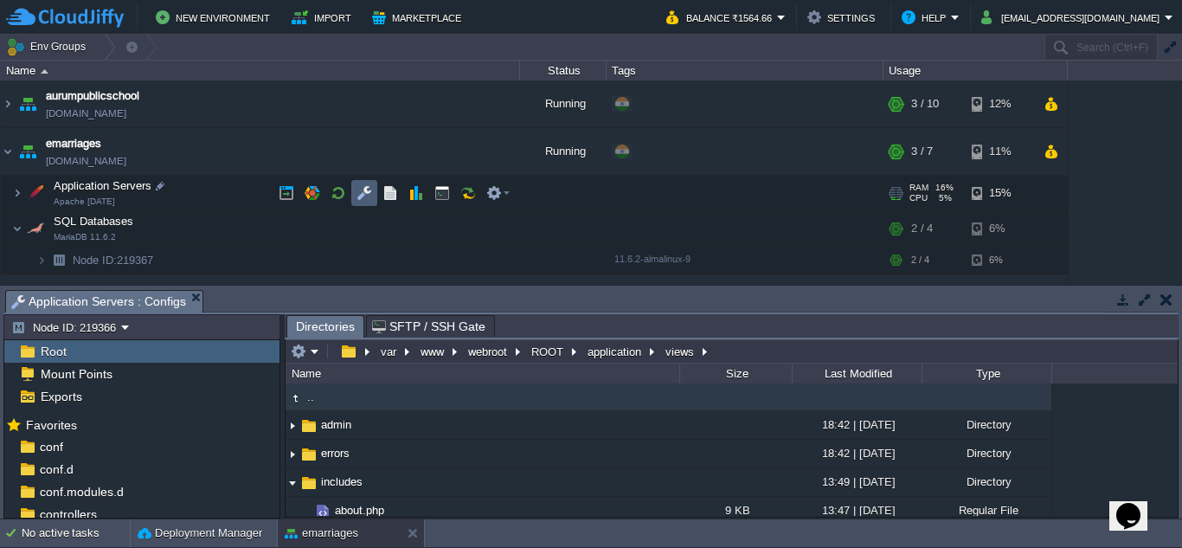
click at [368, 191] on button "button" at bounding box center [364, 193] width 16 height 16
click at [365, 190] on button "button" at bounding box center [364, 193] width 16 height 16
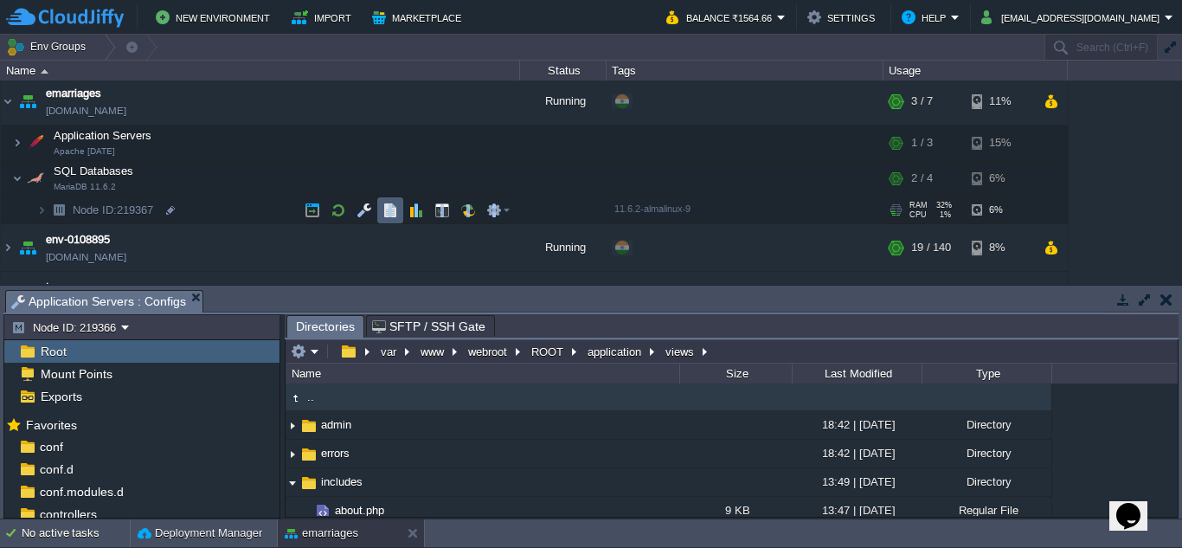
drag, startPoint x: 360, startPoint y: 287, endPoint x: 396, endPoint y: 199, distance: 95.4
click at [396, 199] on div "Env Groups Search (Ctrl+F) auto-gen Name Status Tags Usage aurumpublicschool au…" at bounding box center [591, 277] width 1182 height 484
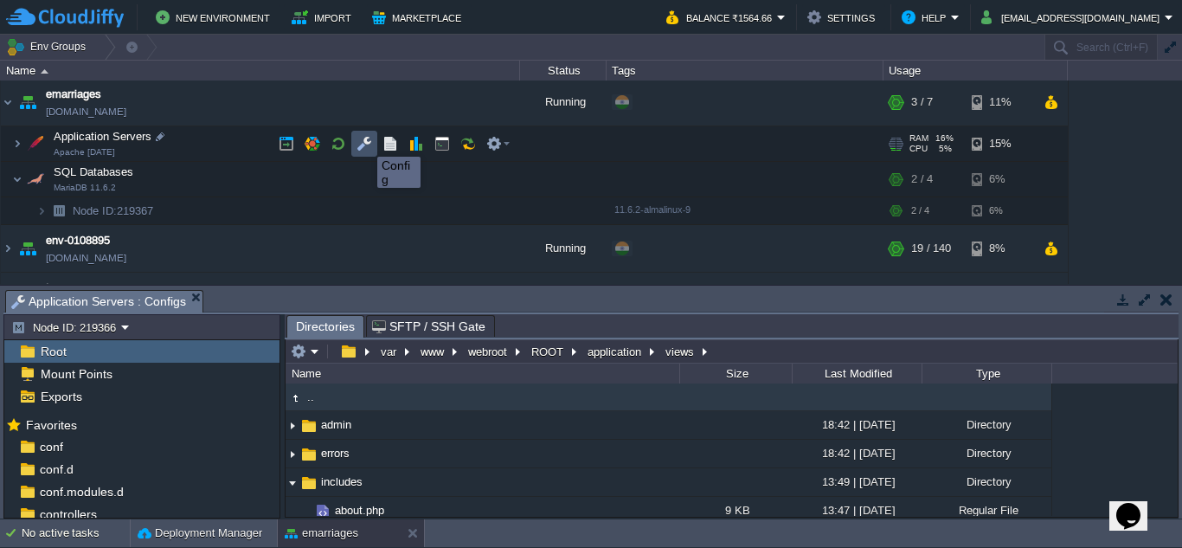
click at [364, 141] on button "button" at bounding box center [364, 144] width 16 height 16
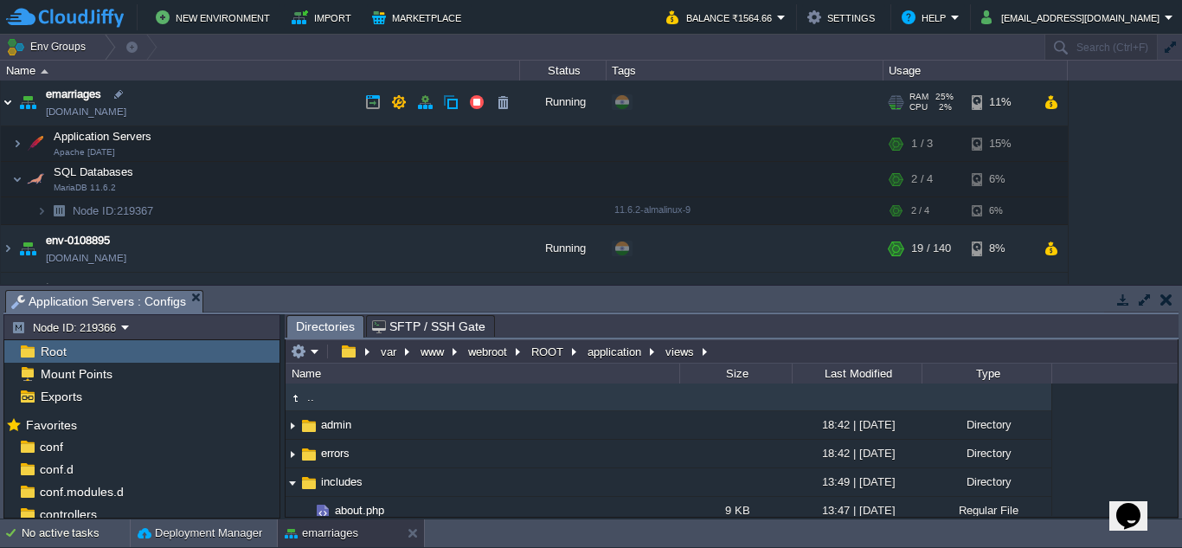
click at [9, 102] on img at bounding box center [8, 102] width 14 height 47
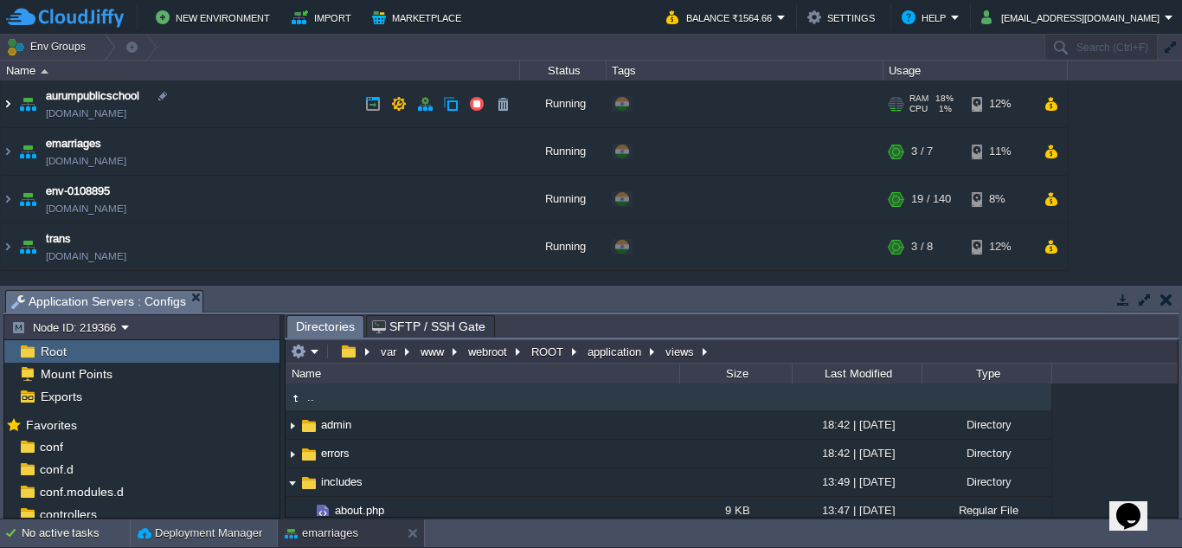
scroll to position [0, 0]
click at [6, 151] on img at bounding box center [8, 151] width 14 height 47
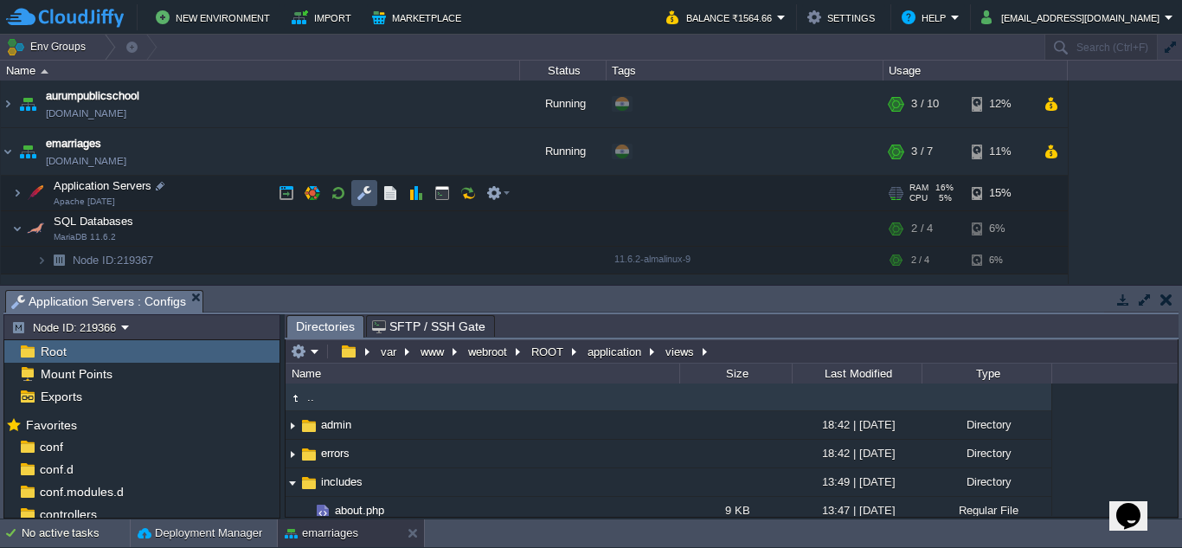
click at [361, 199] on button "button" at bounding box center [364, 193] width 16 height 16
click at [362, 190] on button "button" at bounding box center [364, 193] width 16 height 16
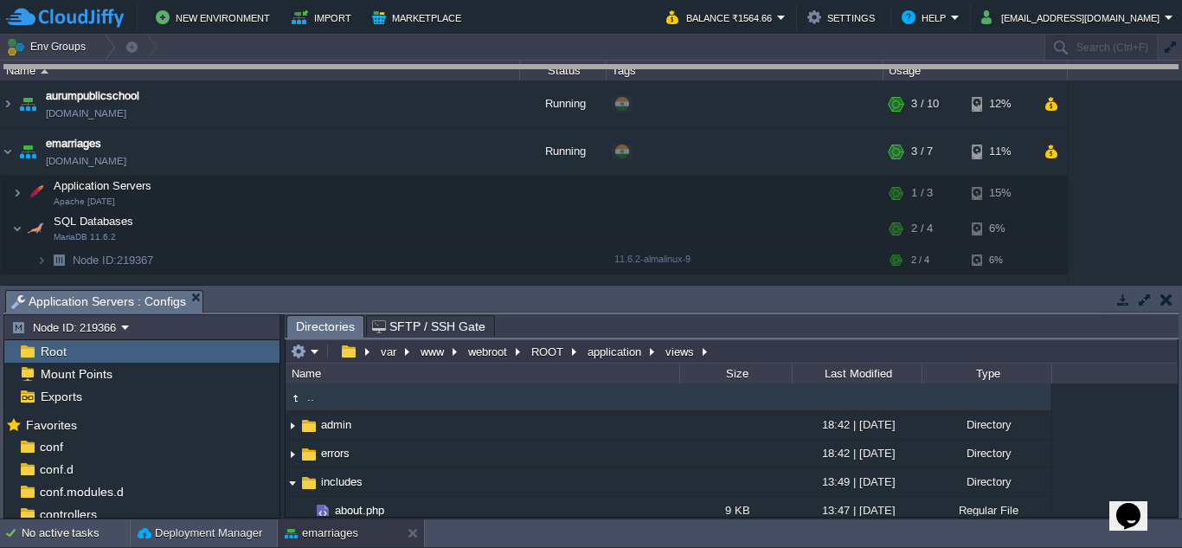
drag, startPoint x: 414, startPoint y: 289, endPoint x: 458, endPoint y: 62, distance: 230.9
click at [458, 62] on body "New Environment Import Marketplace Bonus ₹0.00 Upgrade Account Balance ₹1564.66…" at bounding box center [591, 274] width 1182 height 548
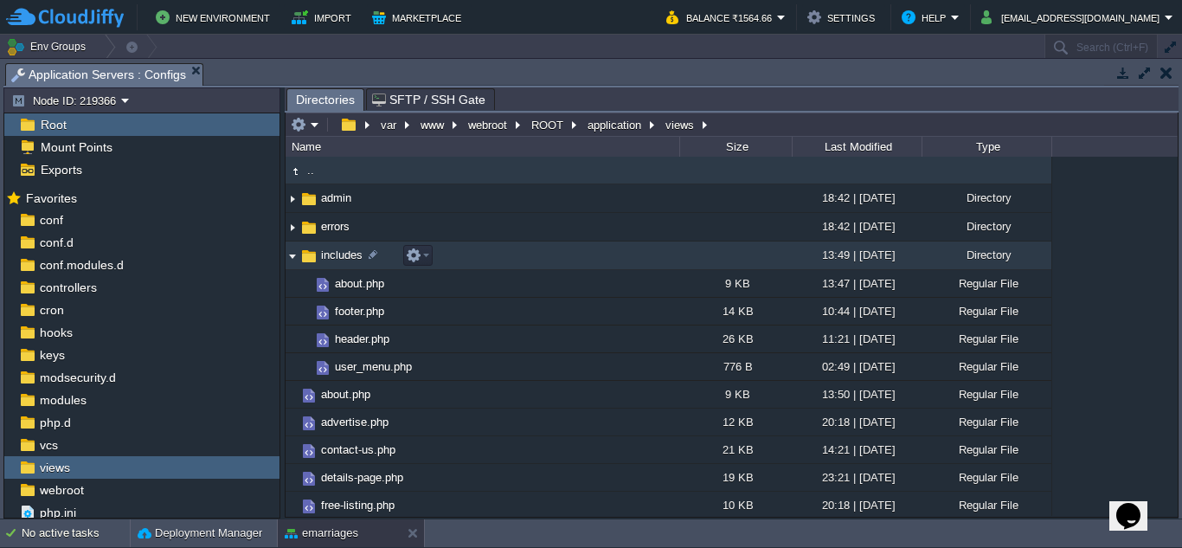
click at [291, 256] on img at bounding box center [292, 255] width 14 height 27
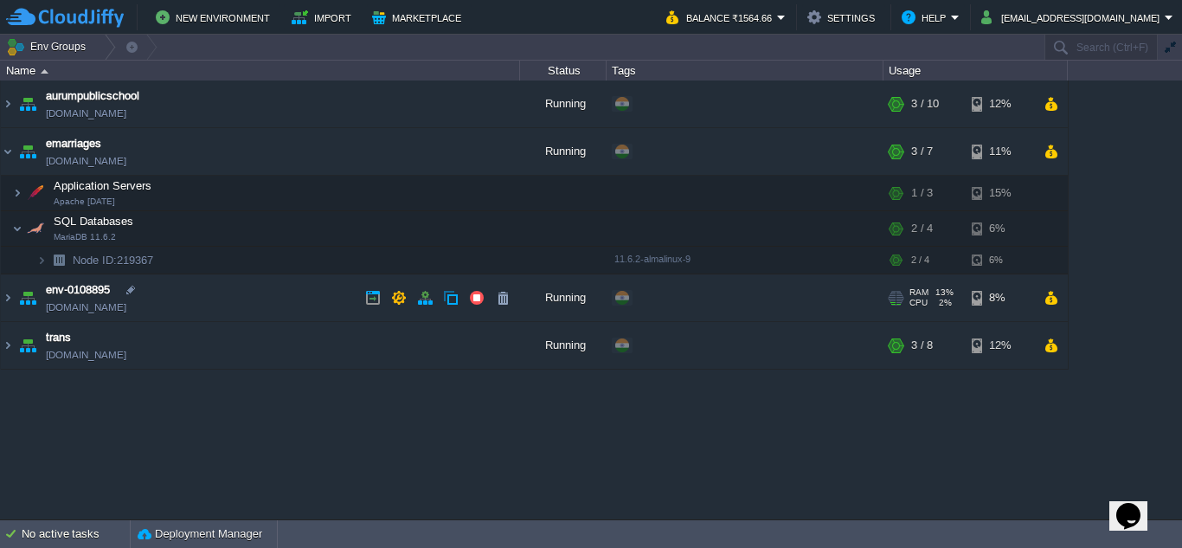
click at [25, 295] on img at bounding box center [28, 297] width 24 height 47
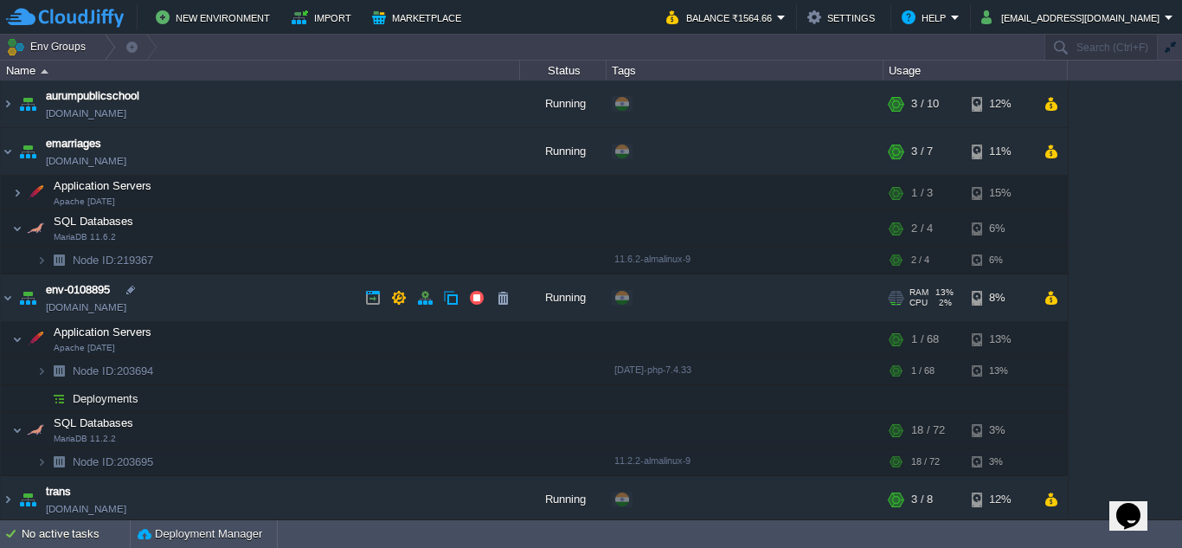
click at [25, 295] on img at bounding box center [28, 297] width 24 height 47
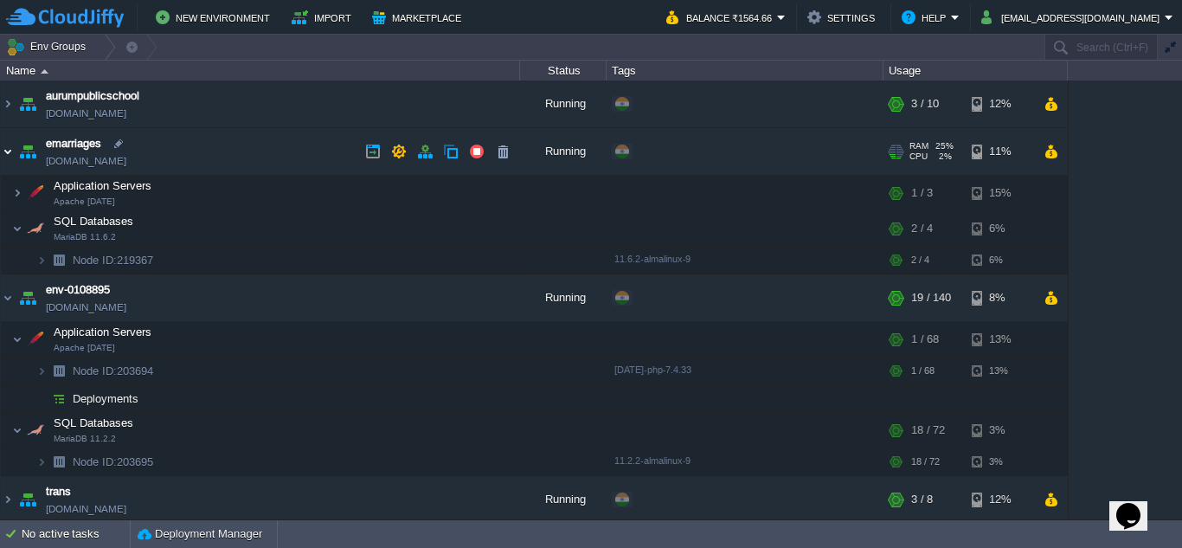
click at [3, 154] on img at bounding box center [8, 151] width 14 height 47
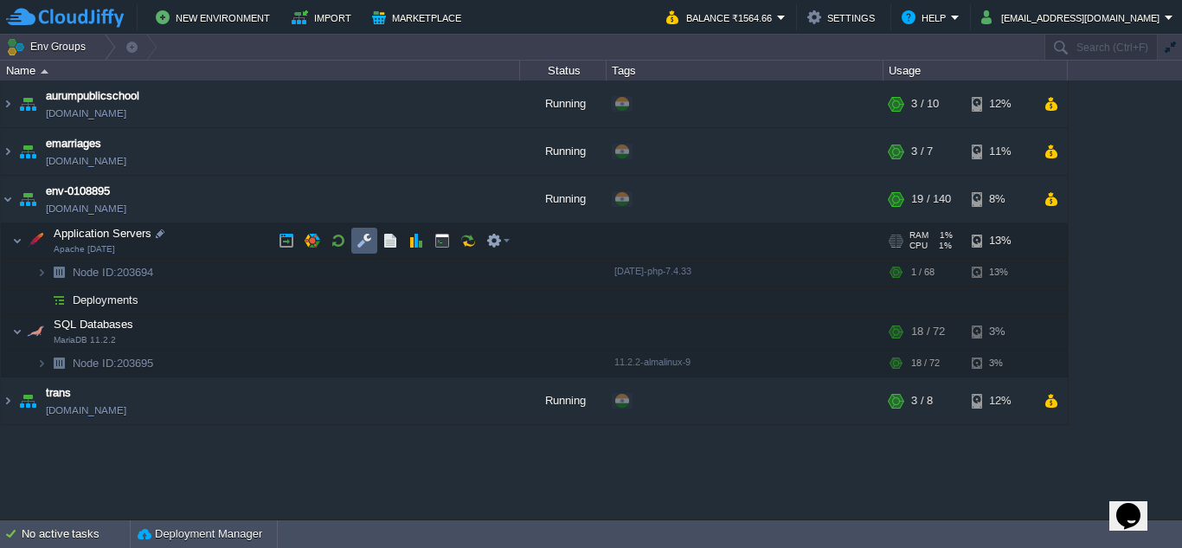
click at [358, 246] on button "button" at bounding box center [364, 241] width 16 height 16
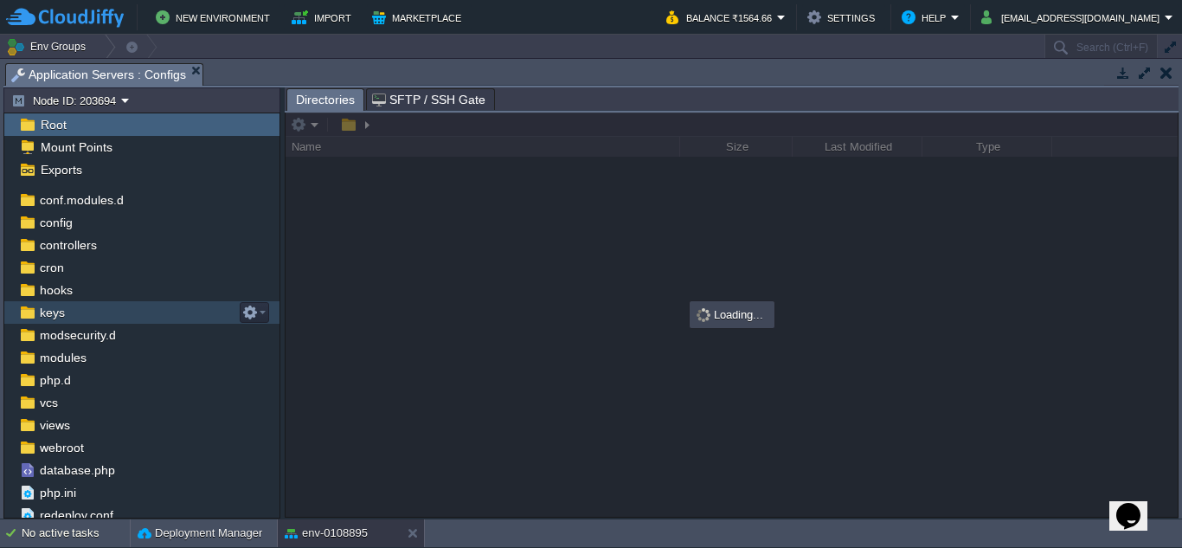
scroll to position [93, 0]
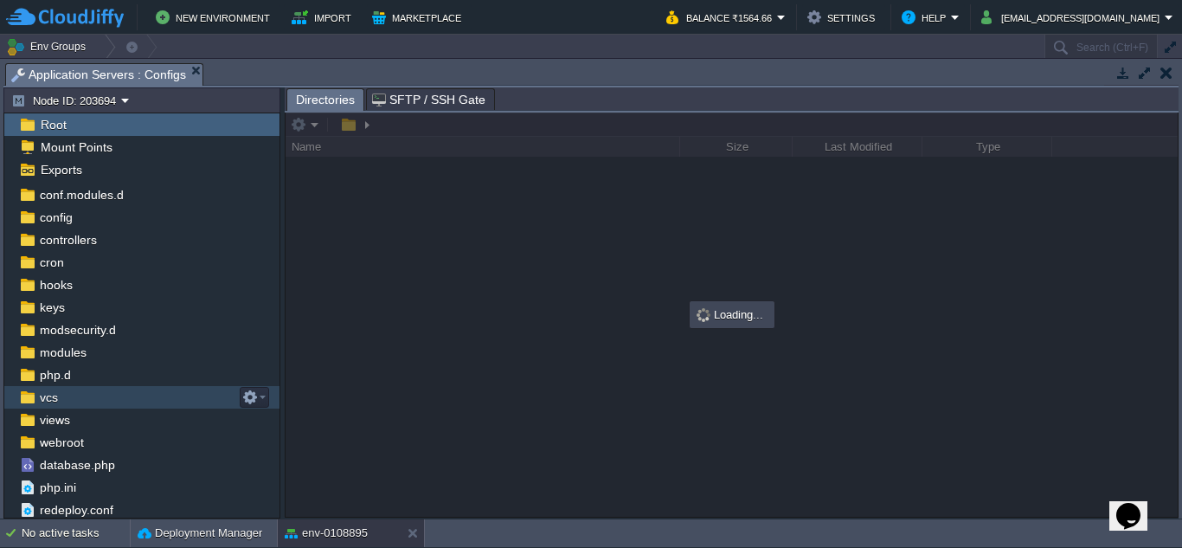
click at [61, 406] on div "vcs" at bounding box center [141, 397] width 275 height 22
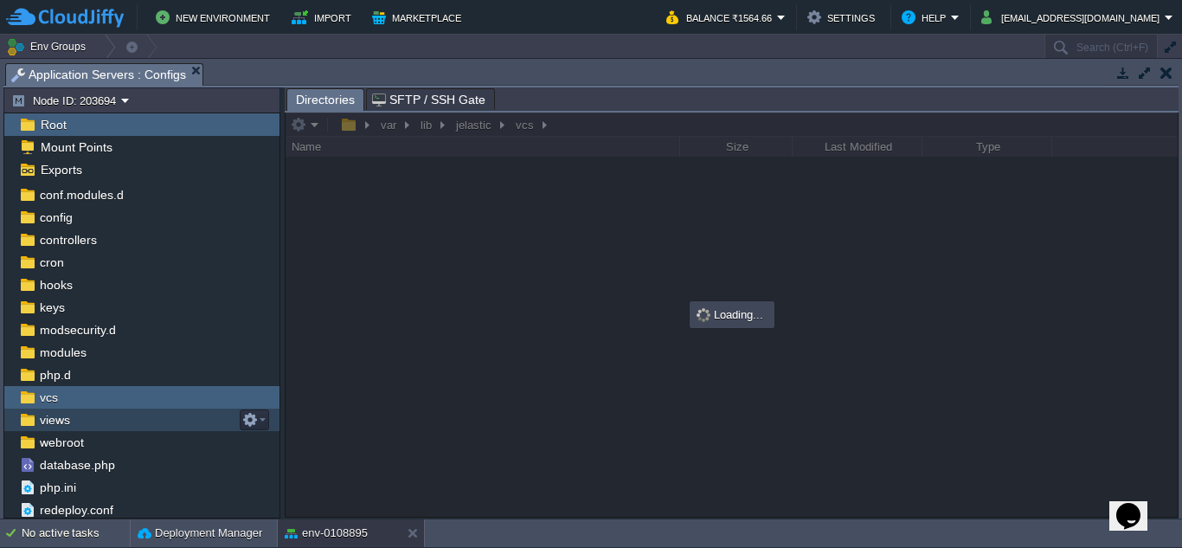
click at [56, 415] on span "views" at bounding box center [54, 420] width 36 height 16
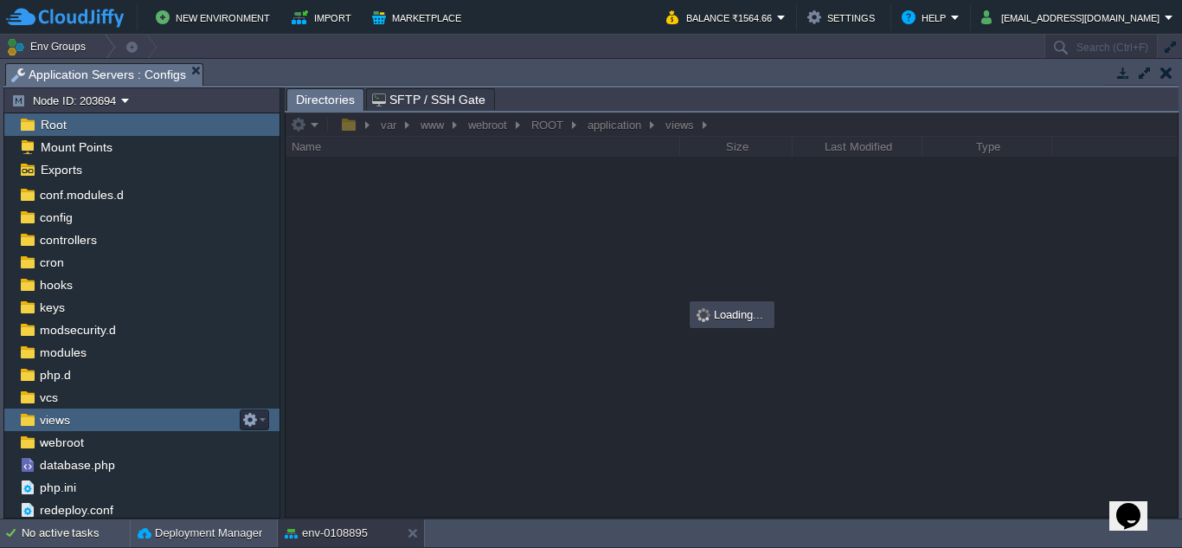
click at [56, 415] on span "views" at bounding box center [54, 420] width 36 height 16
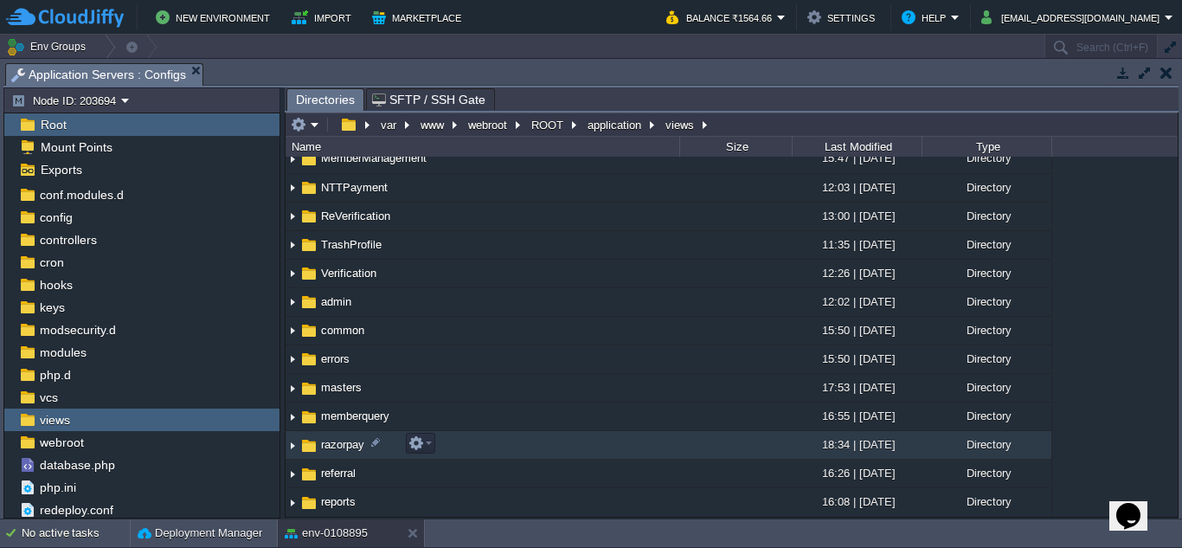
scroll to position [259, 0]
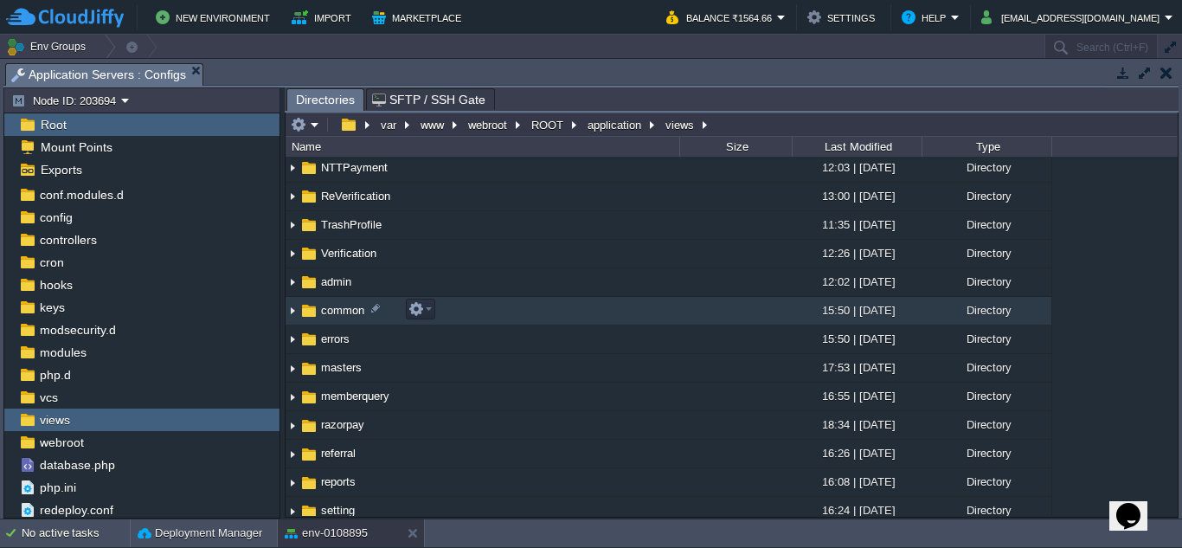
click at [330, 312] on span "common" at bounding box center [342, 310] width 48 height 15
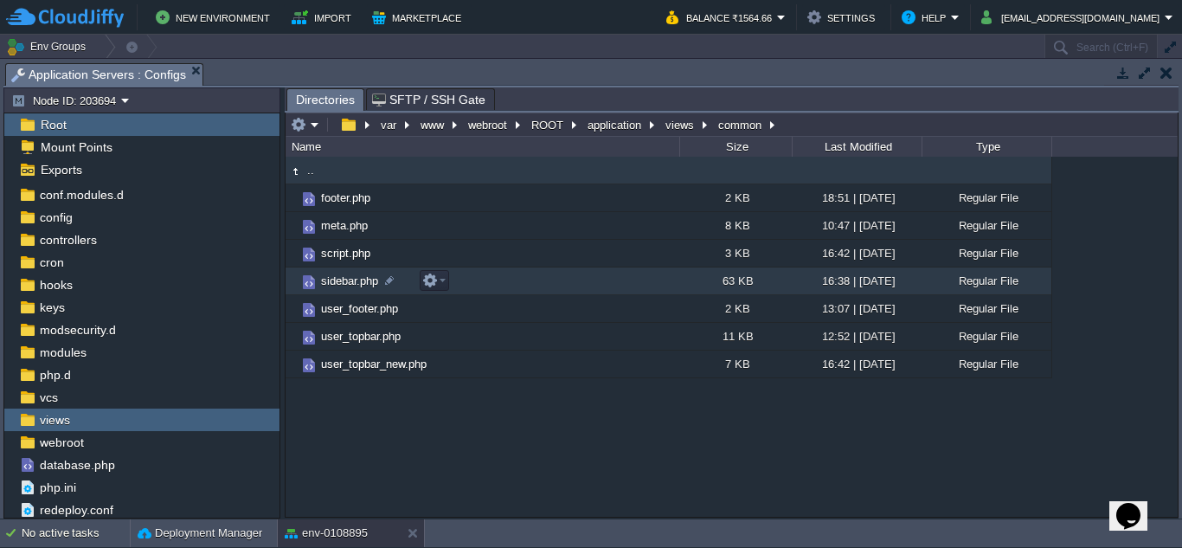
click at [354, 279] on span "sidebar.php" at bounding box center [349, 280] width 62 height 15
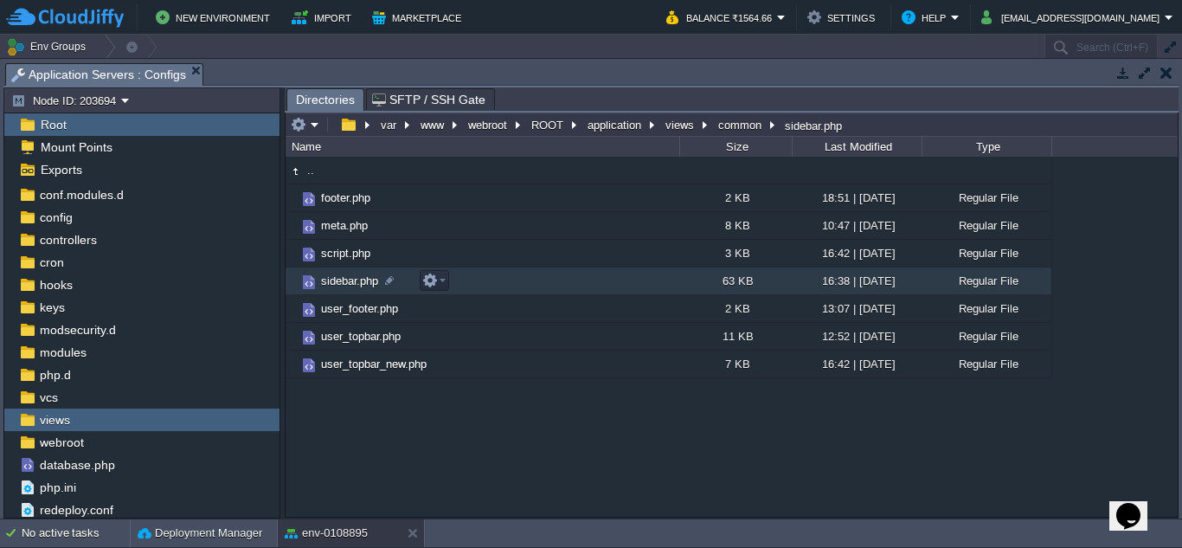
click at [354, 279] on span "sidebar.php" at bounding box center [349, 280] width 62 height 15
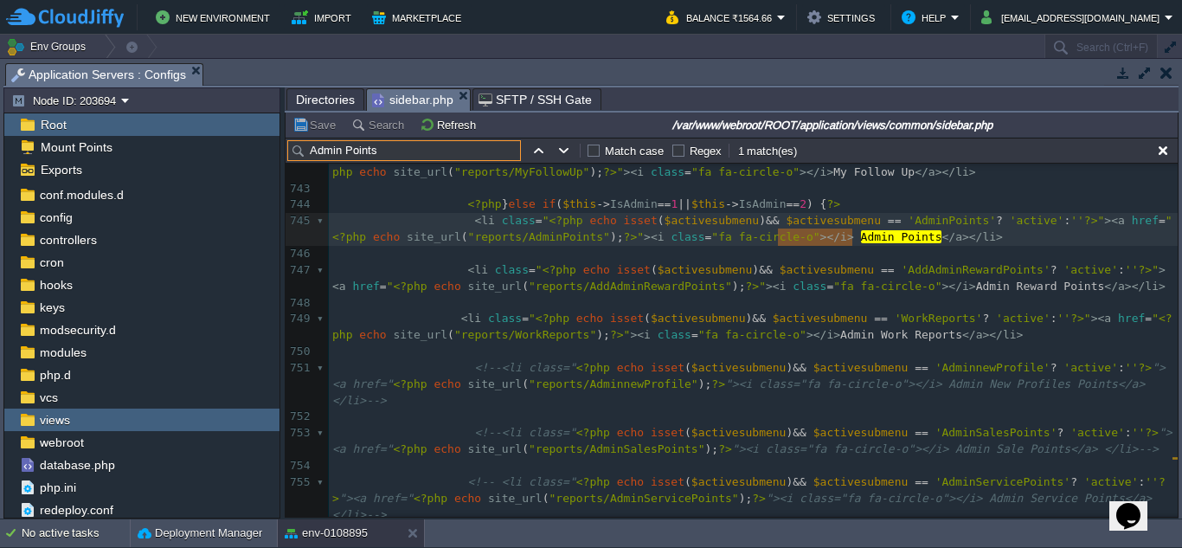
scroll to position [14127, 0]
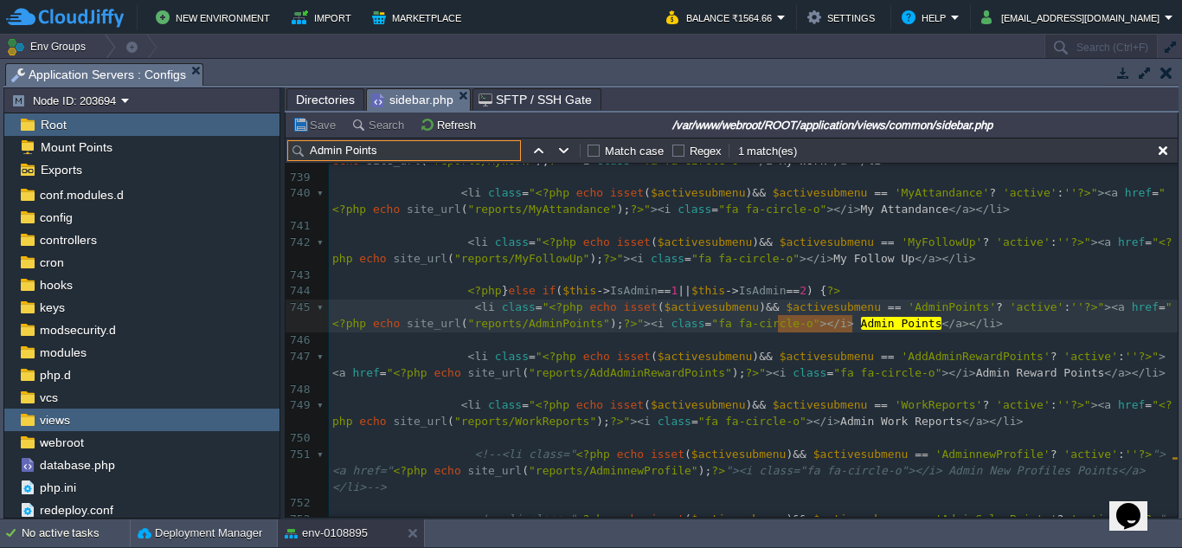
type input "Admin Points"
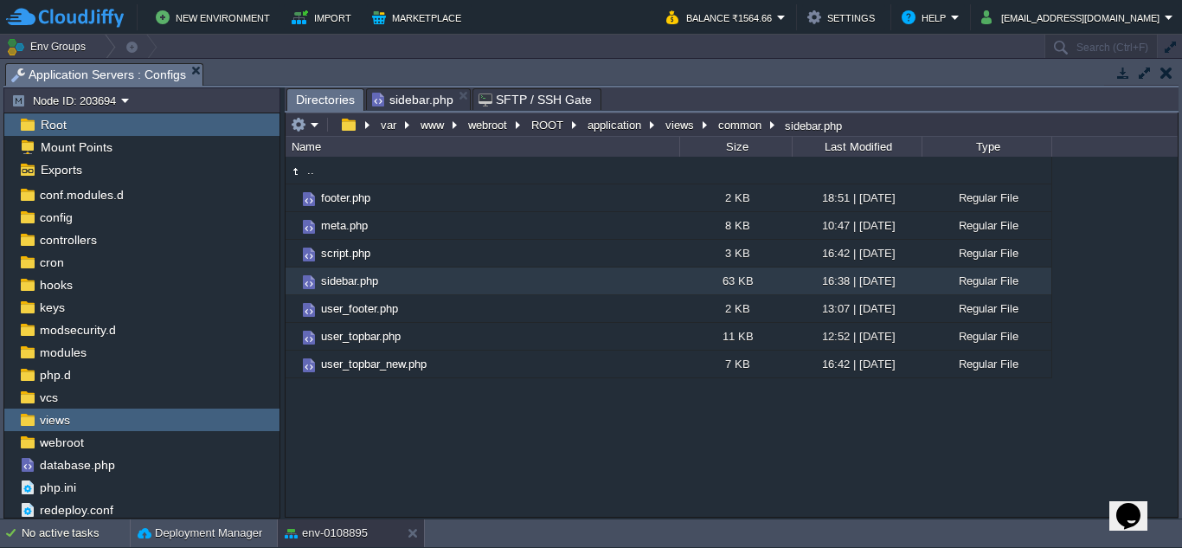
click at [326, 97] on span "Directories" at bounding box center [325, 100] width 59 height 22
click at [441, 283] on em at bounding box center [433, 280] width 23 height 16
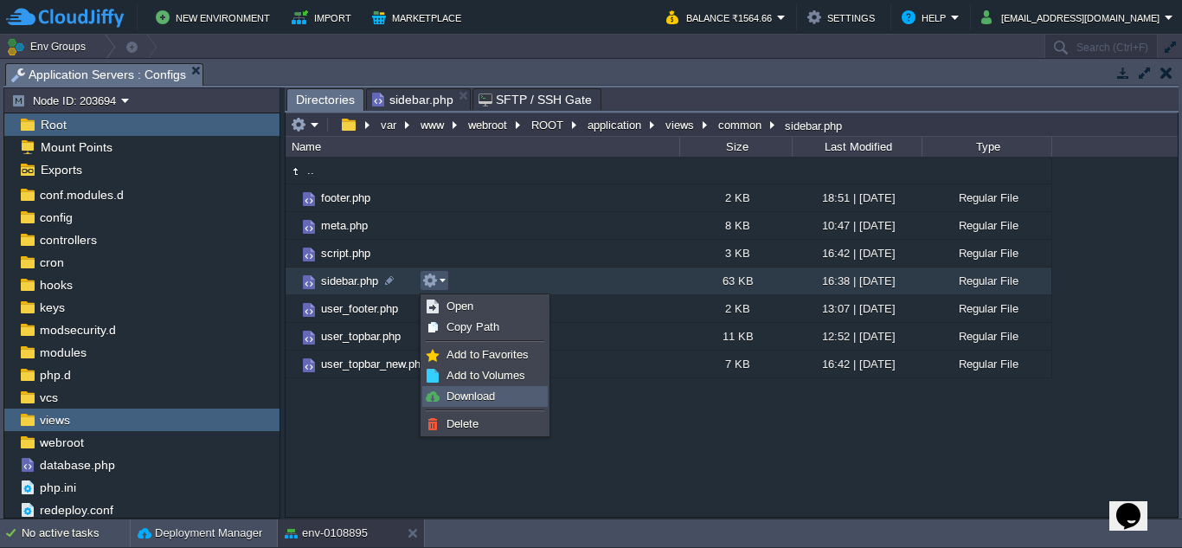
click at [446, 394] on span "Download" at bounding box center [470, 395] width 48 height 13
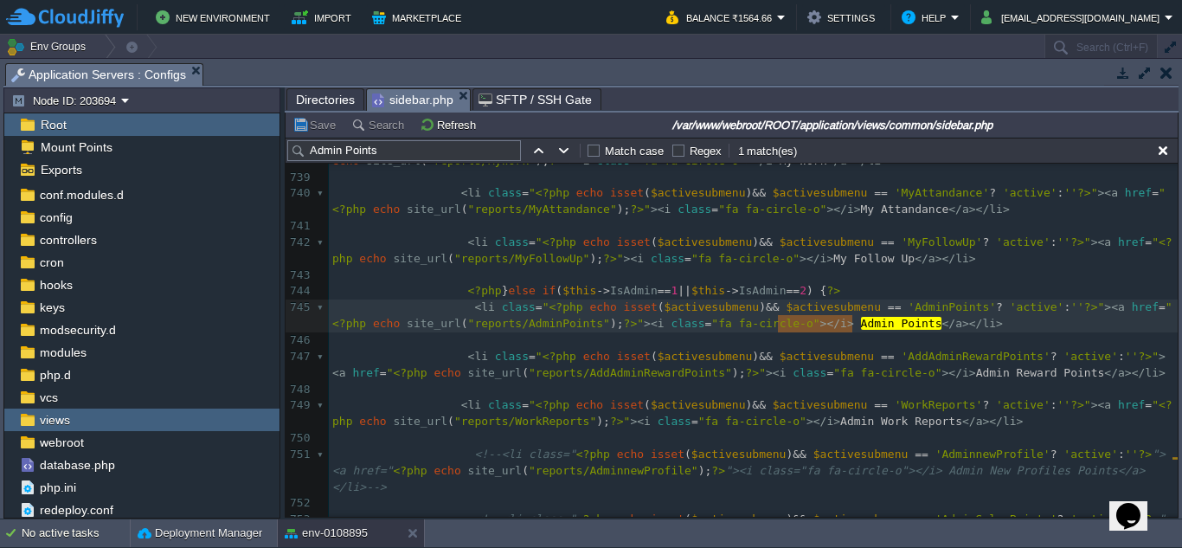
click at [378, 93] on span "sidebar.php" at bounding box center [412, 100] width 81 height 22
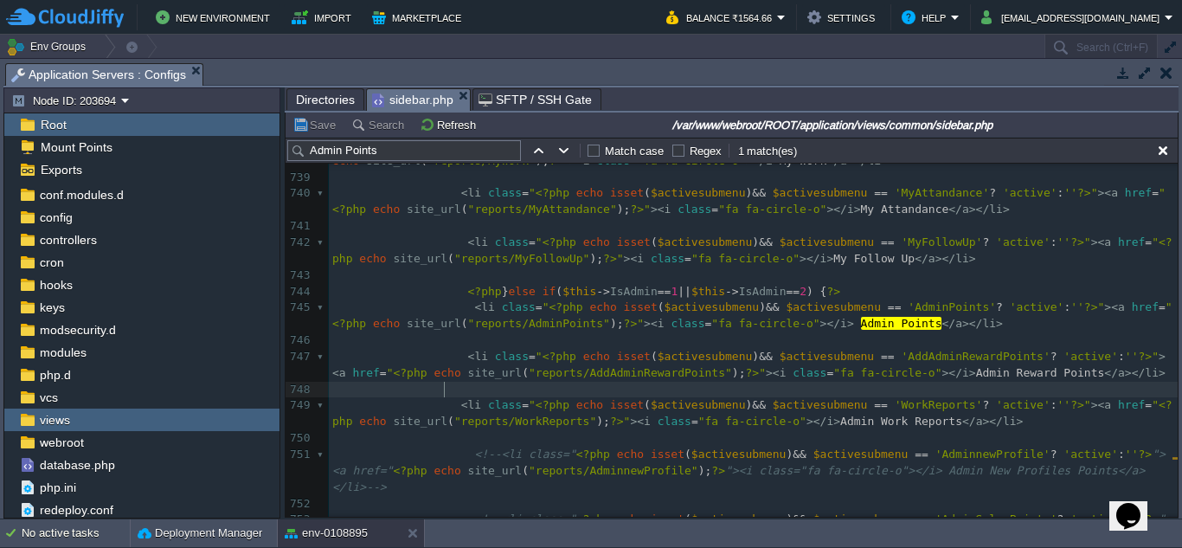
click at [589, 388] on pre at bounding box center [753, 389] width 849 height 16
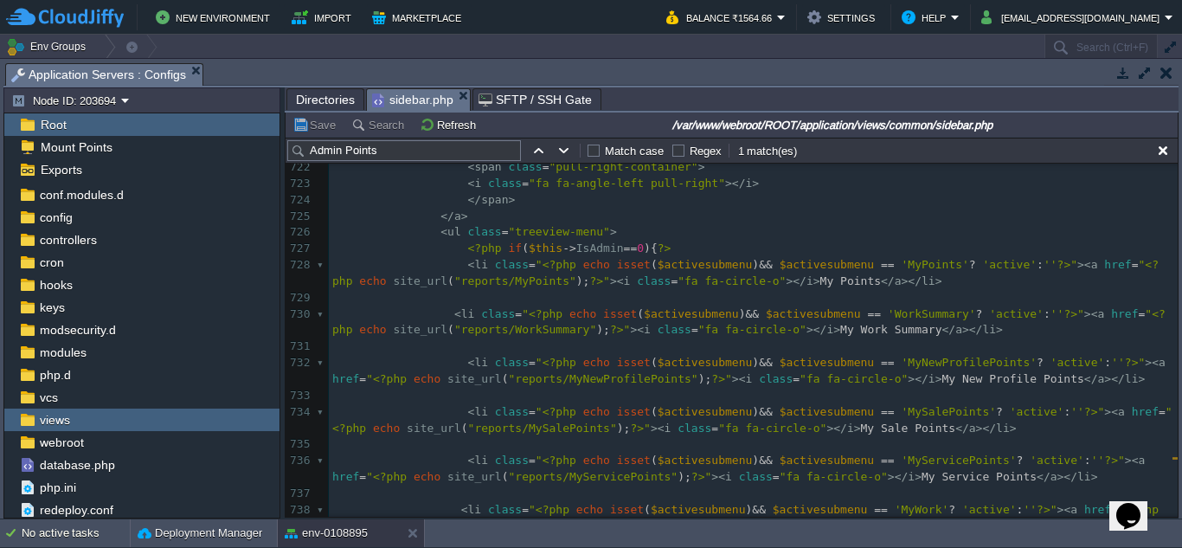
scroll to position [13781, 0]
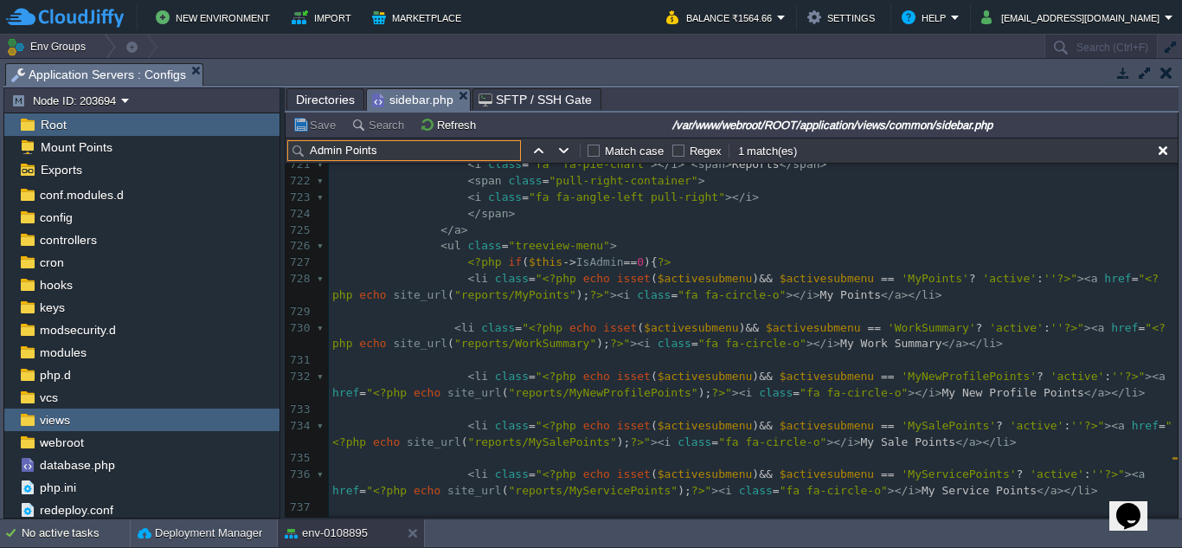
drag, startPoint x: 403, startPoint y: 153, endPoint x: 303, endPoint y: 146, distance: 100.6
click at [303, 146] on input "Admin Points" at bounding box center [404, 150] width 234 height 21
